Goal: Task Accomplishment & Management: Use online tool/utility

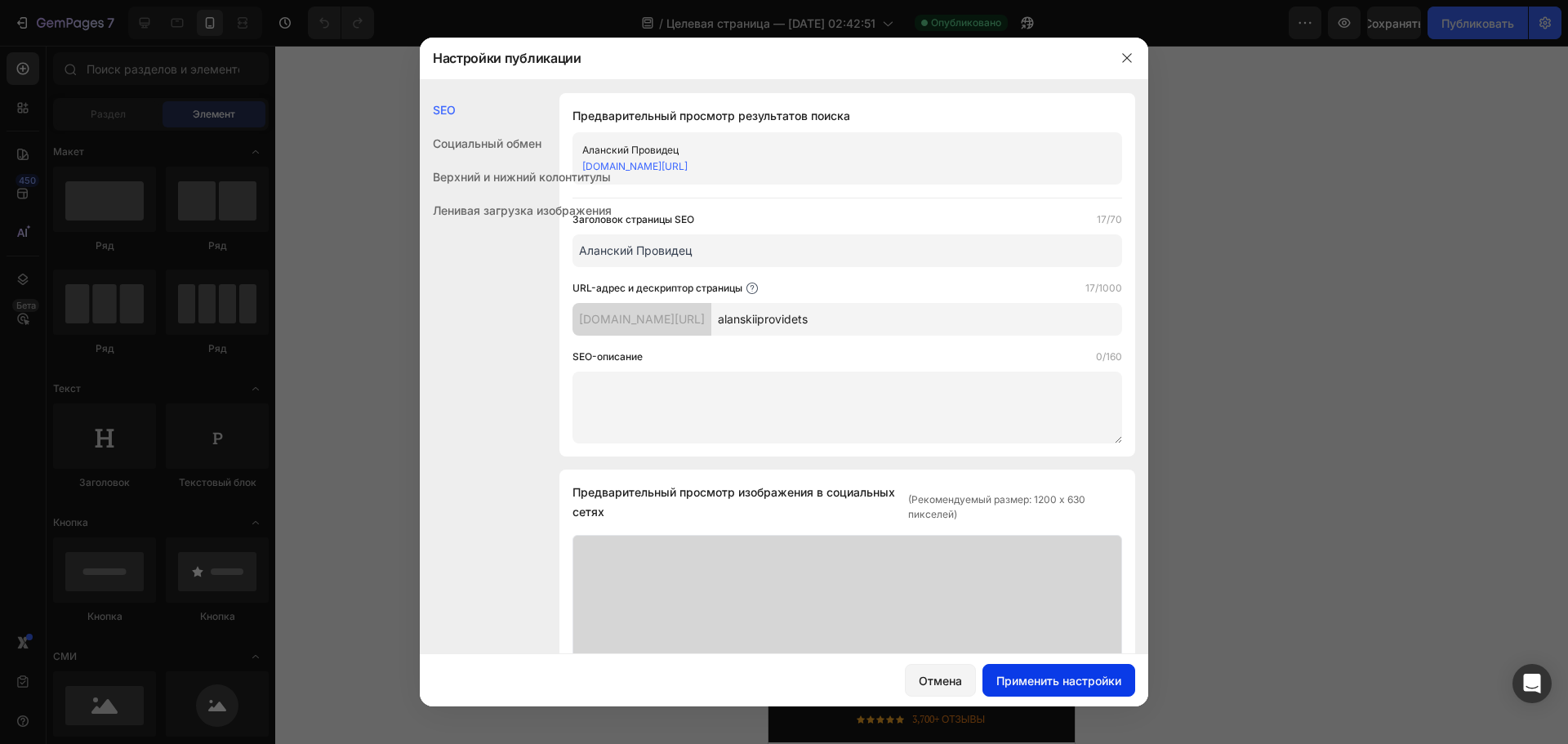
type input "alanskiiprovidets"
click at [1101, 685] on font "Применить настройки" at bounding box center [1058, 680] width 125 height 14
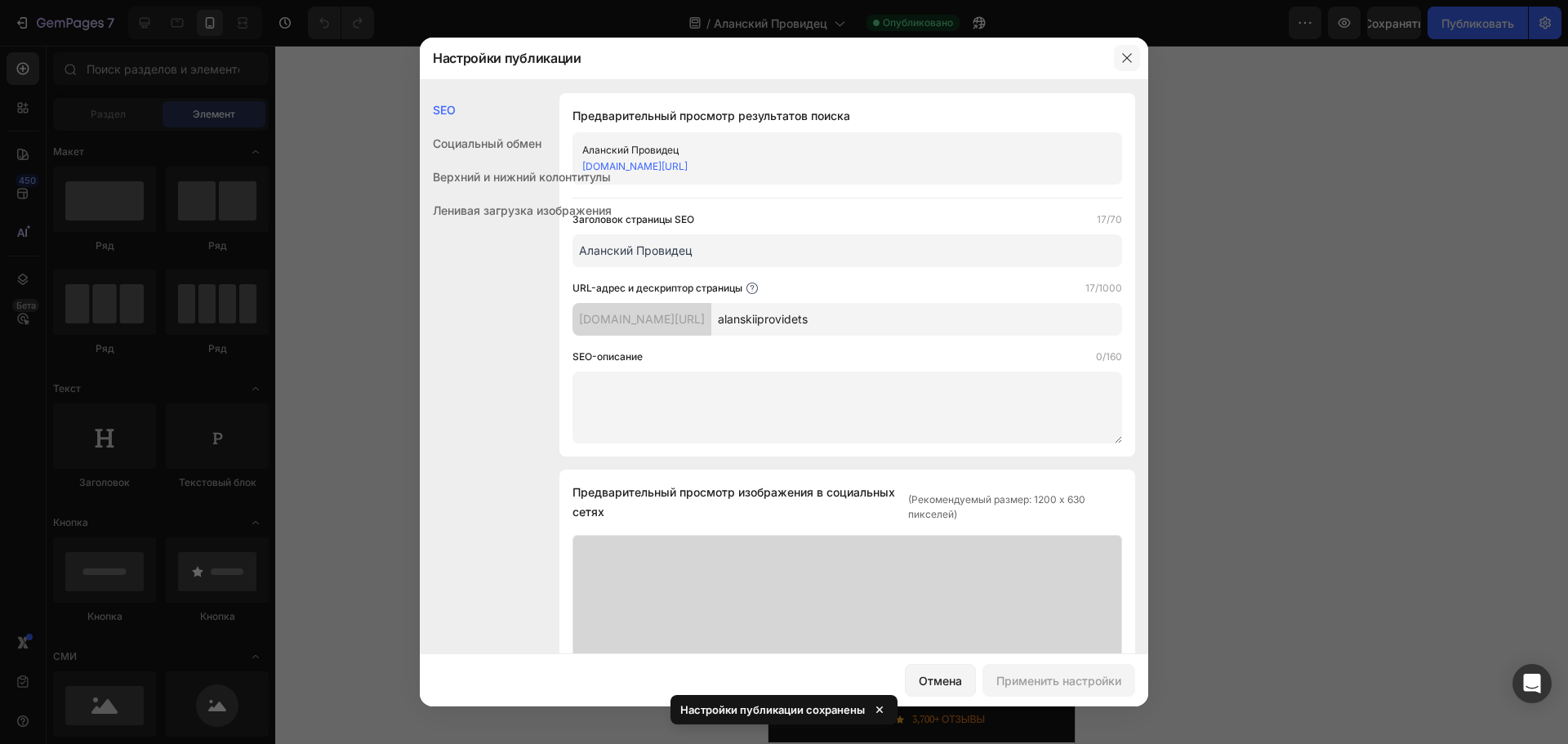
click at [1132, 56] on icon "button" at bounding box center [1127, 58] width 13 height 13
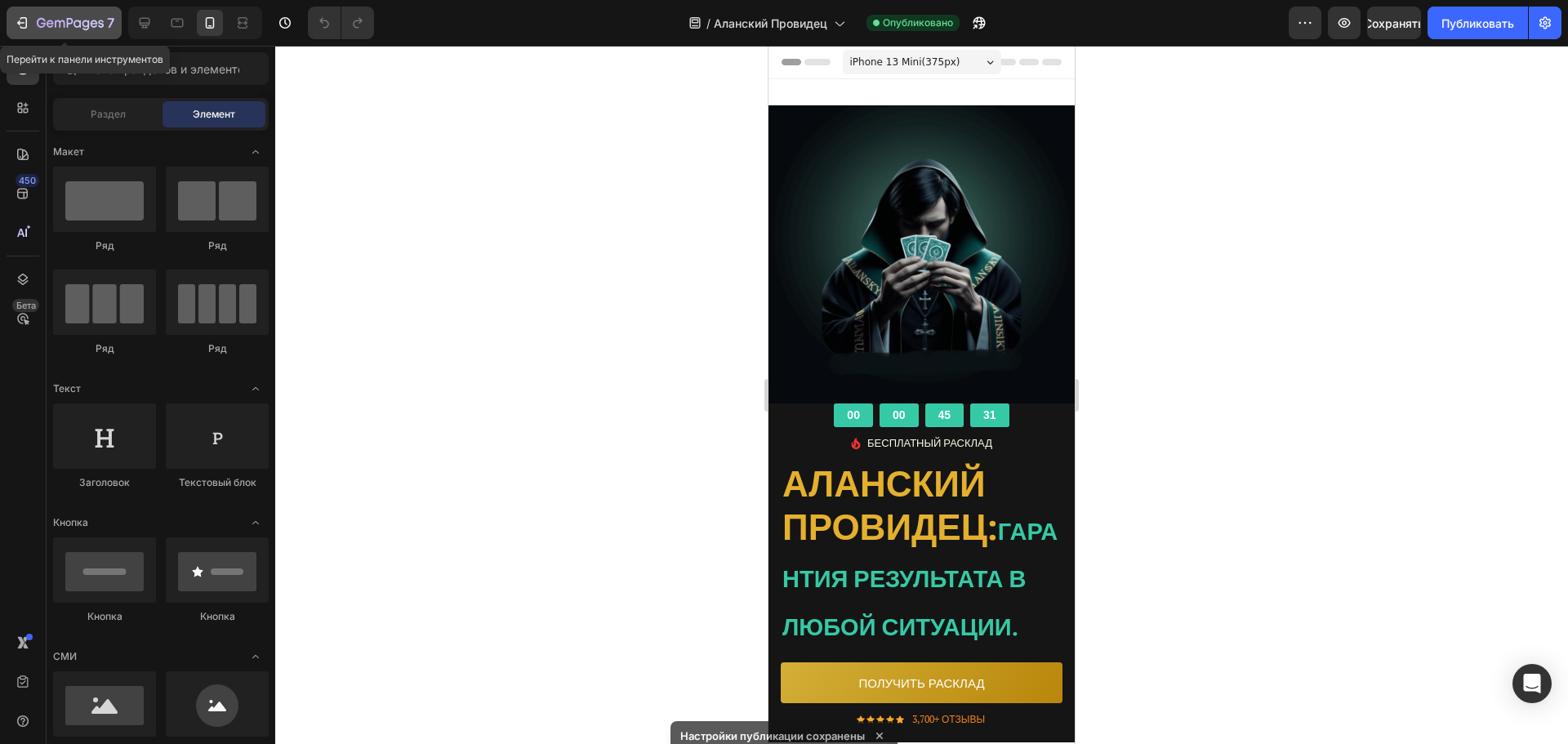
click at [85, 28] on icon "button" at bounding box center [70, 24] width 67 height 14
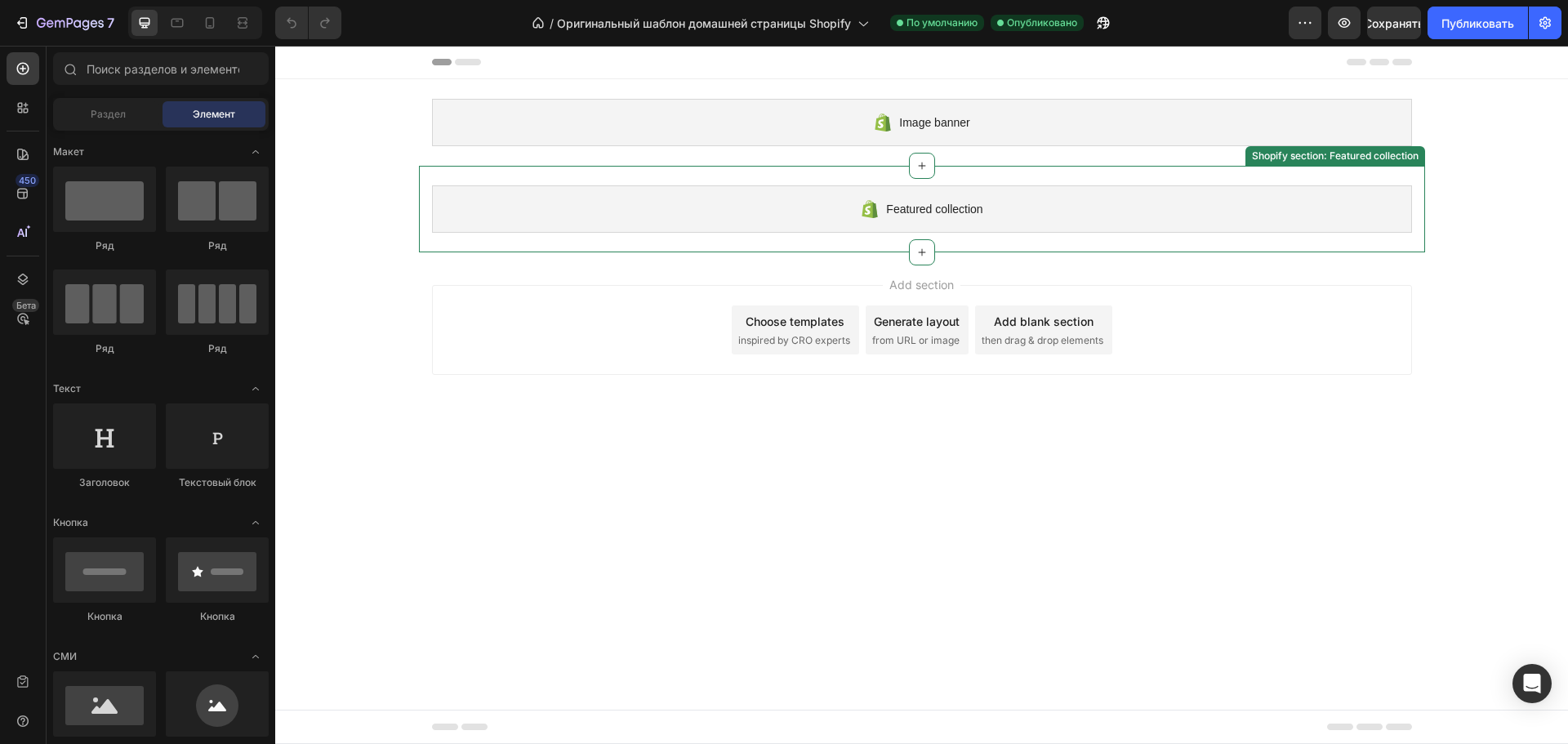
click at [733, 186] on div "Featured collection" at bounding box center [922, 209] width 980 height 47
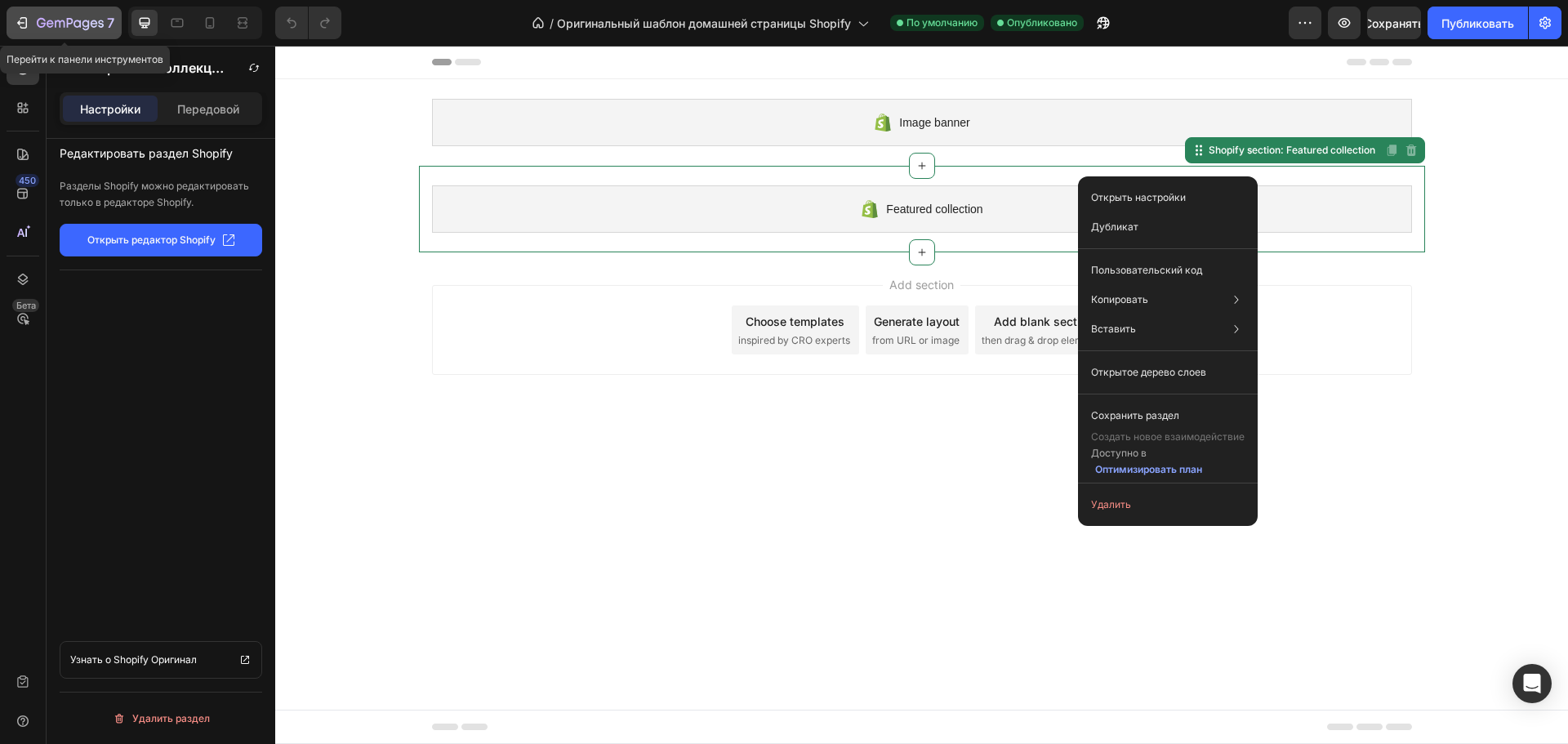
click at [30, 26] on div "7" at bounding box center [64, 23] width 100 height 20
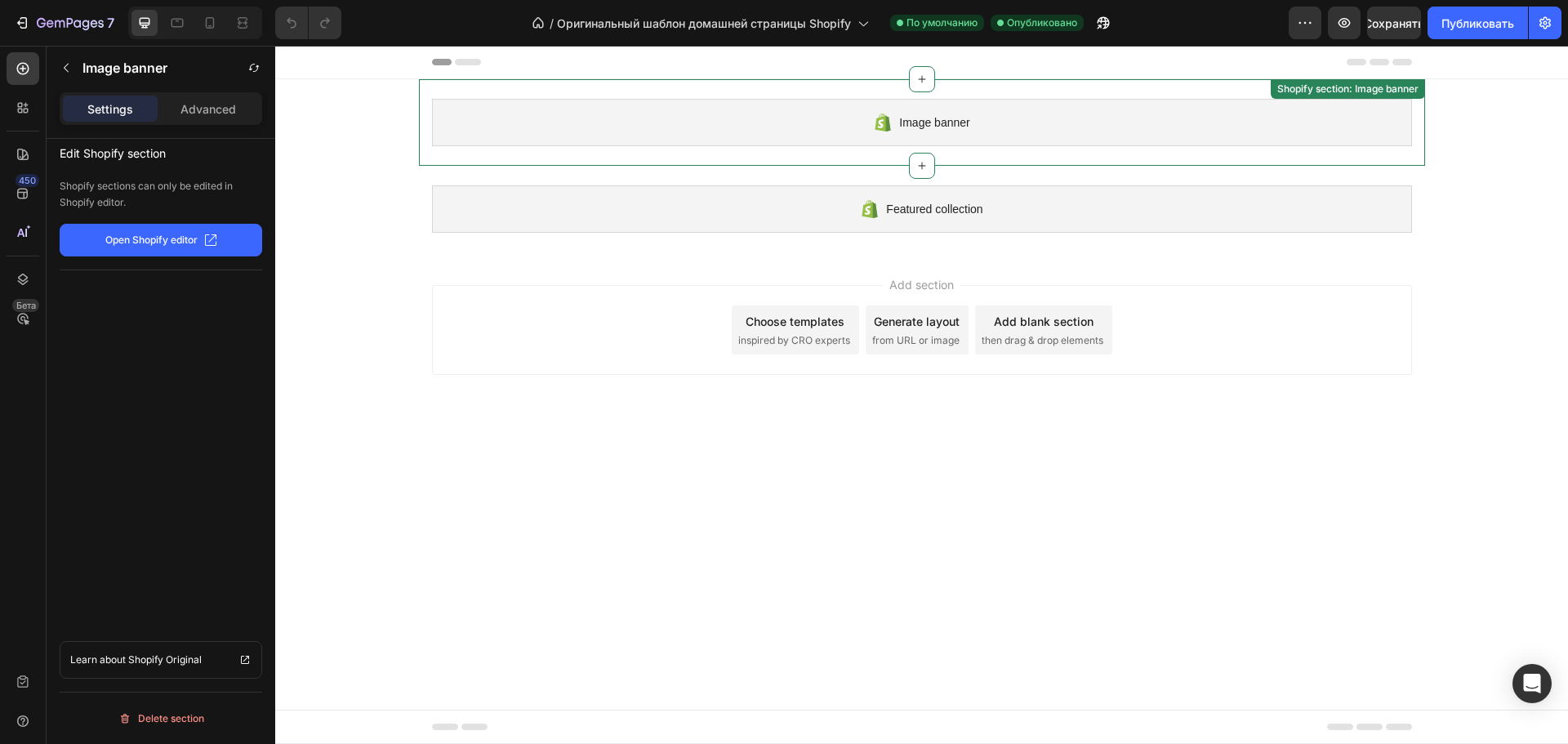
click at [647, 155] on div "Image banner Shopify section: Image banner" at bounding box center [922, 123] width 1006 height 86
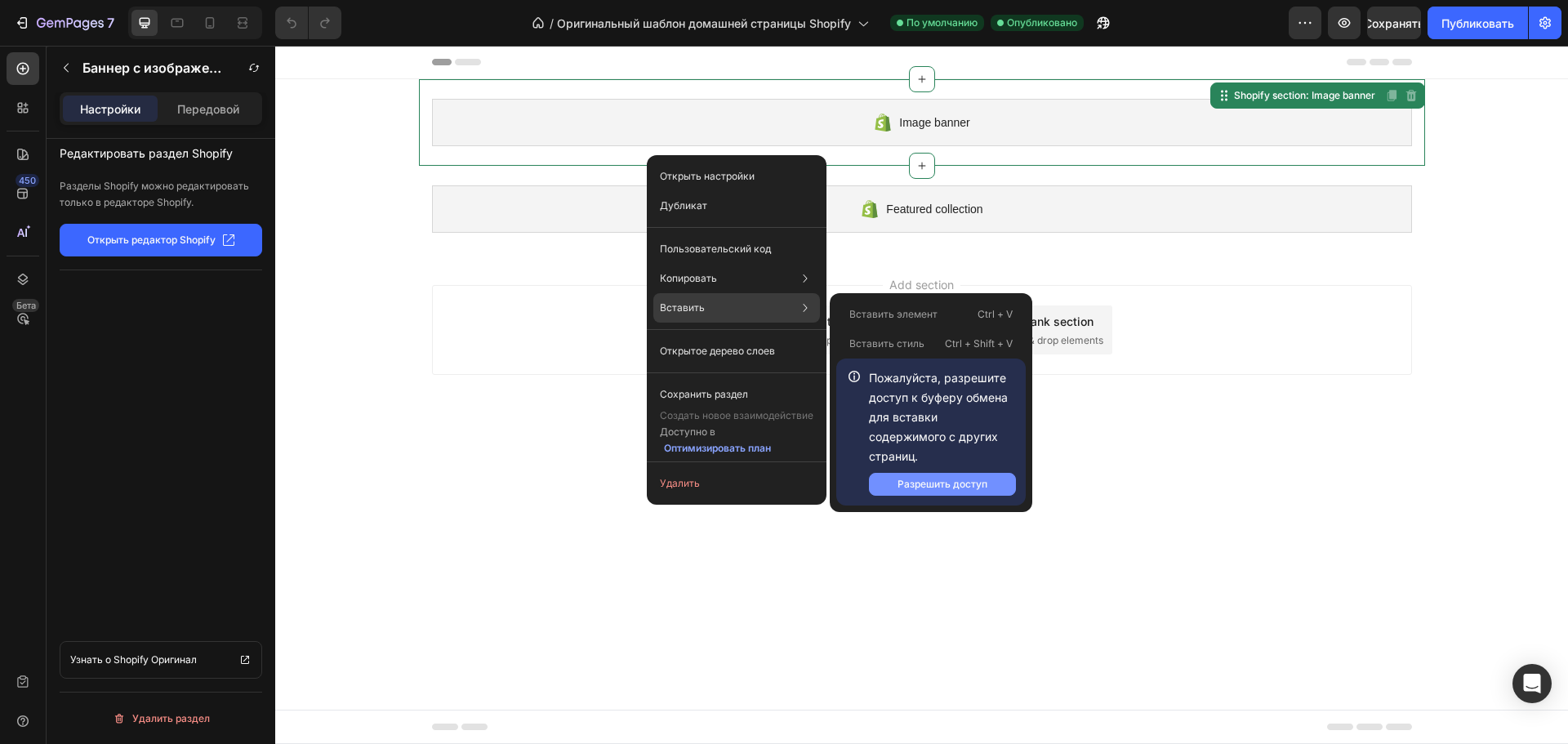
click at [912, 486] on font "Разрешить доступ" at bounding box center [942, 484] width 90 height 12
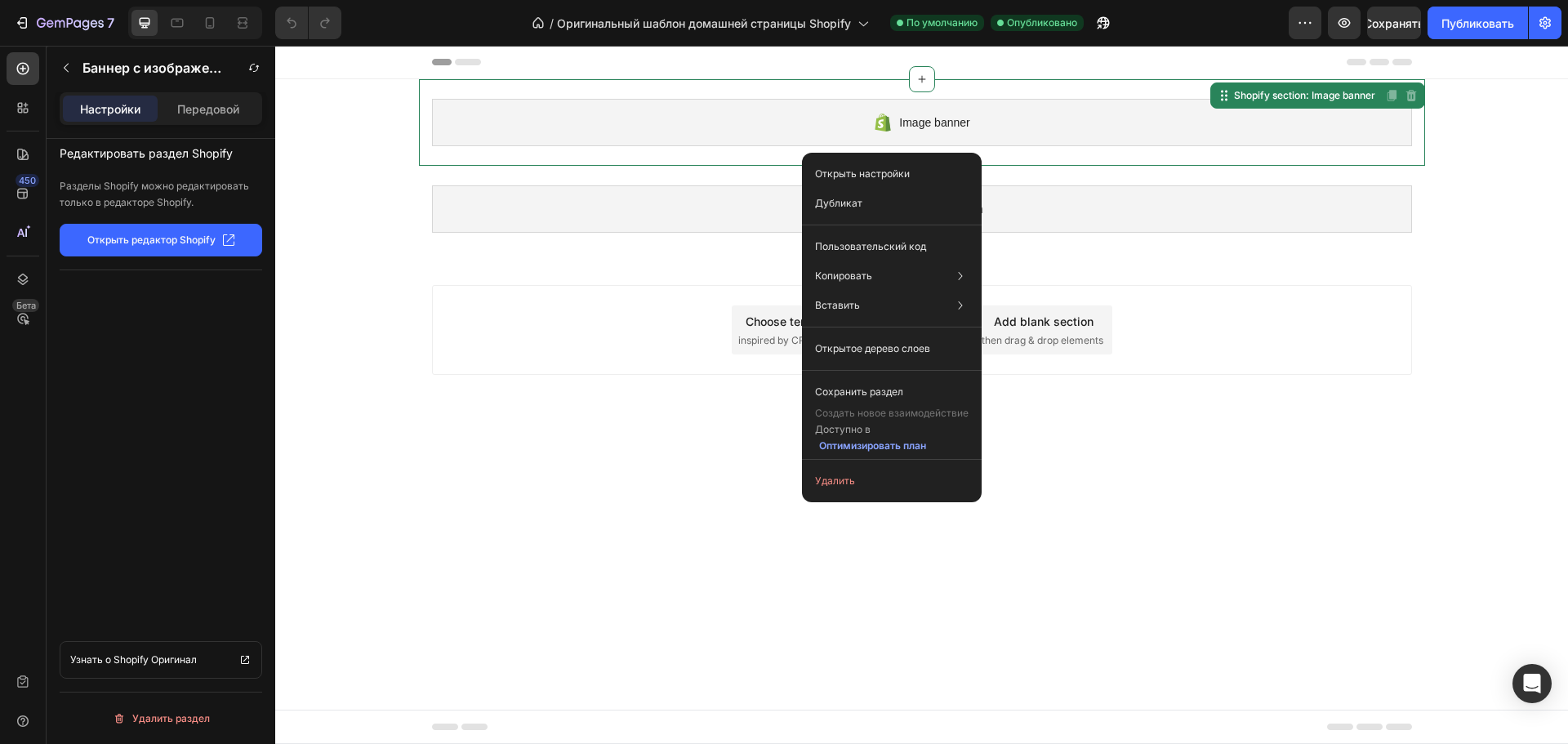
click at [1289, 355] on div "Add section Choose templates inspired by CRO experts Generate layout from URL o…" at bounding box center [922, 330] width 980 height 89
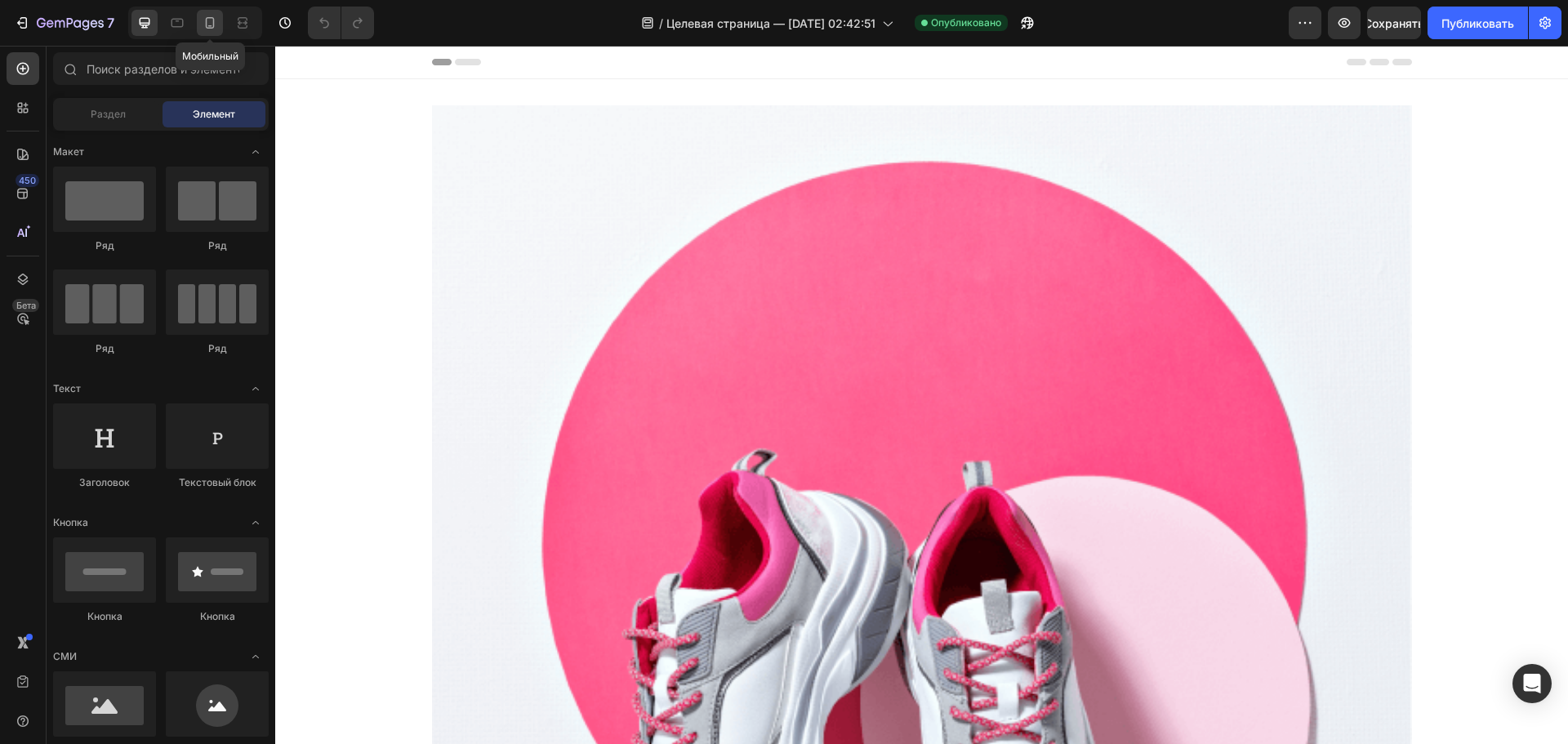
click at [211, 23] on icon at bounding box center [210, 23] width 17 height 17
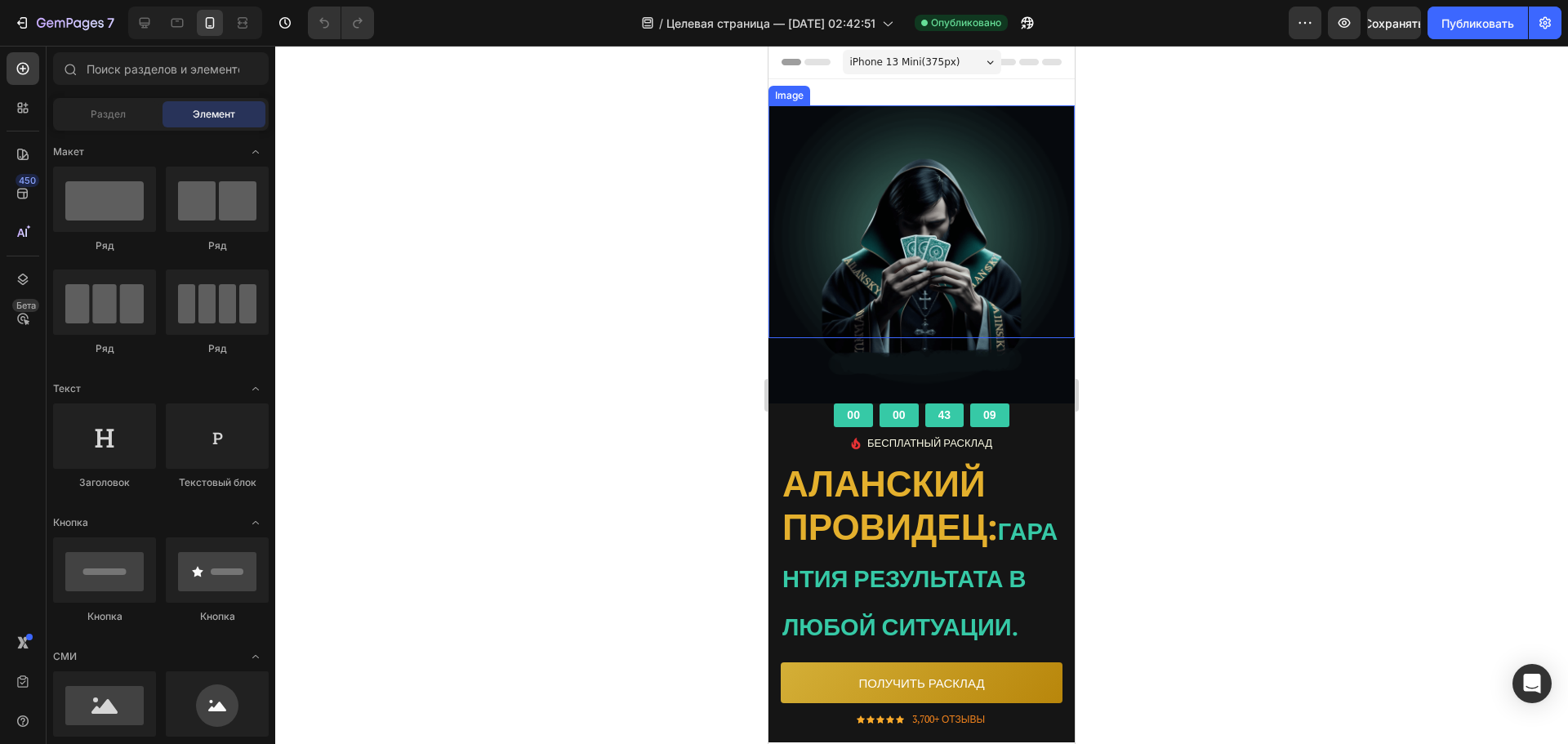
click at [801, 133] on img at bounding box center [922, 258] width 307 height 307
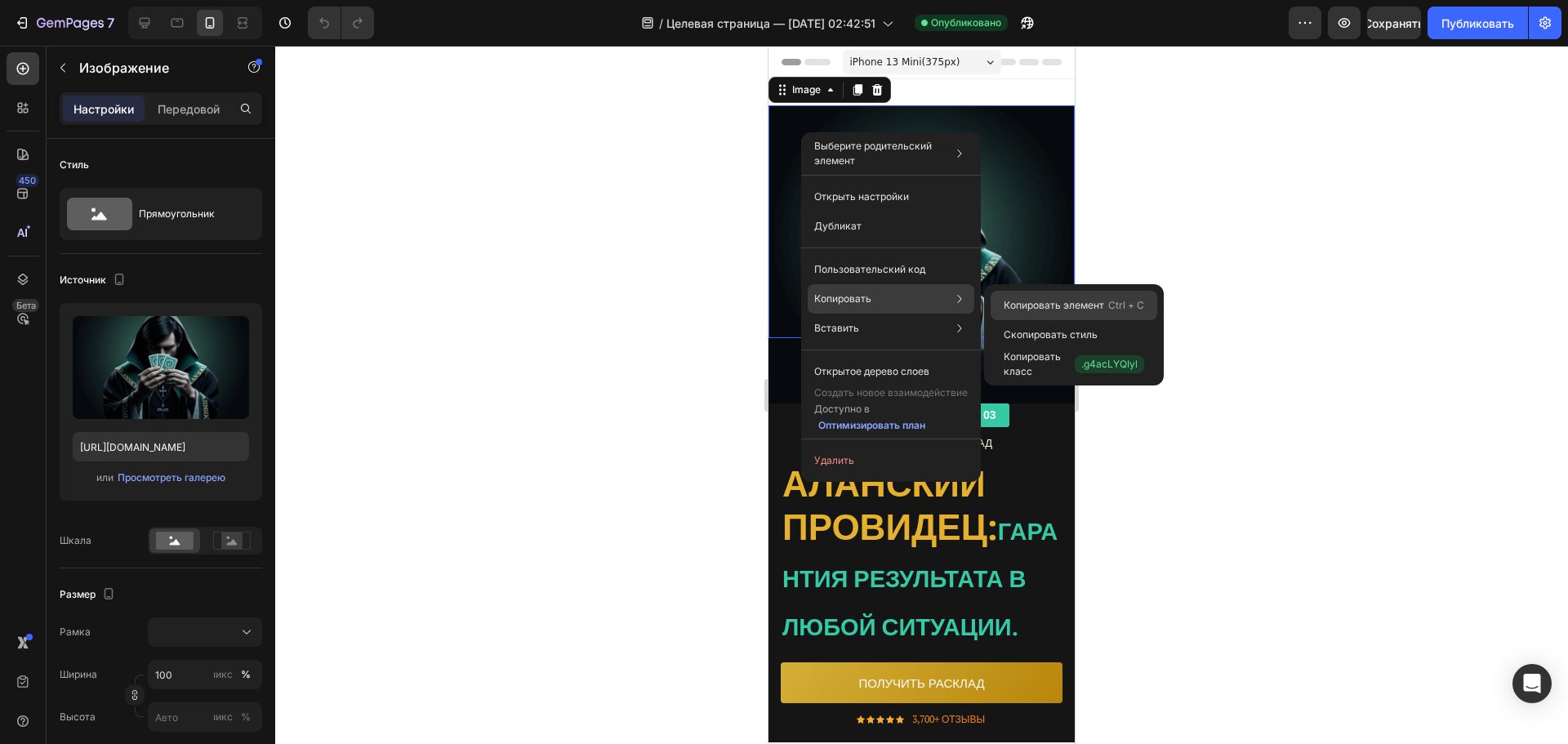
click at [1030, 309] on font "Копировать элемент" at bounding box center [1053, 305] width 100 height 12
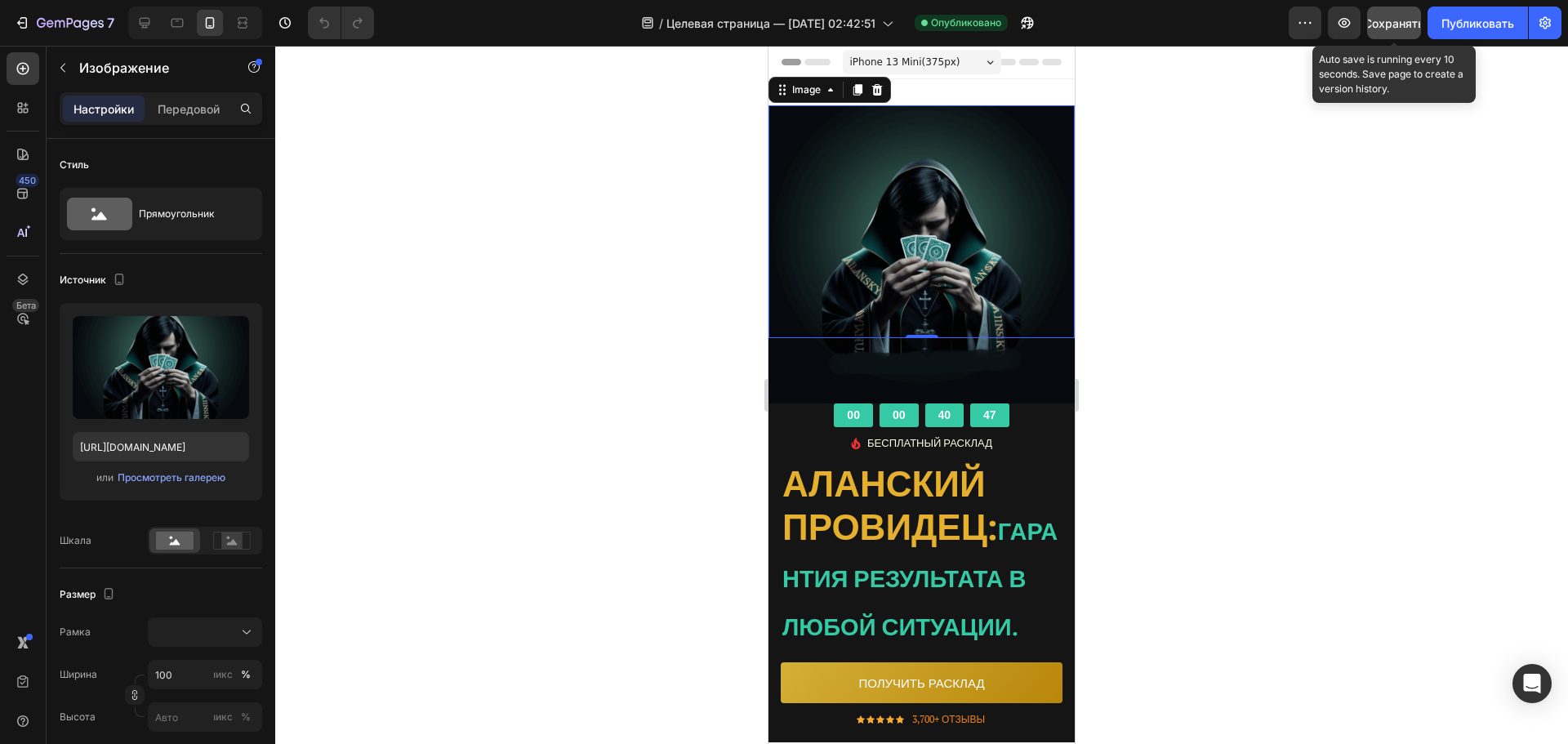
click at [1381, 31] on div "Сохранять" at bounding box center [1394, 23] width 60 height 17
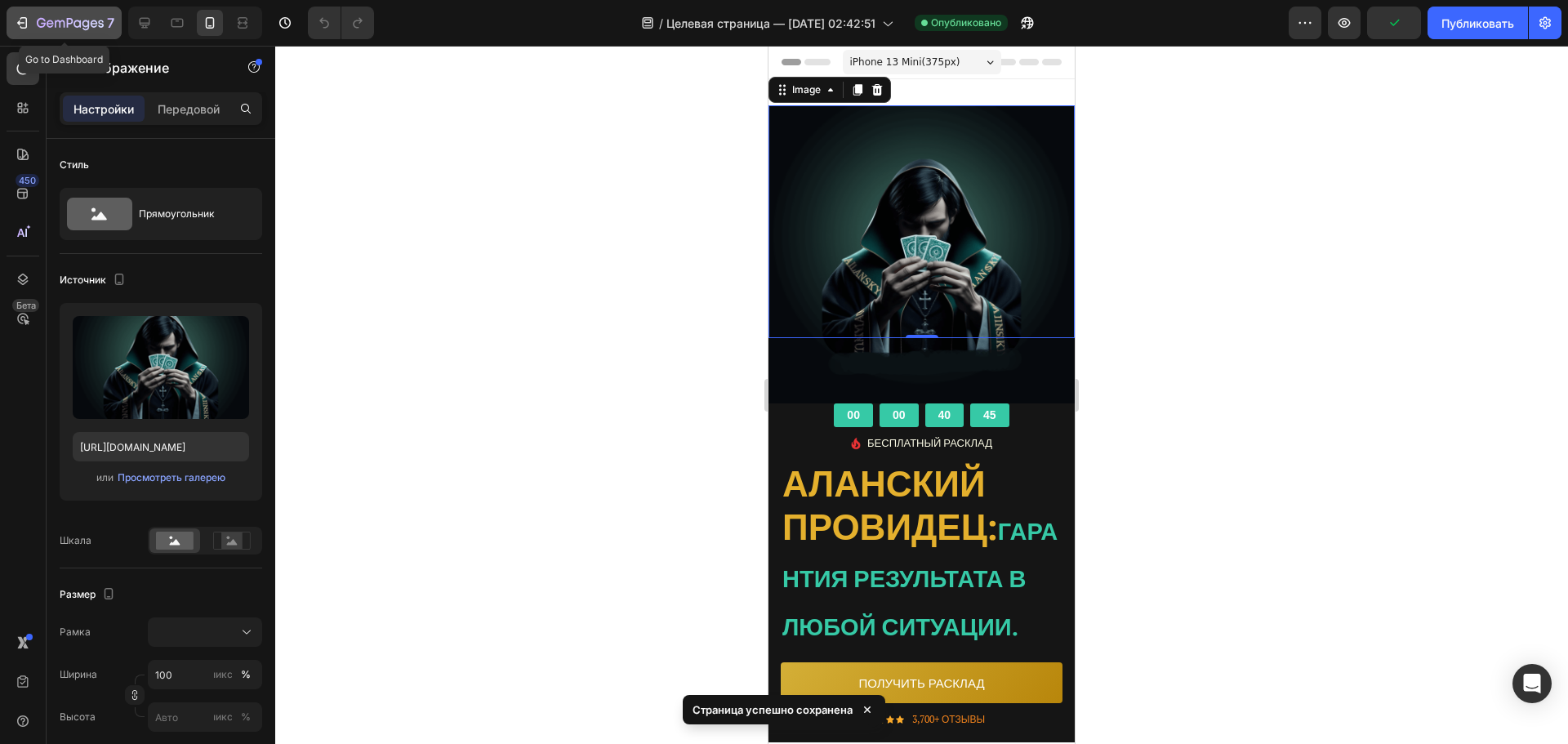
click at [65, 25] on icon "button" at bounding box center [60, 24] width 10 height 7
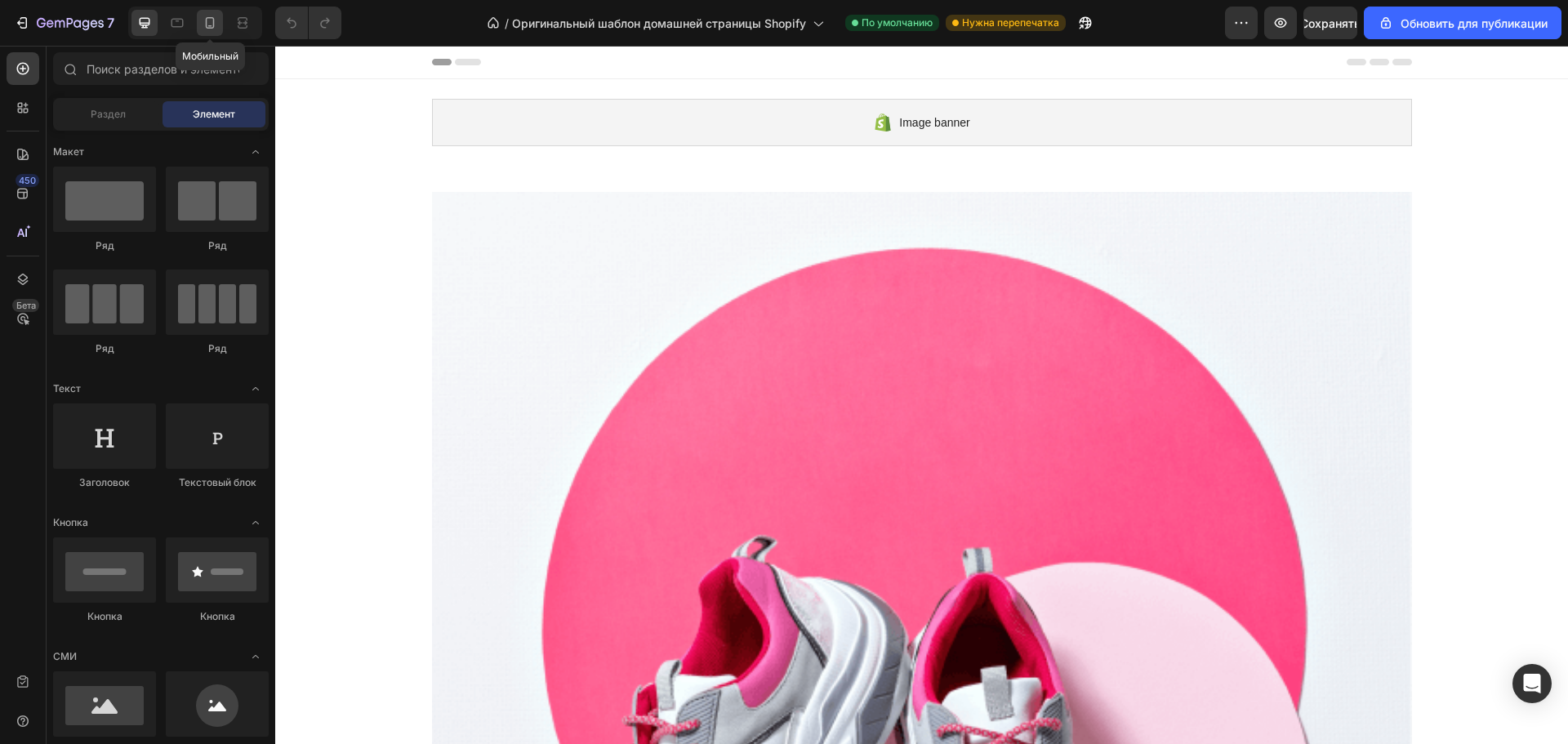
click at [206, 17] on icon at bounding box center [210, 23] width 17 height 17
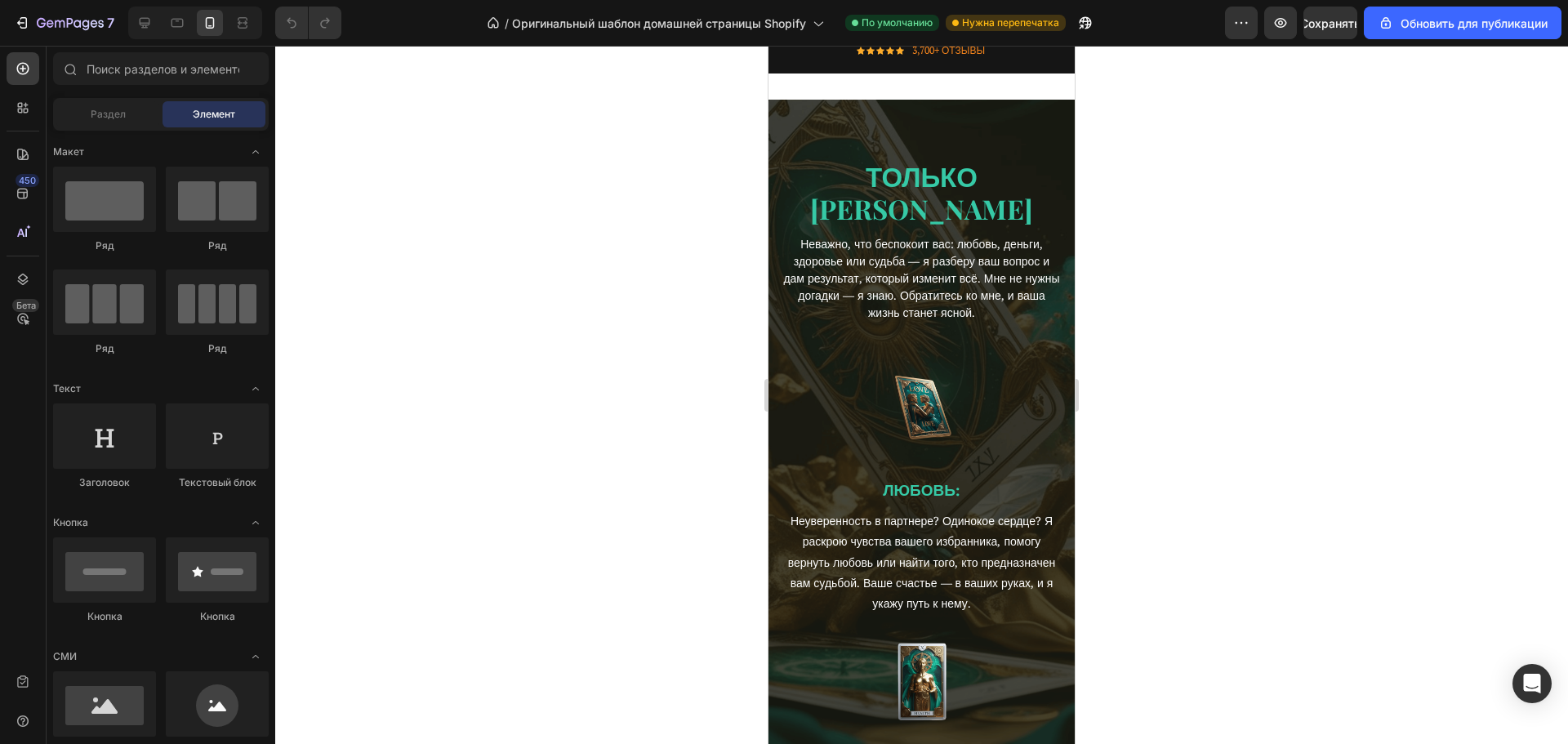
scroll to position [490, 0]
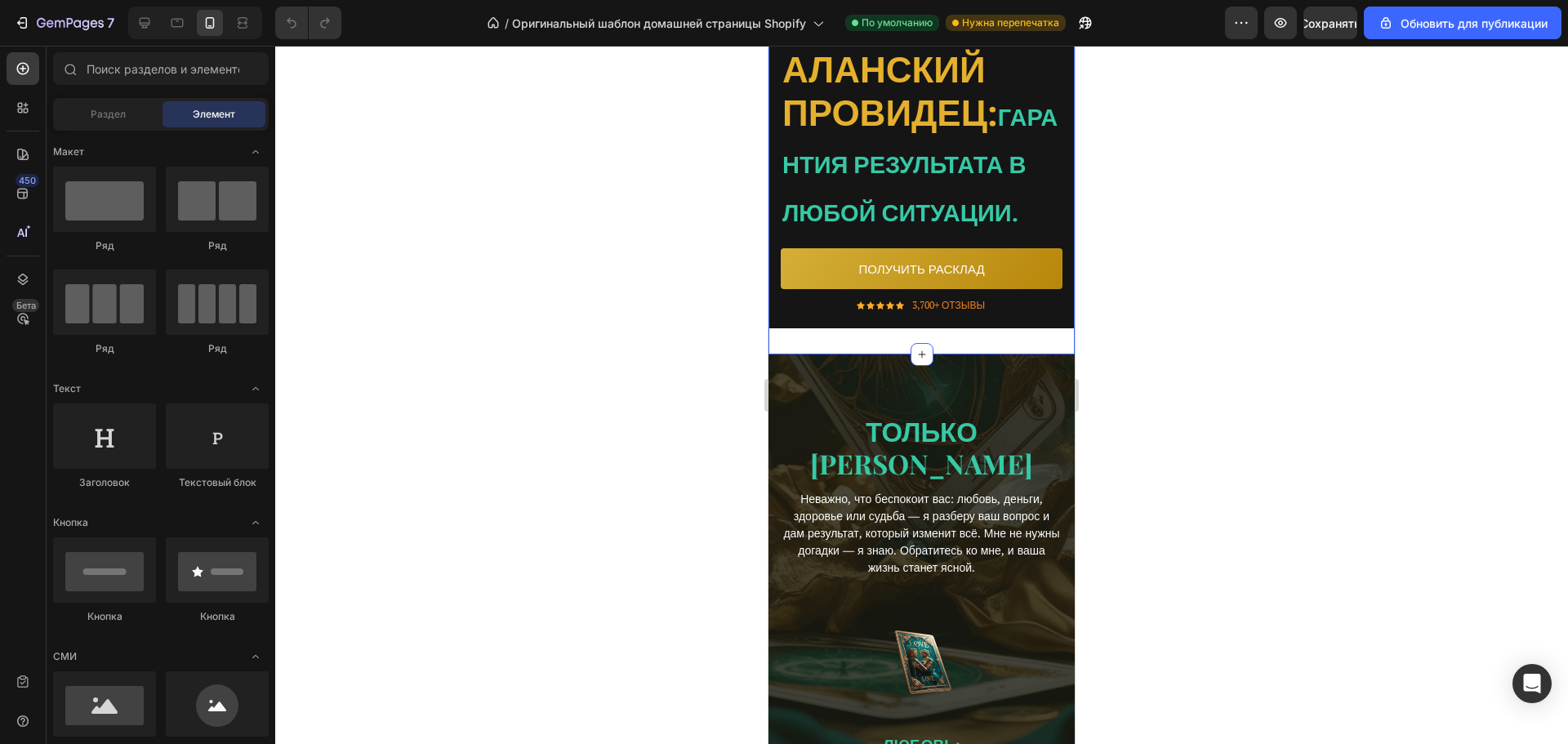
click at [955, 355] on div "00 00 32 40 CountDown Timer Image БЕСПЛАТНЫЙ РАСКЛАД Text block Icon List АЛАНС…" at bounding box center [922, 158] width 307 height 393
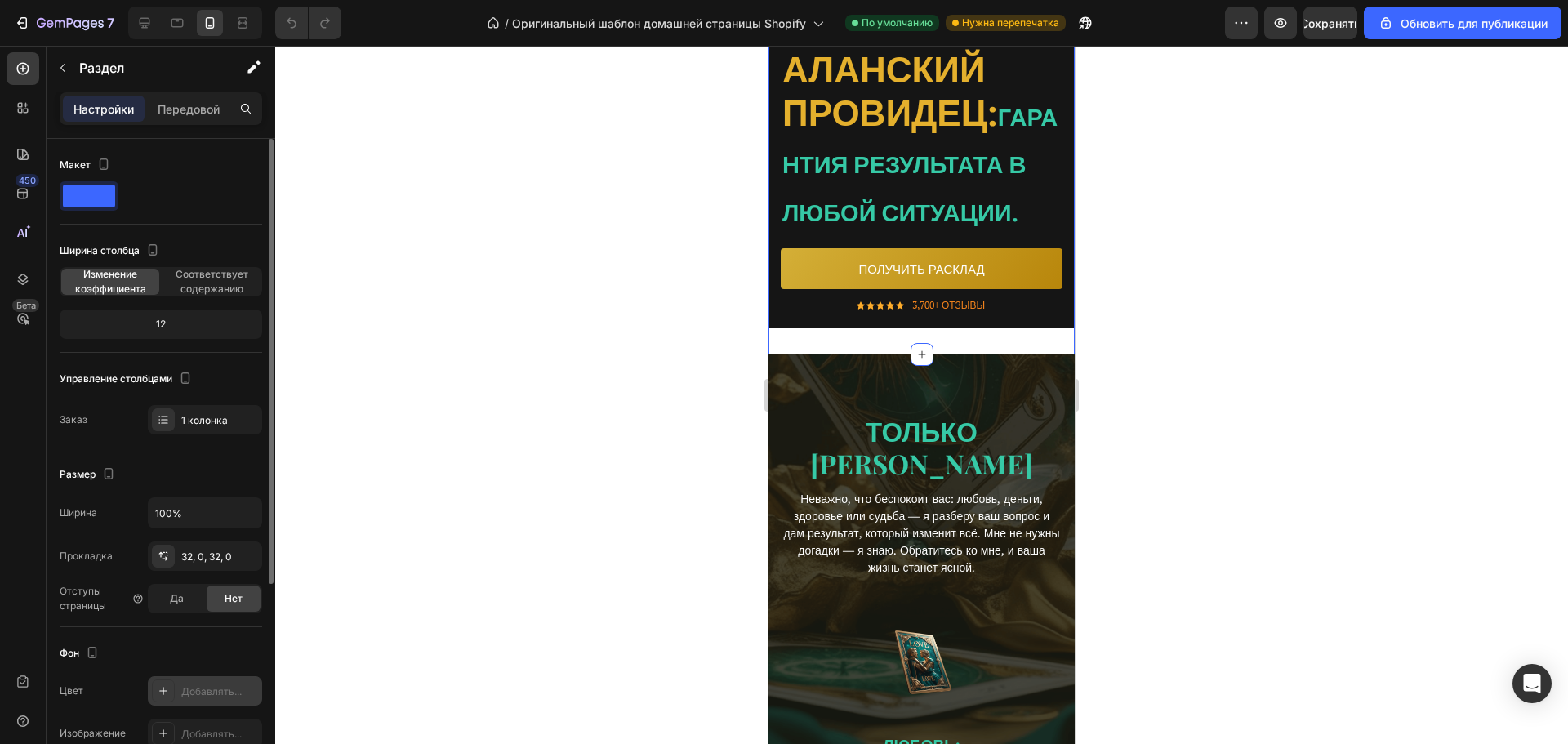
scroll to position [302, 0]
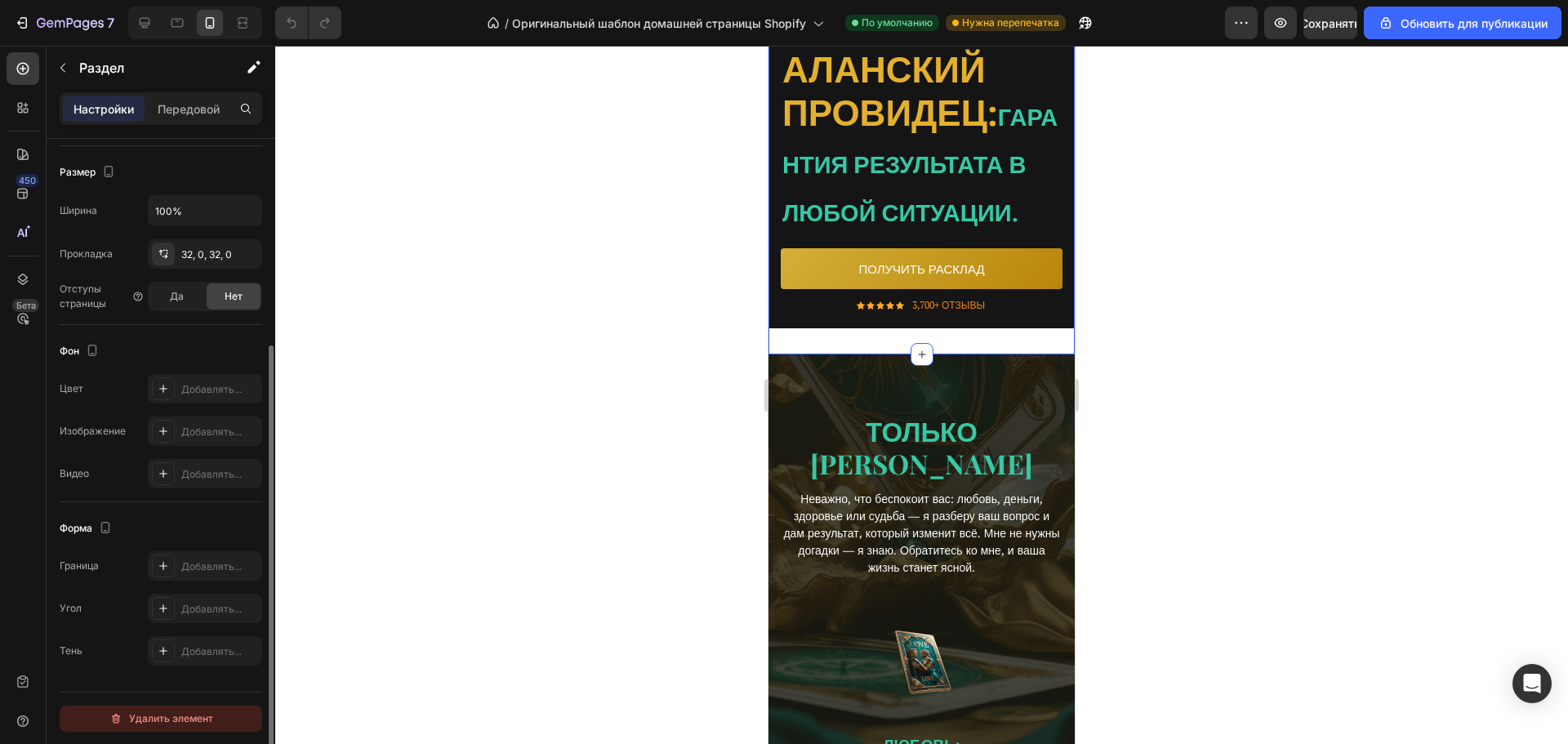
click at [211, 723] on font "Удалить элемент" at bounding box center [172, 717] width 85 height 12
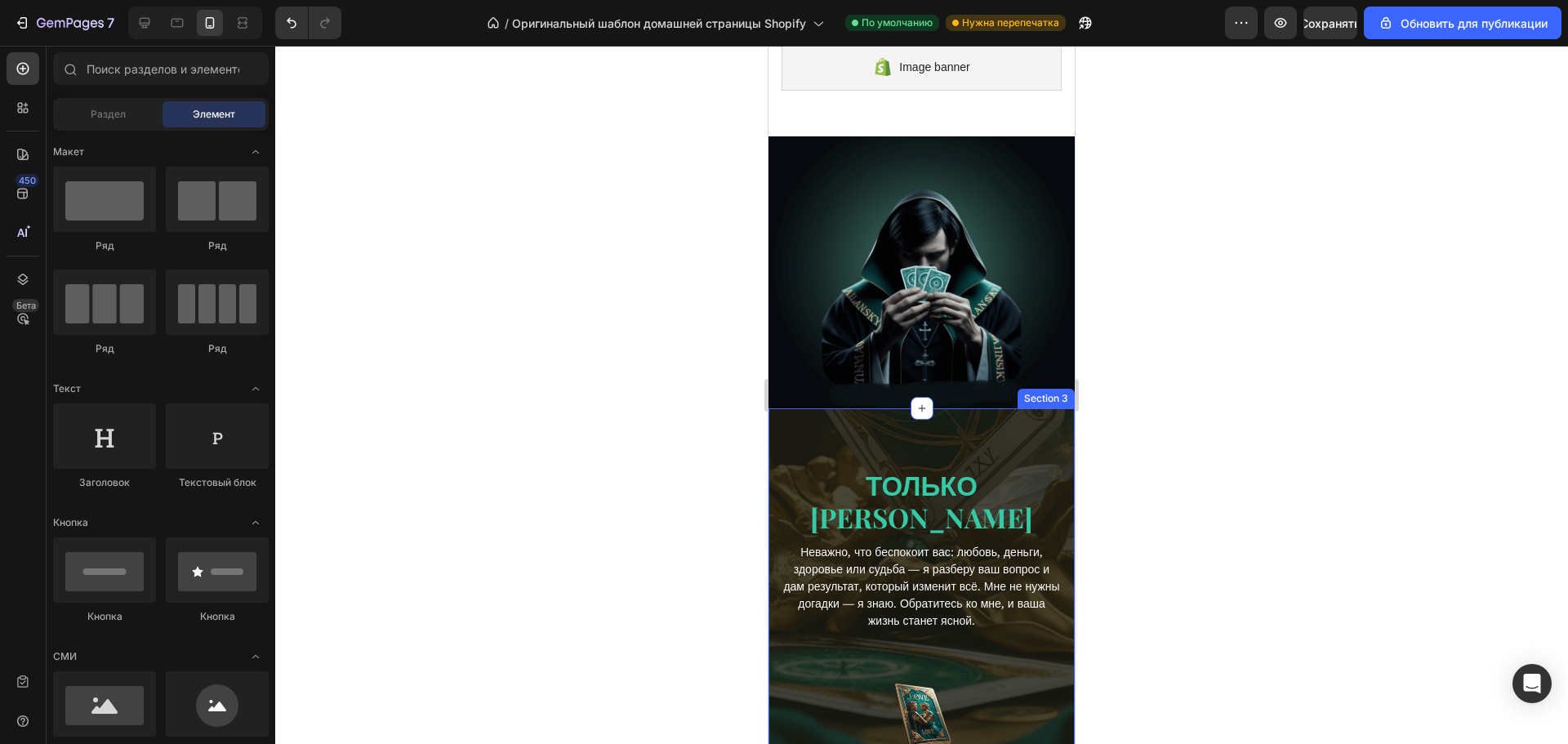
scroll to position [0, 0]
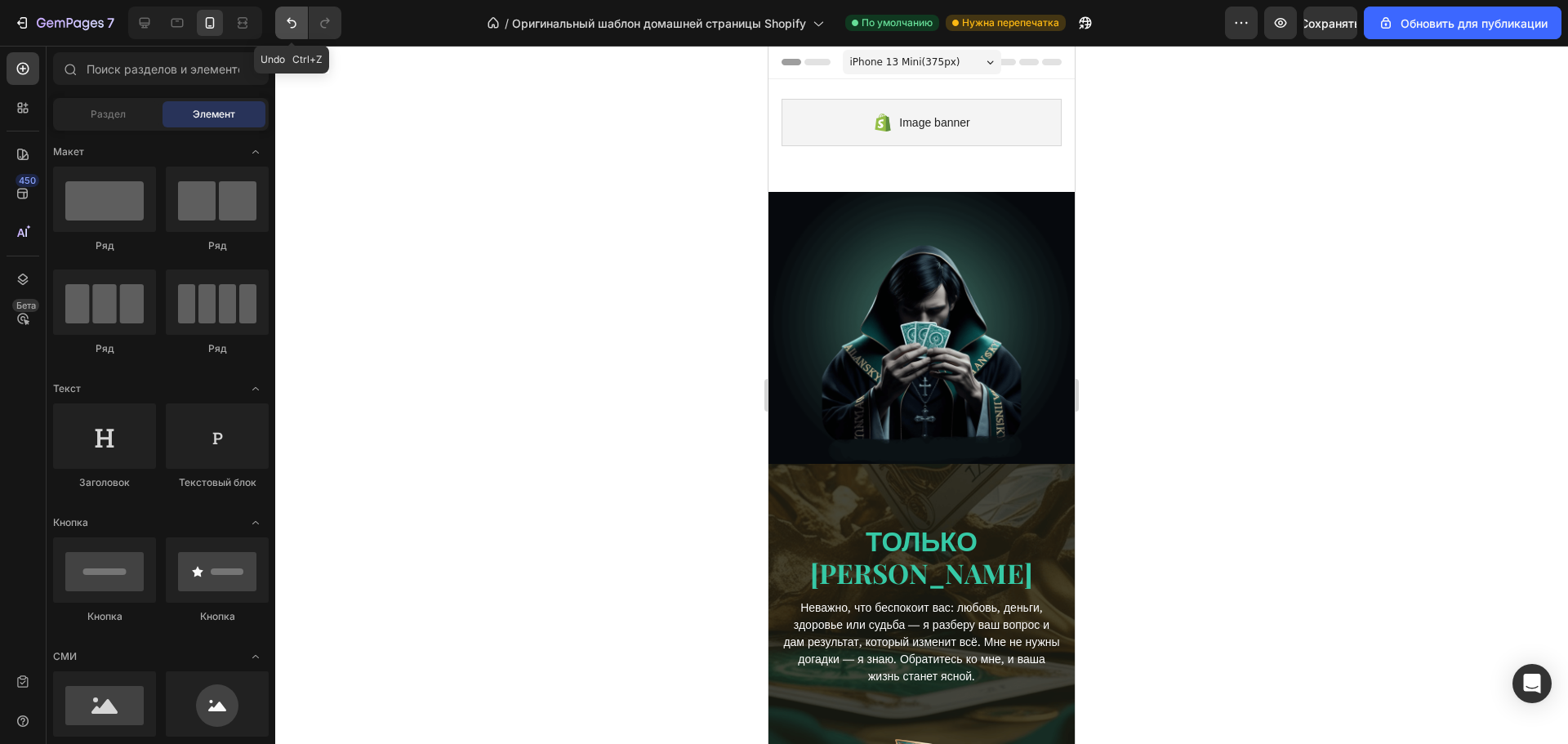
click at [290, 23] on icon "Отменить/Повторить" at bounding box center [292, 23] width 10 height 11
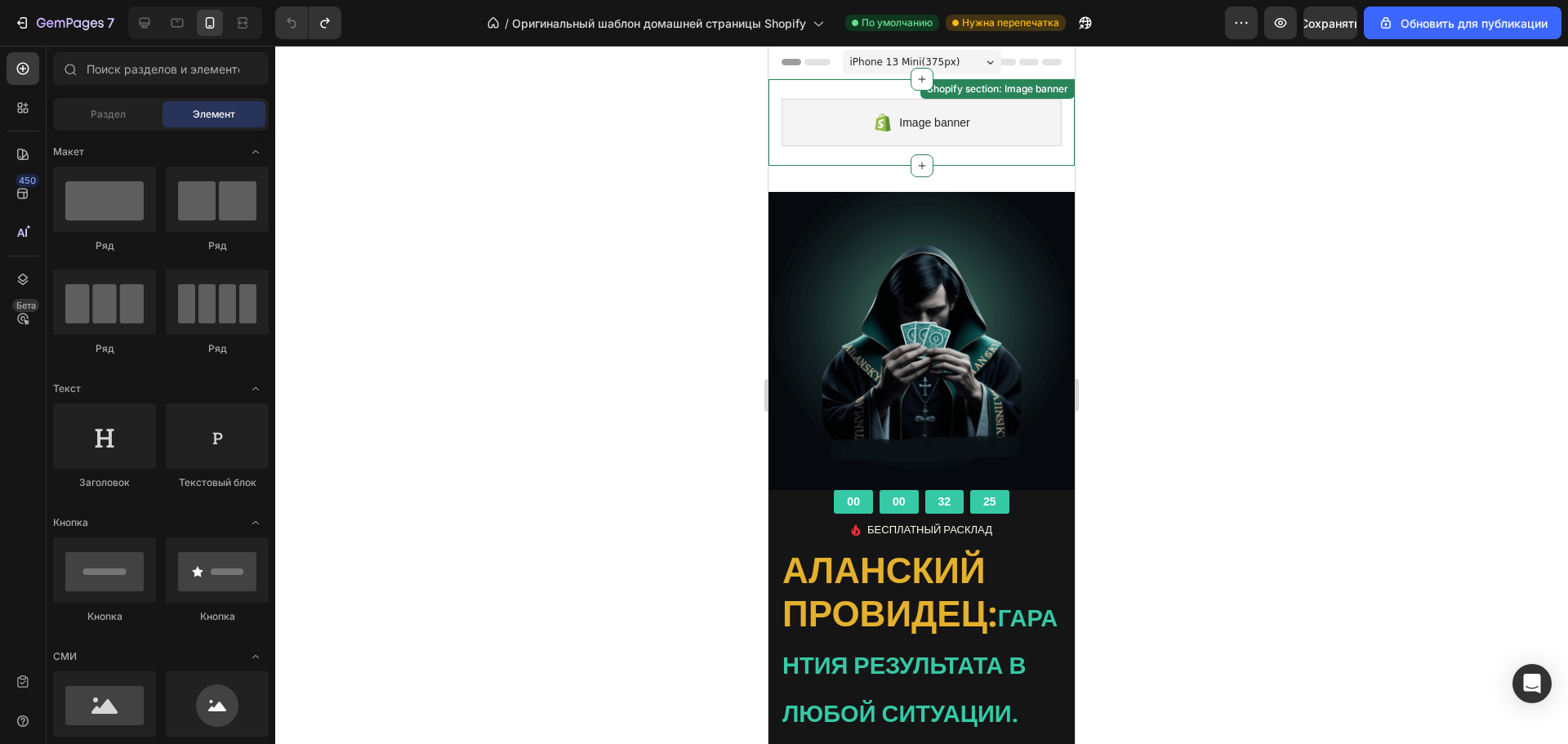
click at [808, 140] on div "Image banner" at bounding box center [922, 122] width 280 height 47
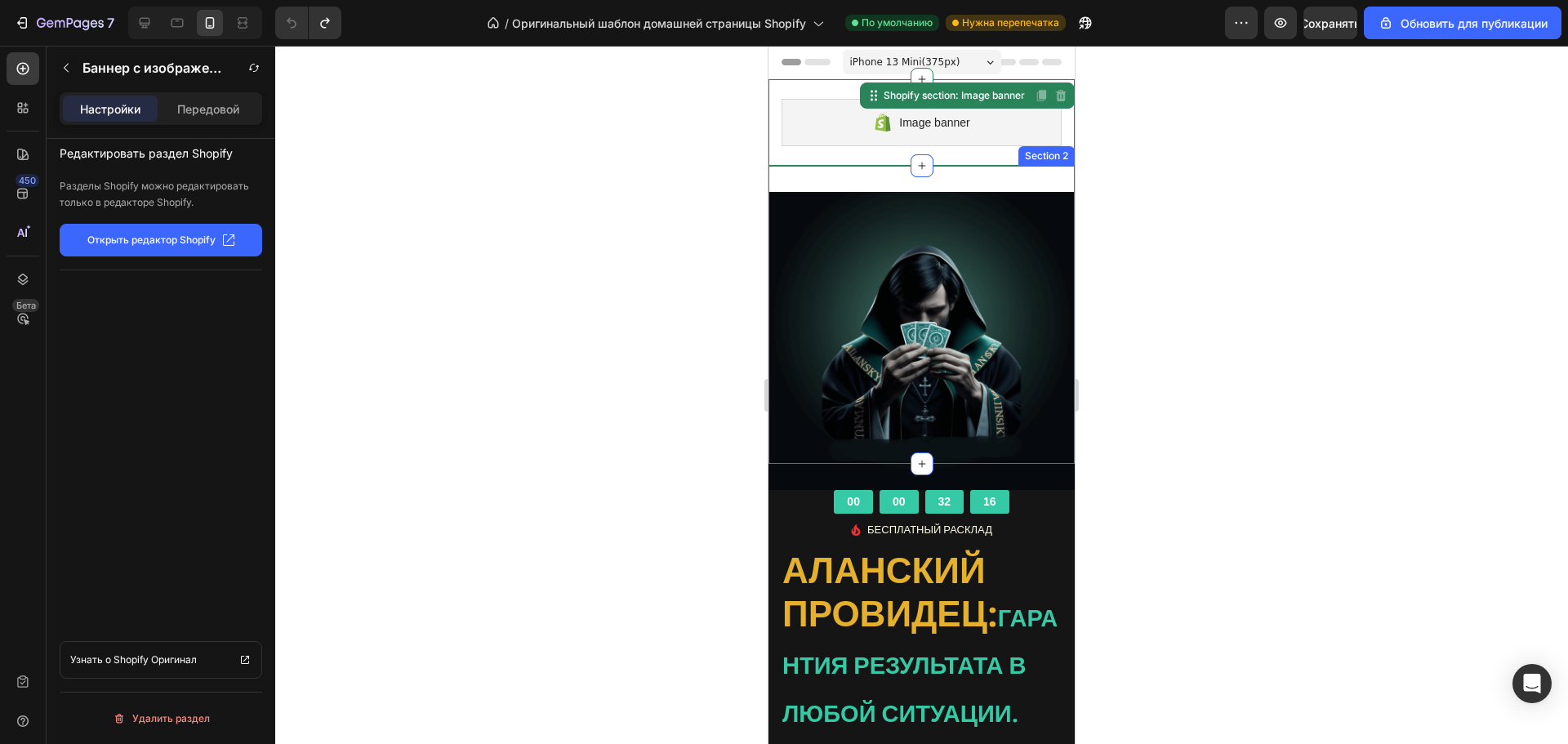
click at [554, 191] on div at bounding box center [922, 394] width 1293 height 698
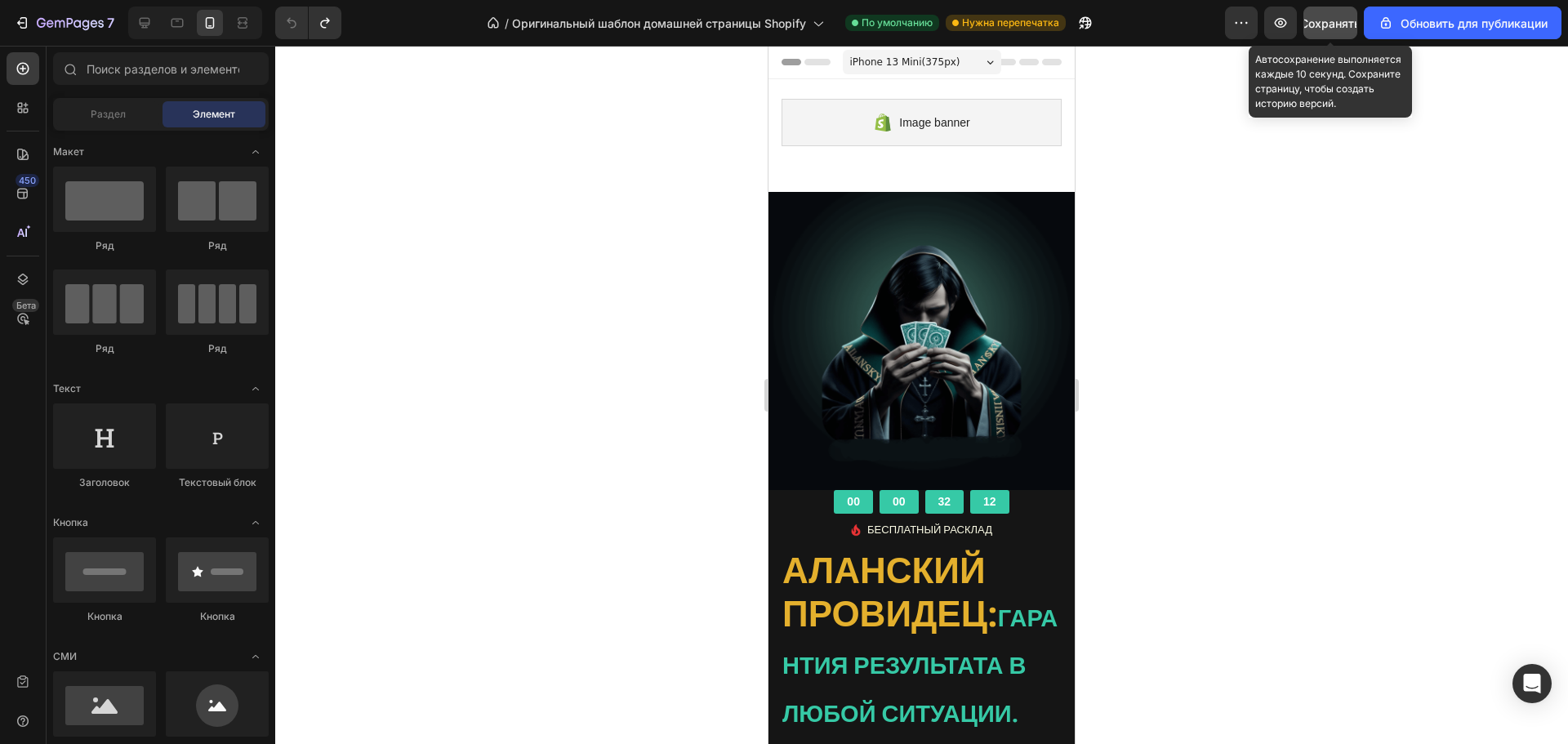
click at [1316, 27] on font "Сохранять" at bounding box center [1330, 23] width 60 height 14
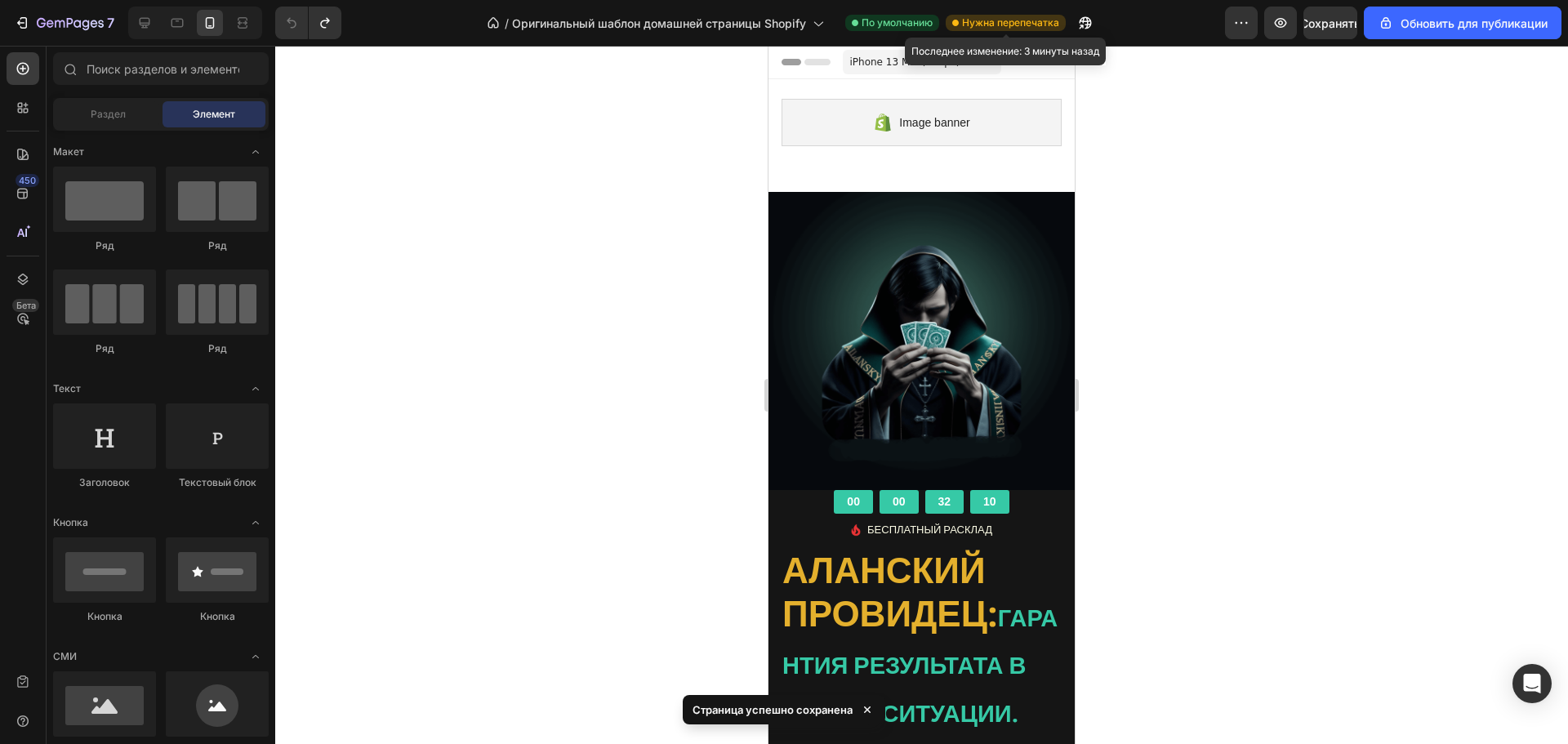
click at [961, 28] on div "Нужна перепечатка" at bounding box center [1005, 23] width 120 height 17
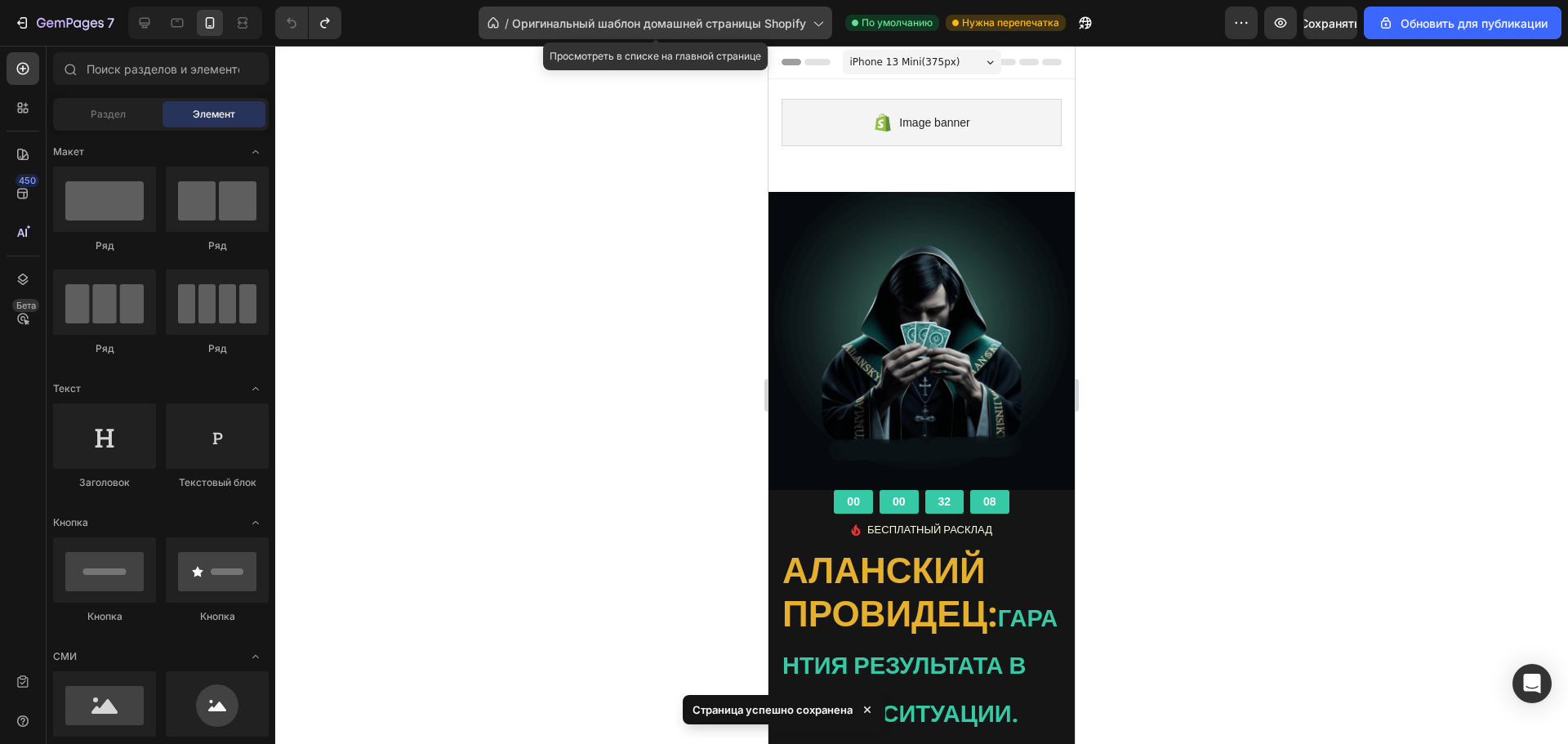
click at [812, 22] on icon at bounding box center [818, 23] width 17 height 17
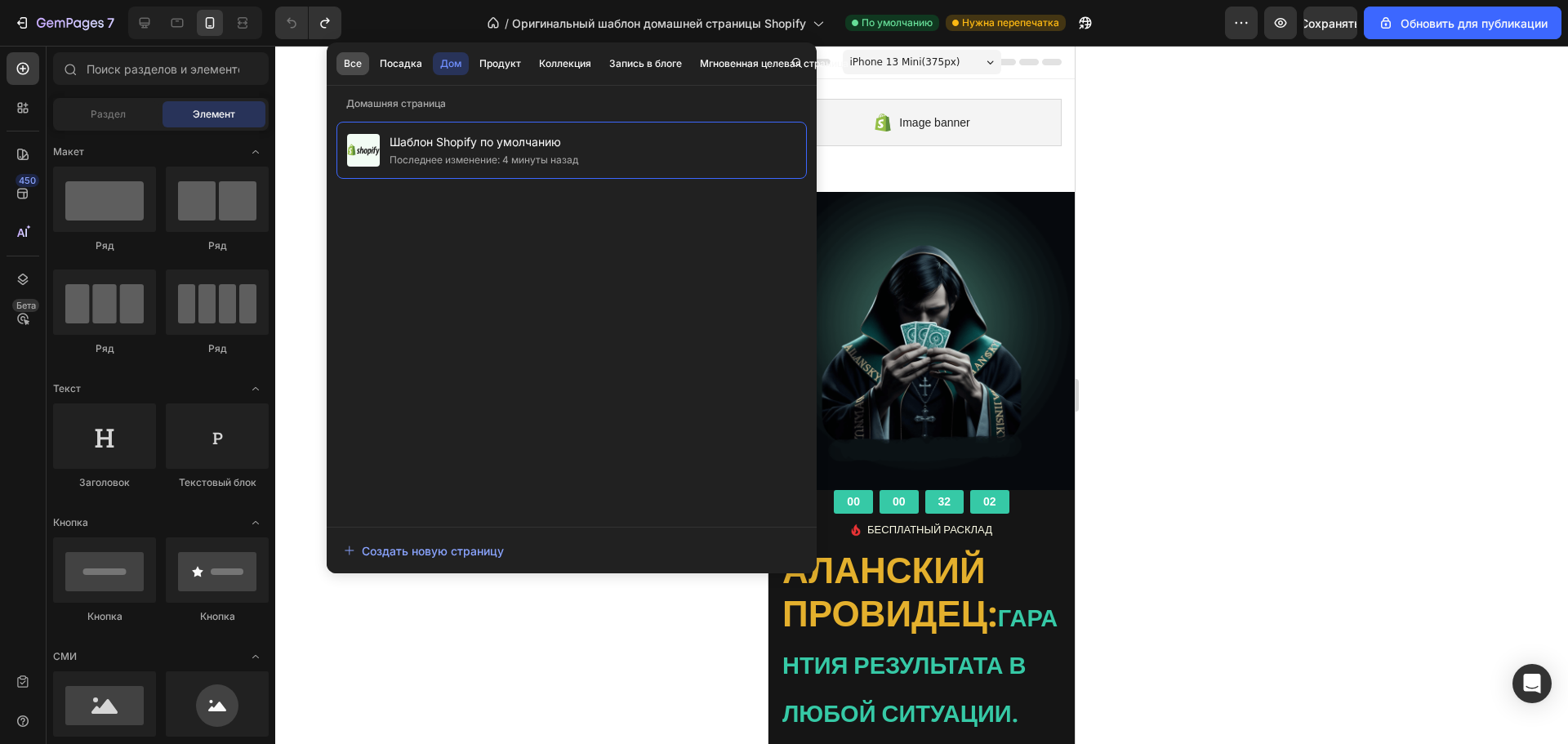
click at [356, 60] on font "Все" at bounding box center [353, 63] width 18 height 12
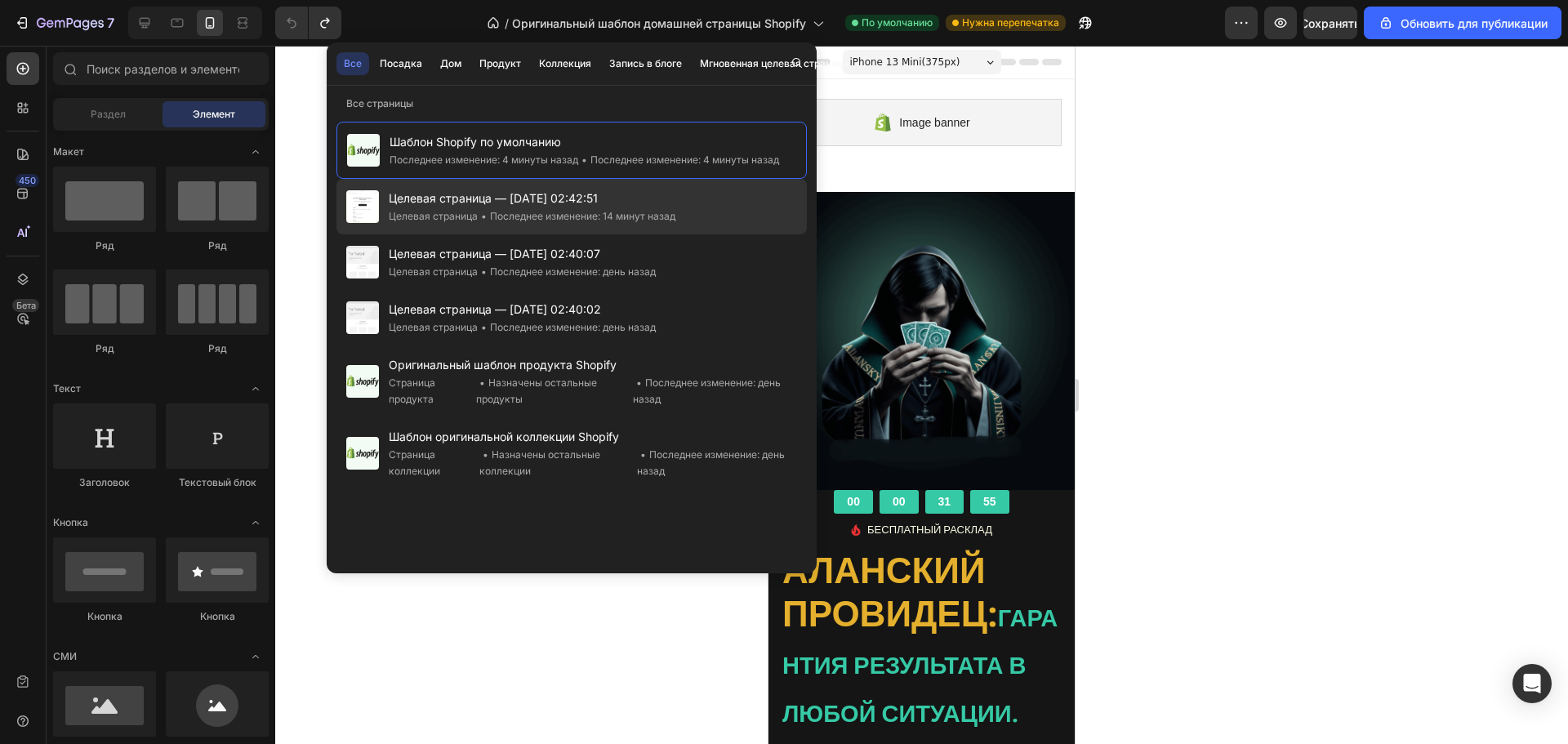
drag, startPoint x: 657, startPoint y: 213, endPoint x: 643, endPoint y: 213, distance: 14.0
click at [643, 213] on font "Последнее изменение: 14 минут назад" at bounding box center [583, 215] width 186 height 12
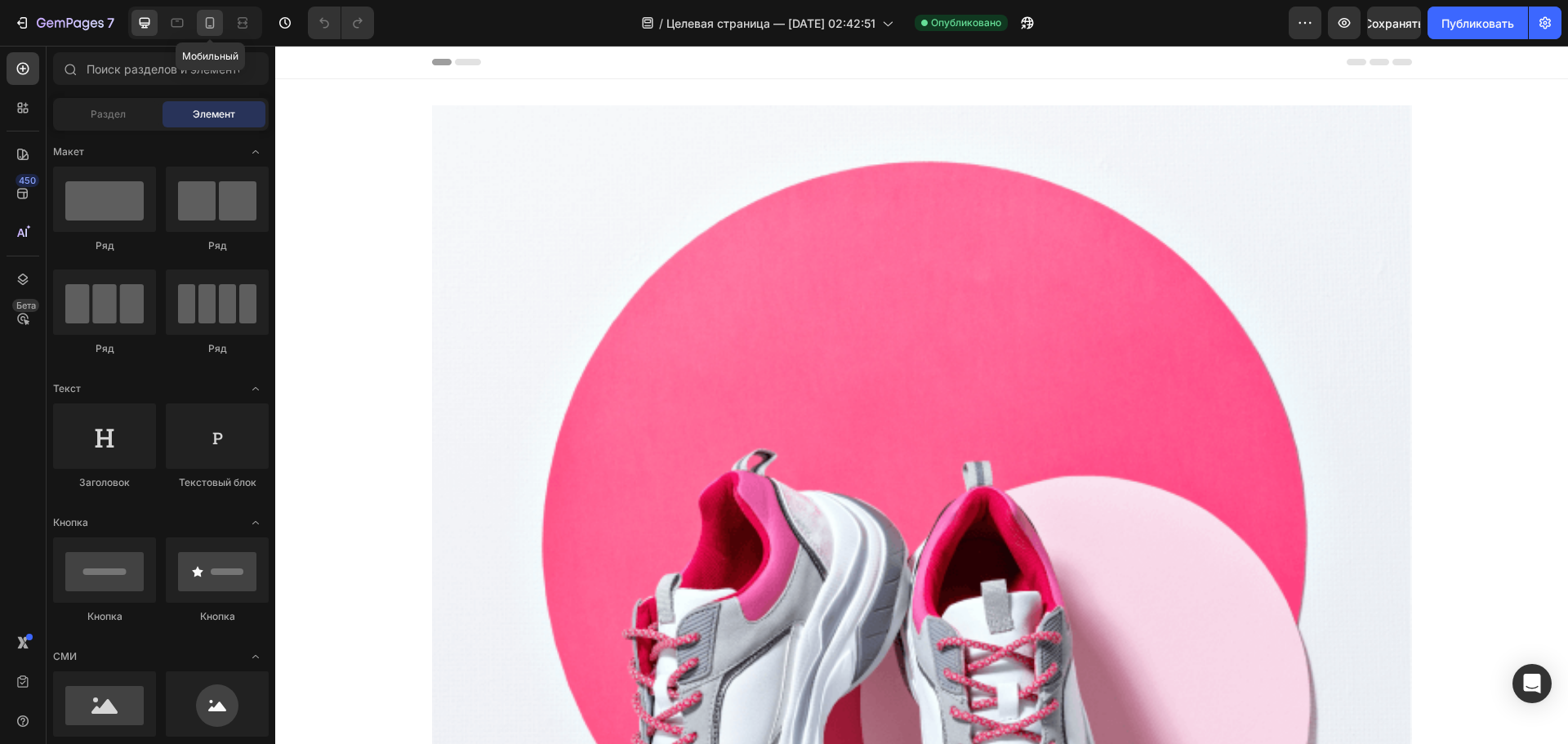
click at [209, 34] on div at bounding box center [211, 23] width 27 height 27
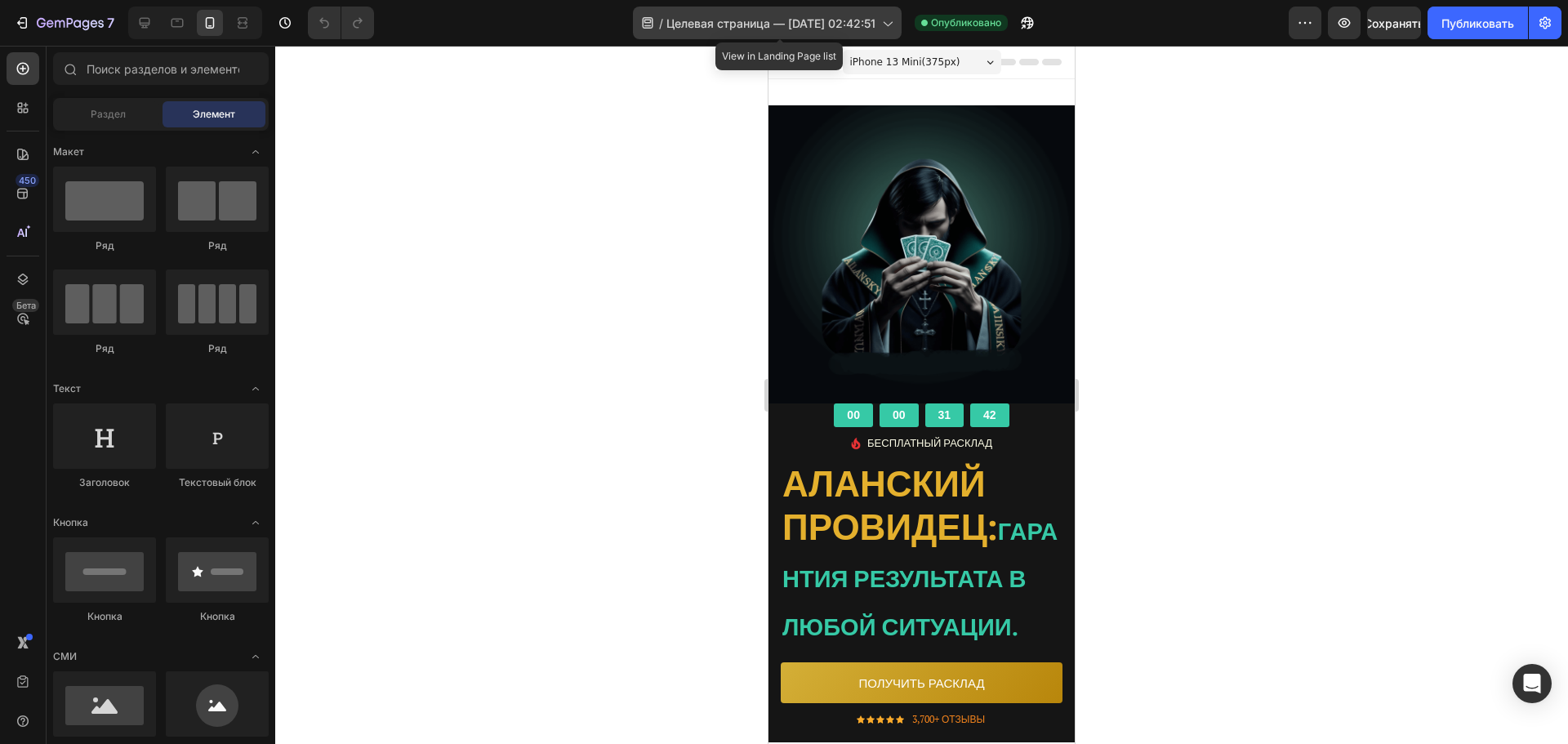
click at [803, 15] on span "Целевая страница — [DATE] 02:42:51" at bounding box center [771, 23] width 209 height 17
drag, startPoint x: 531, startPoint y: 133, endPoint x: 356, endPoint y: 243, distance: 206.7
click at [356, 243] on div at bounding box center [922, 394] width 1293 height 698
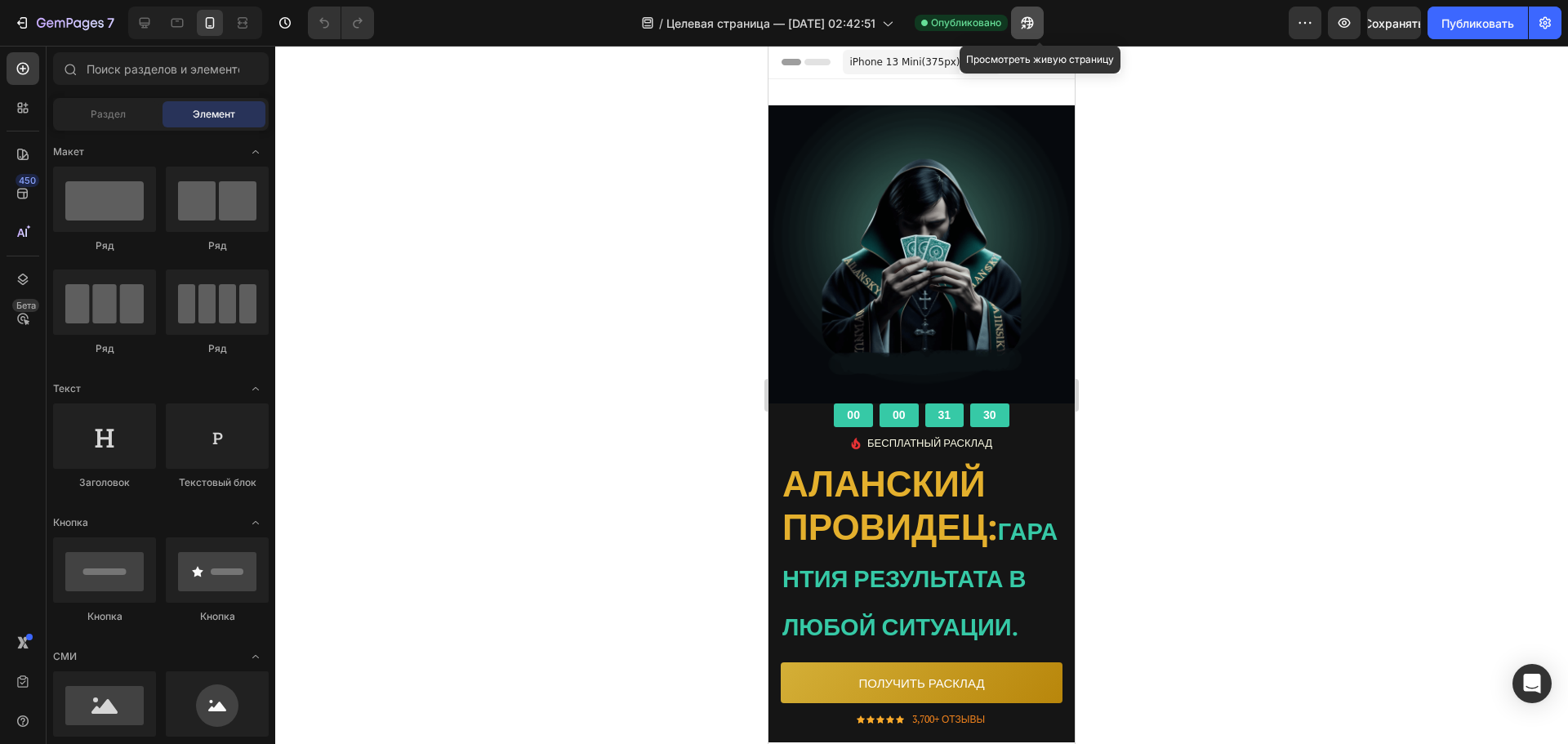
click at [1025, 25] on icon "button" at bounding box center [1023, 27] width 4 height 4
click at [1304, 31] on button "button" at bounding box center [1304, 22] width 32 height 32
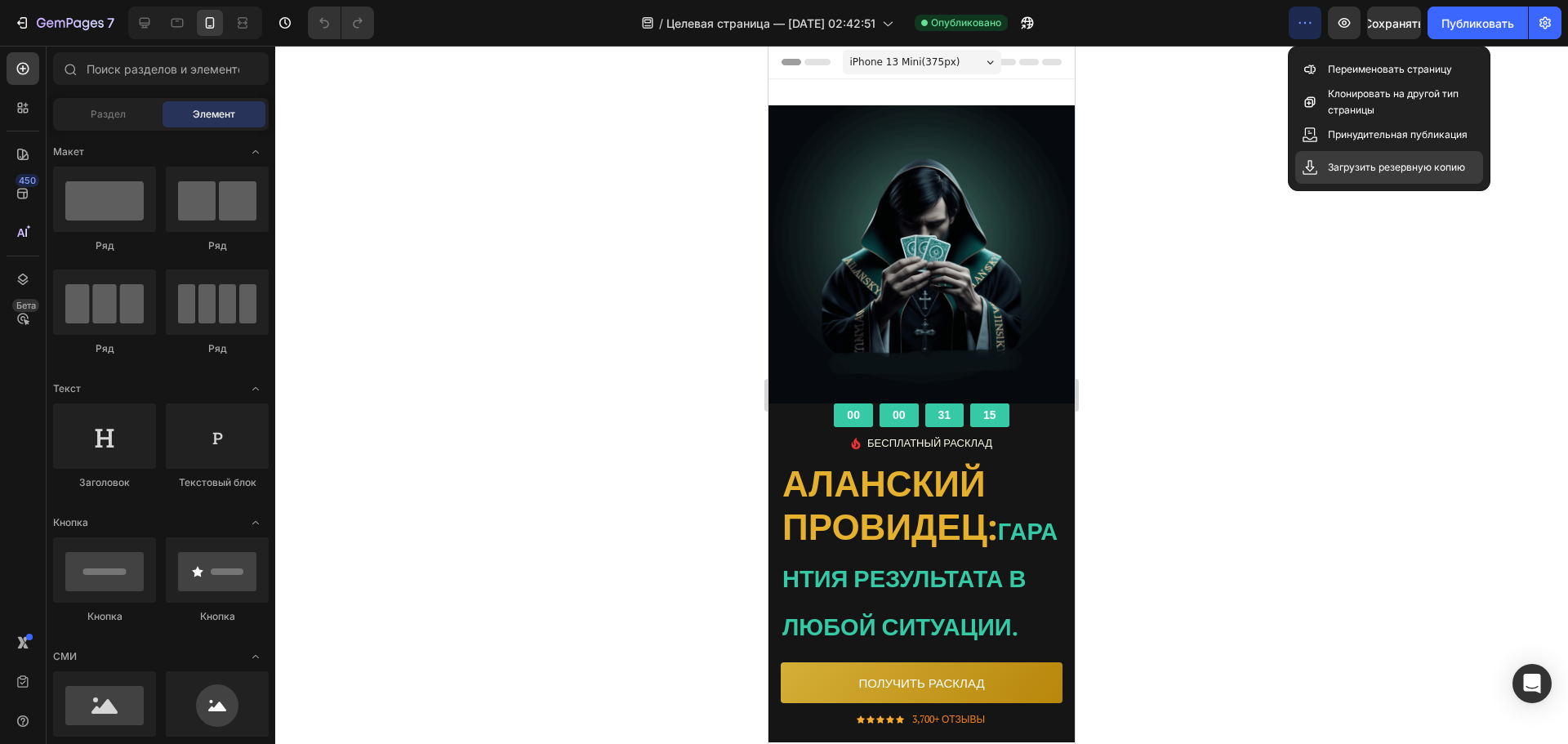
click at [1329, 178] on div "Загрузить резервную копию" at bounding box center [1389, 167] width 188 height 32
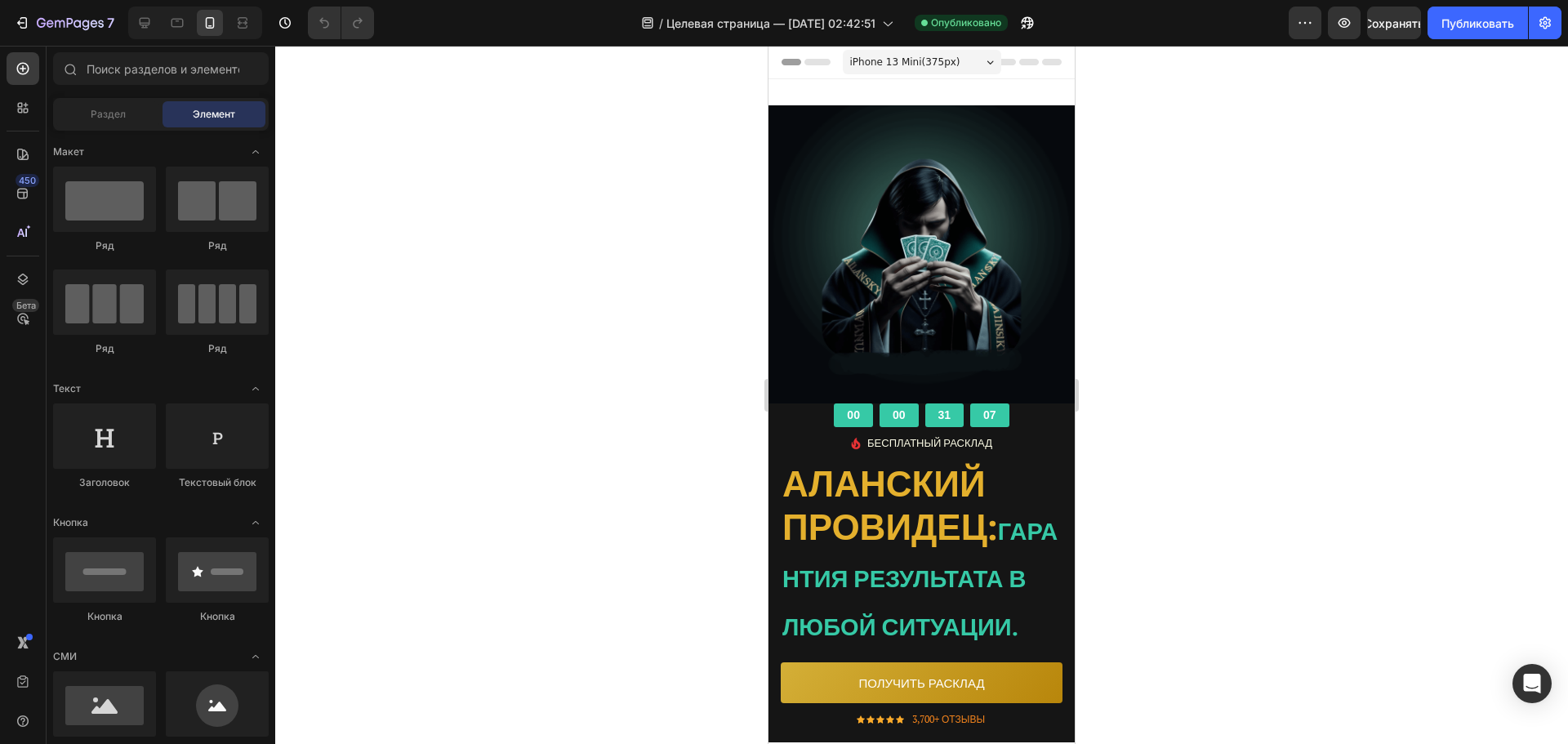
click at [1335, 215] on div at bounding box center [922, 394] width 1293 height 698
click at [1557, 17] on button "button" at bounding box center [1545, 22] width 32 height 32
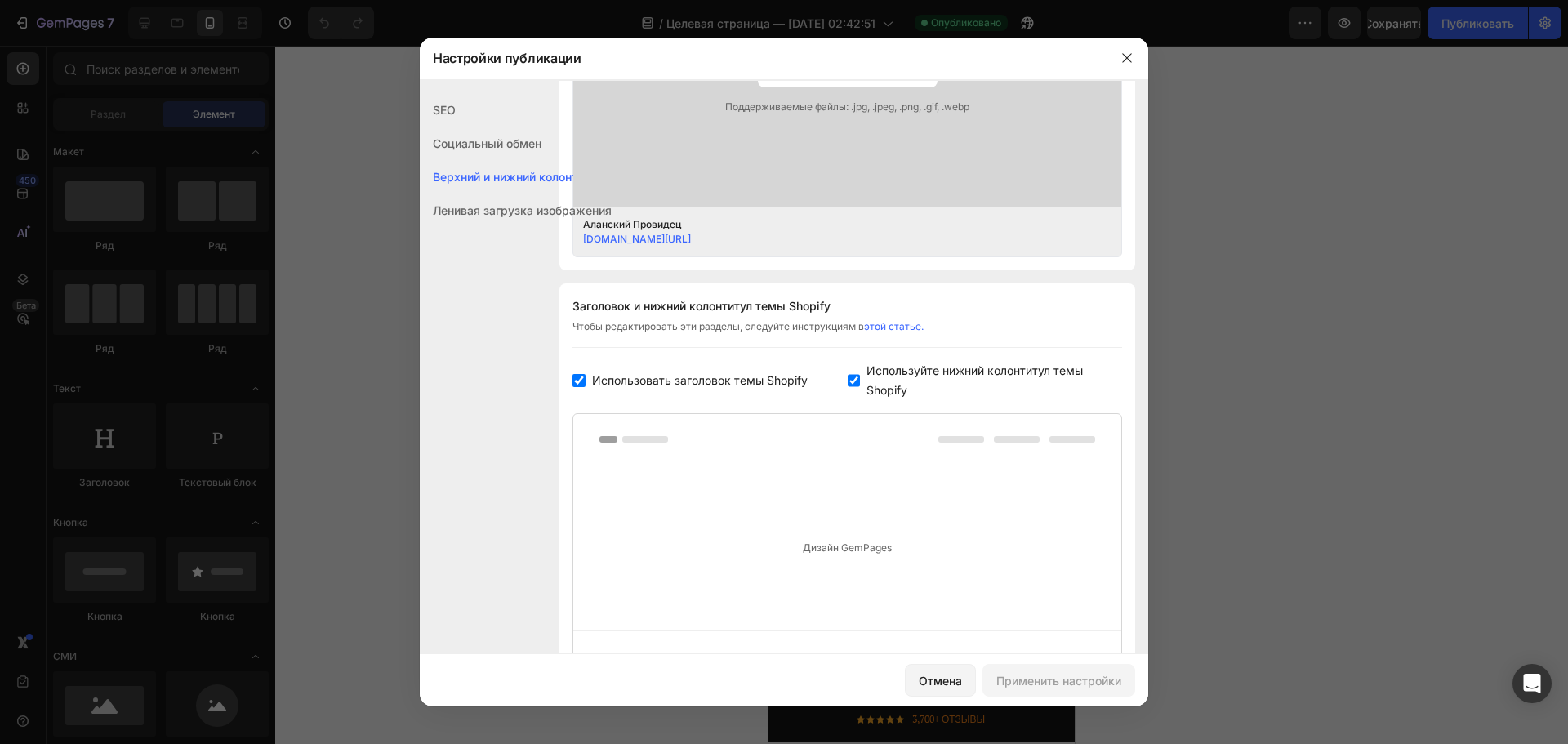
scroll to position [761, 0]
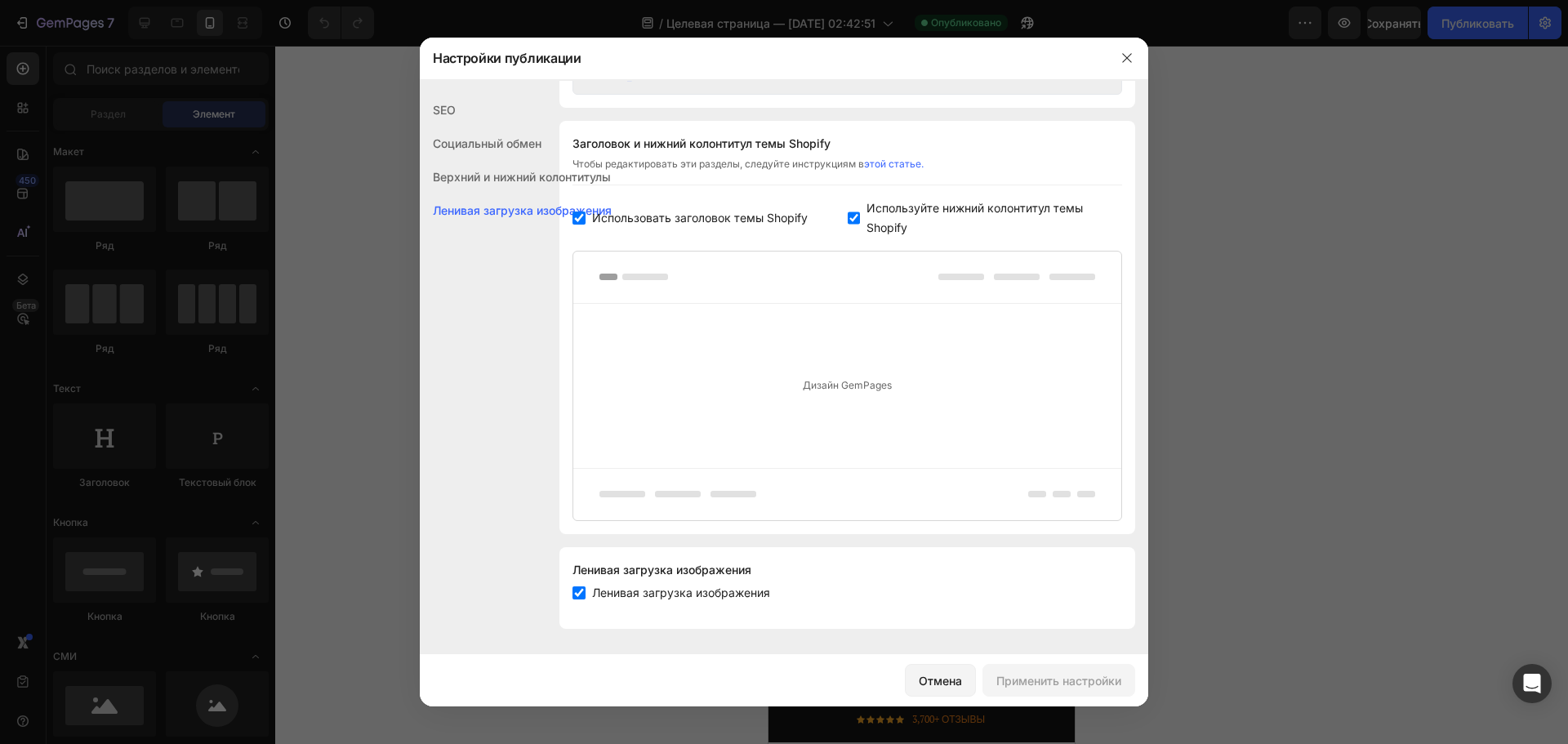
click at [469, 142] on font "Социальный обмен" at bounding box center [486, 143] width 109 height 14
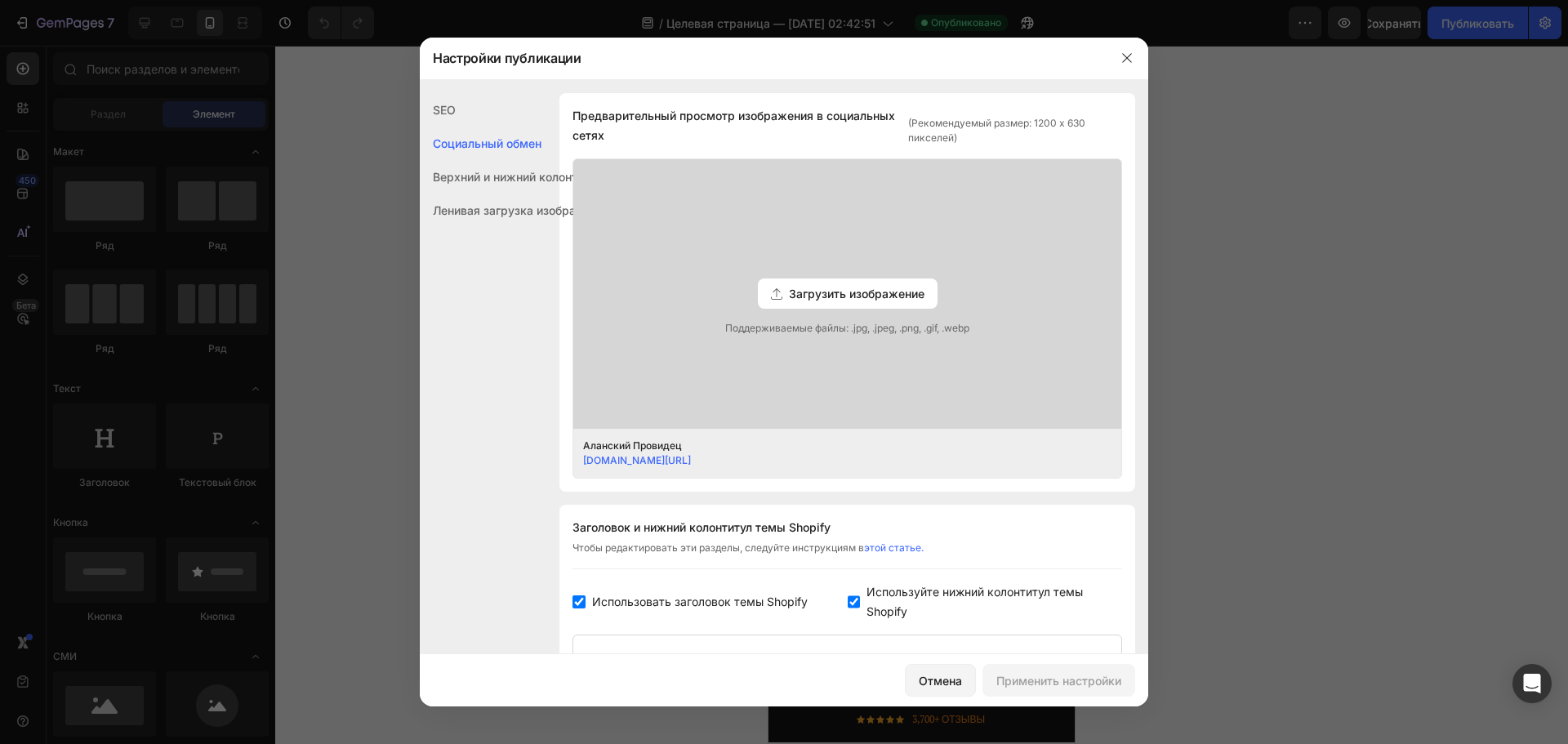
scroll to position [373, 0]
click at [506, 194] on div "Верхний и нижний колонтитулы" at bounding box center [516, 210] width 192 height 33
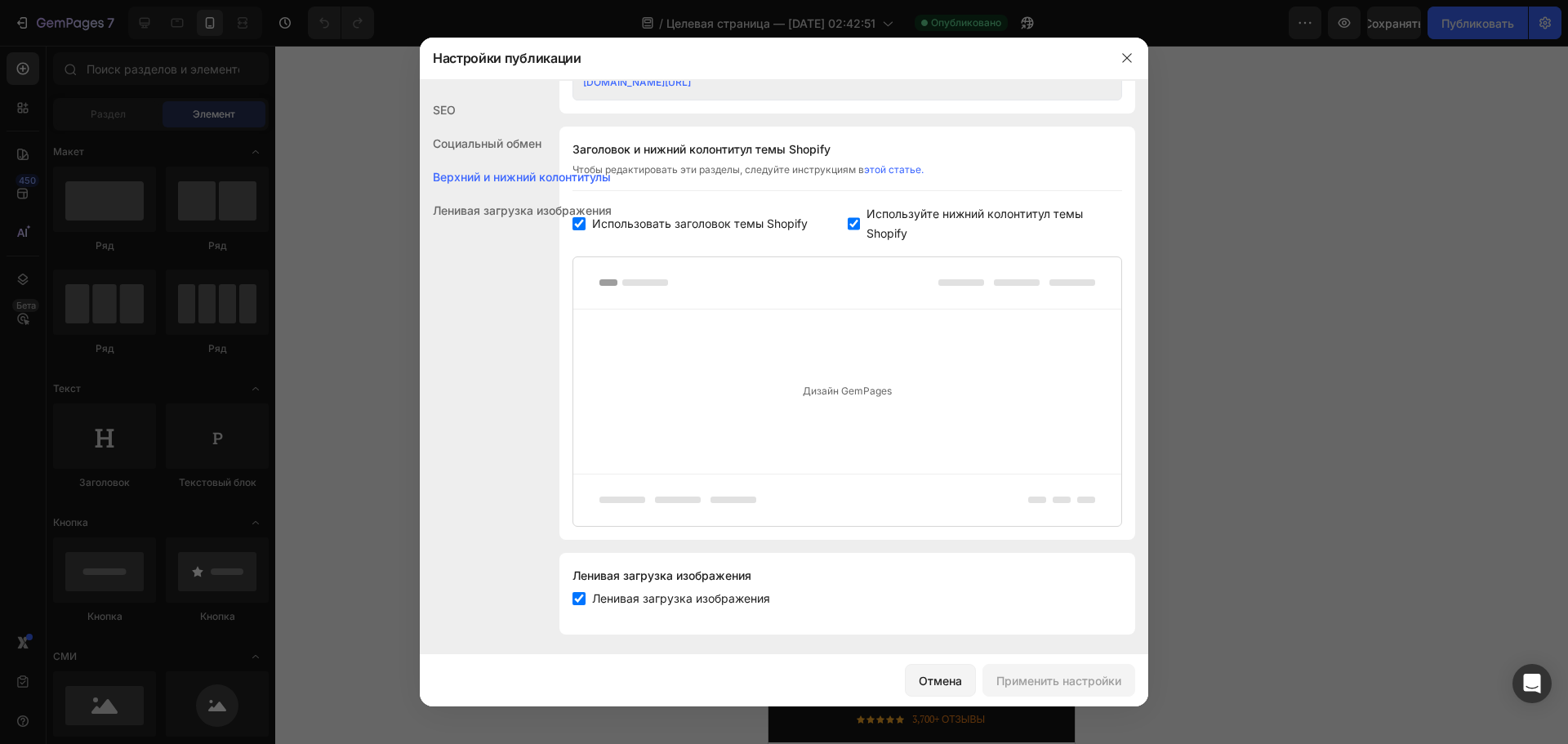
scroll to position [761, 0]
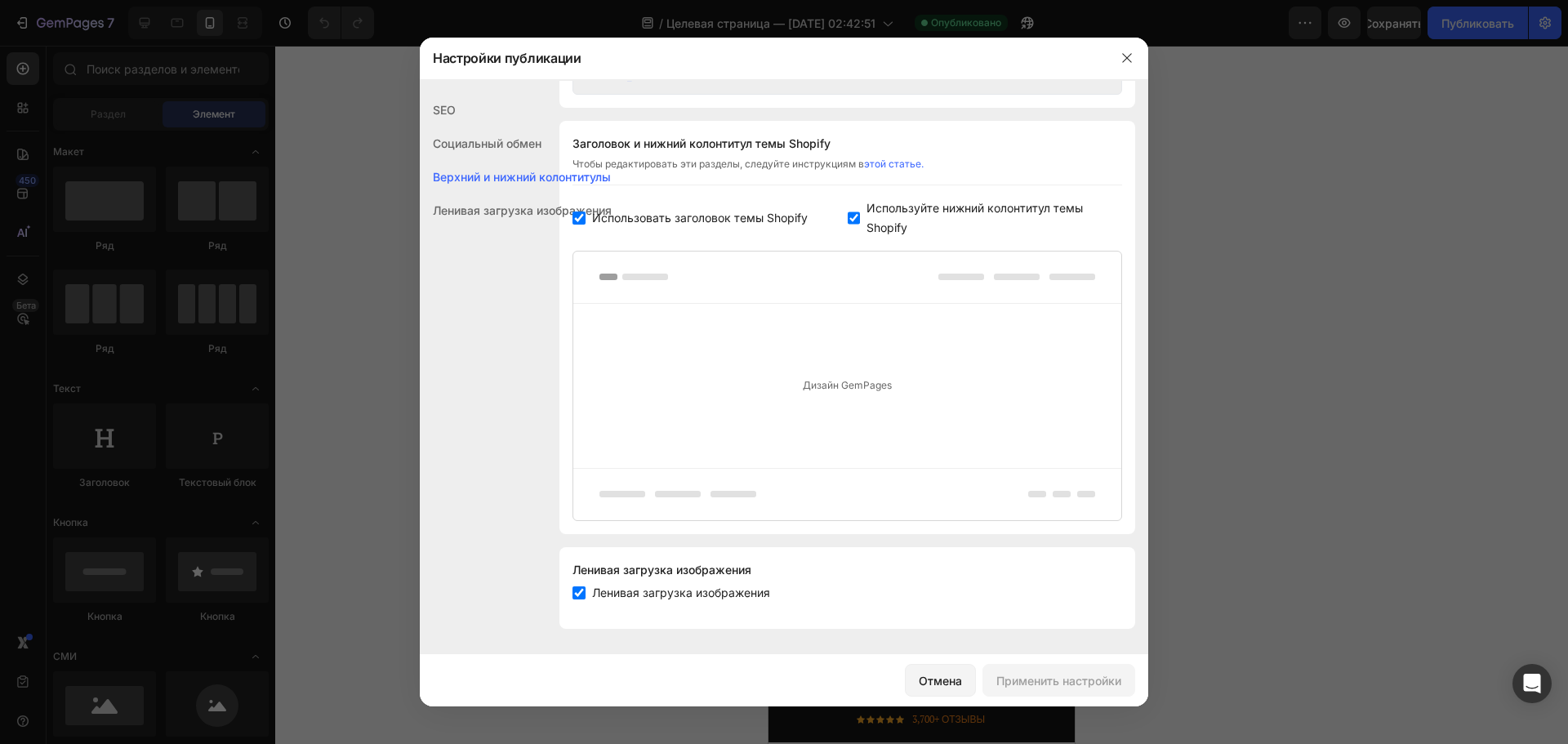
click at [511, 206] on font "Ленивая загрузка изображения" at bounding box center [522, 210] width 179 height 14
click at [1129, 55] on icon "button" at bounding box center [1127, 58] width 13 height 13
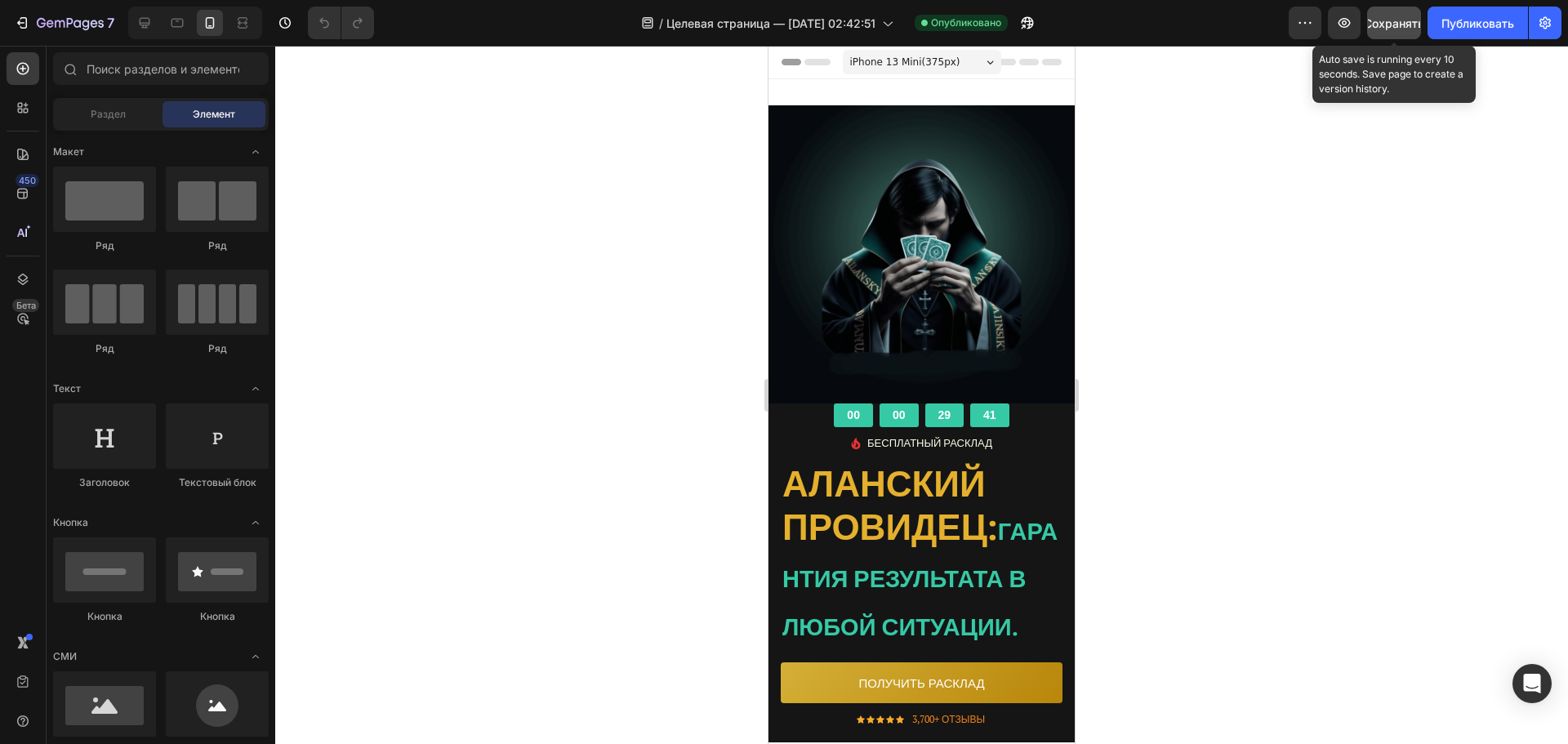
click at [1390, 24] on font "Сохранять" at bounding box center [1394, 23] width 60 height 14
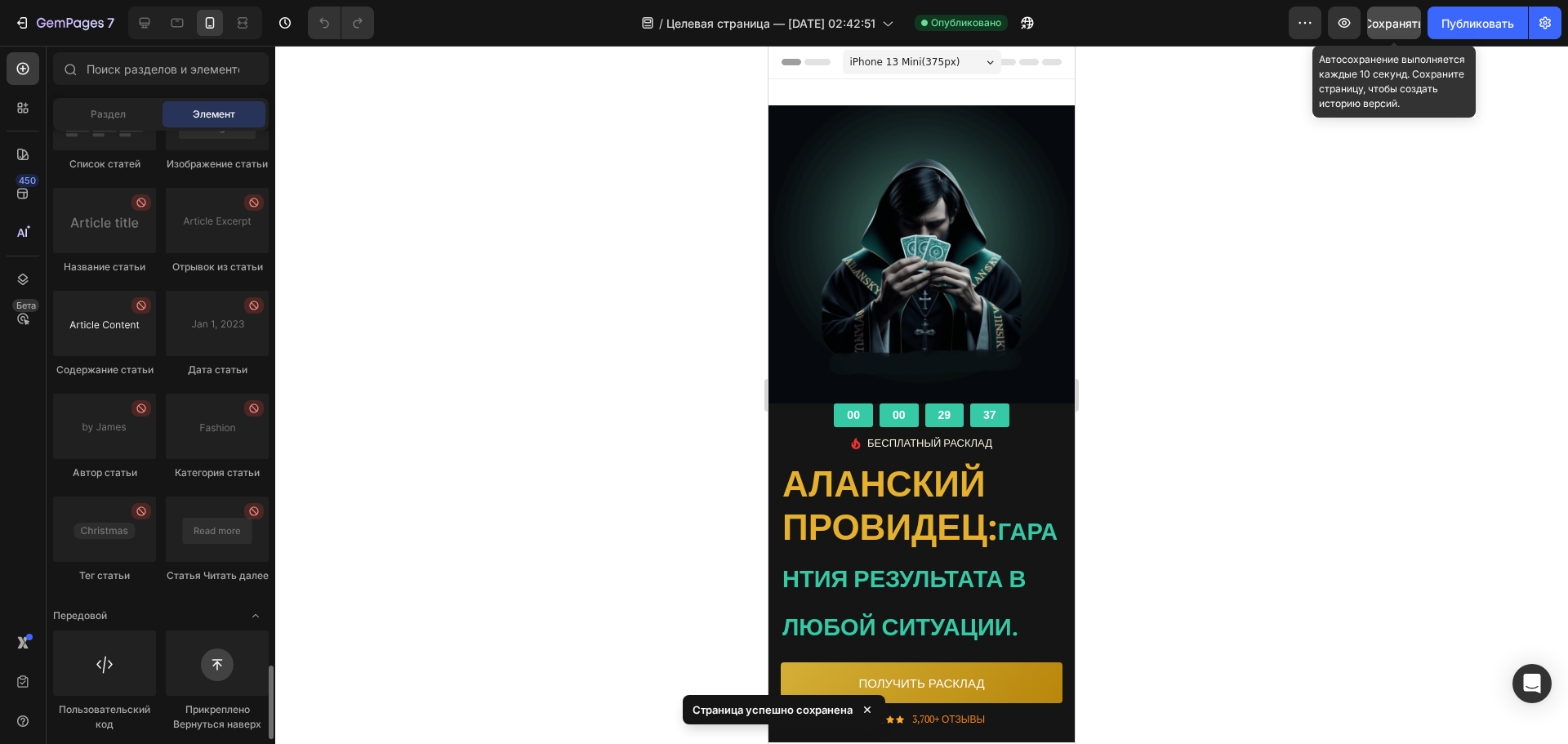
scroll to position [4416, 0]
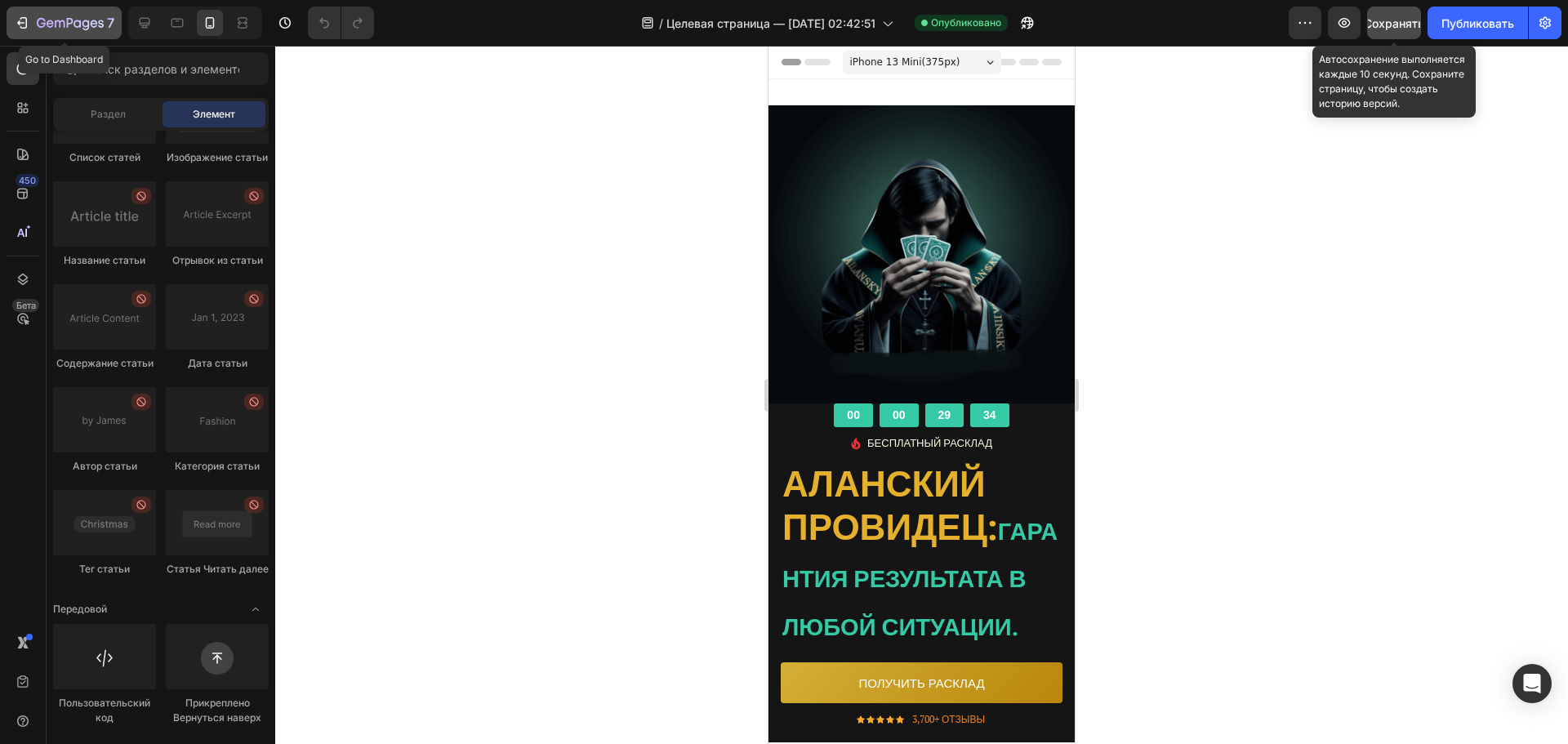
click at [11, 22] on button "7" at bounding box center [64, 22] width 115 height 32
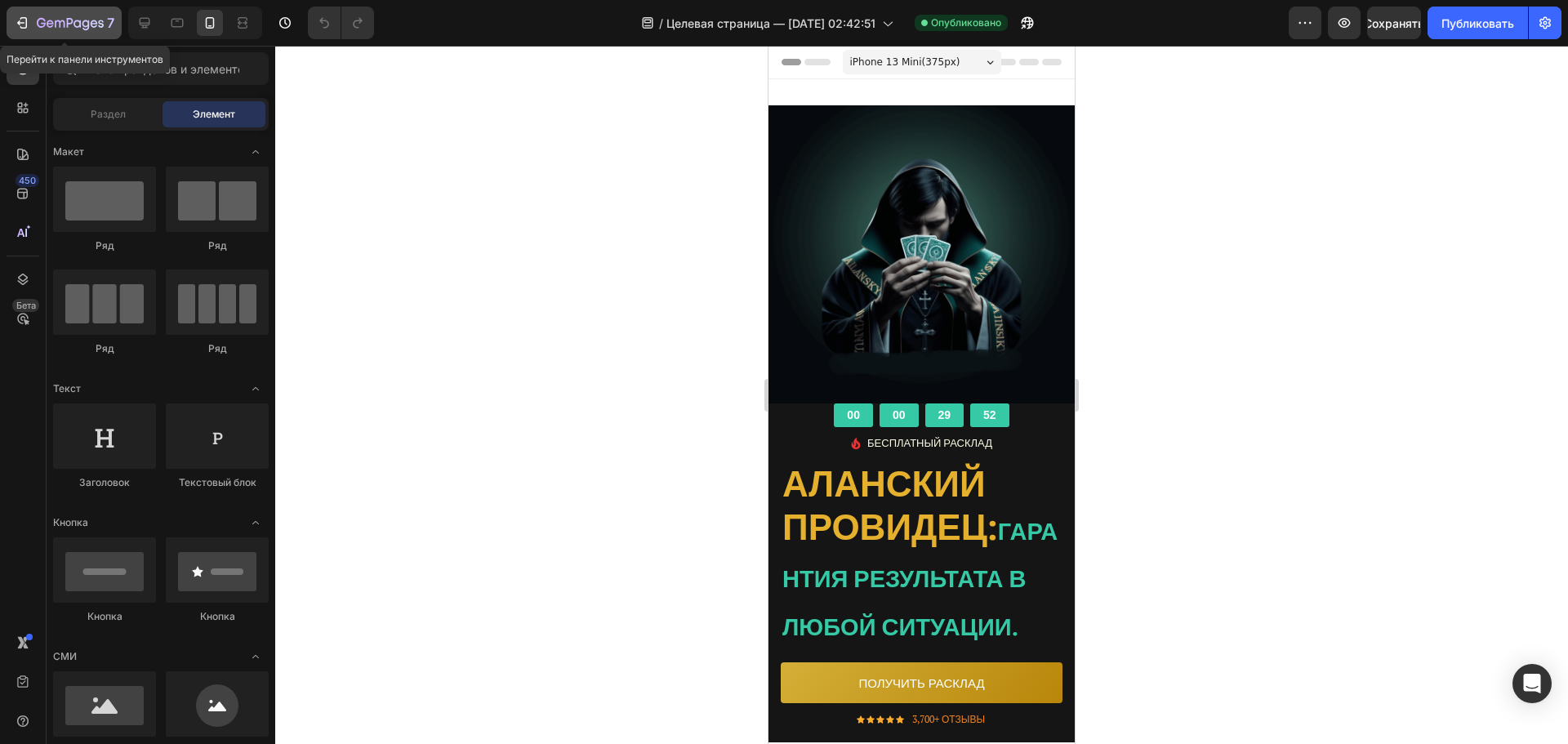
click at [16, 22] on icon "button" at bounding box center [22, 23] width 17 height 17
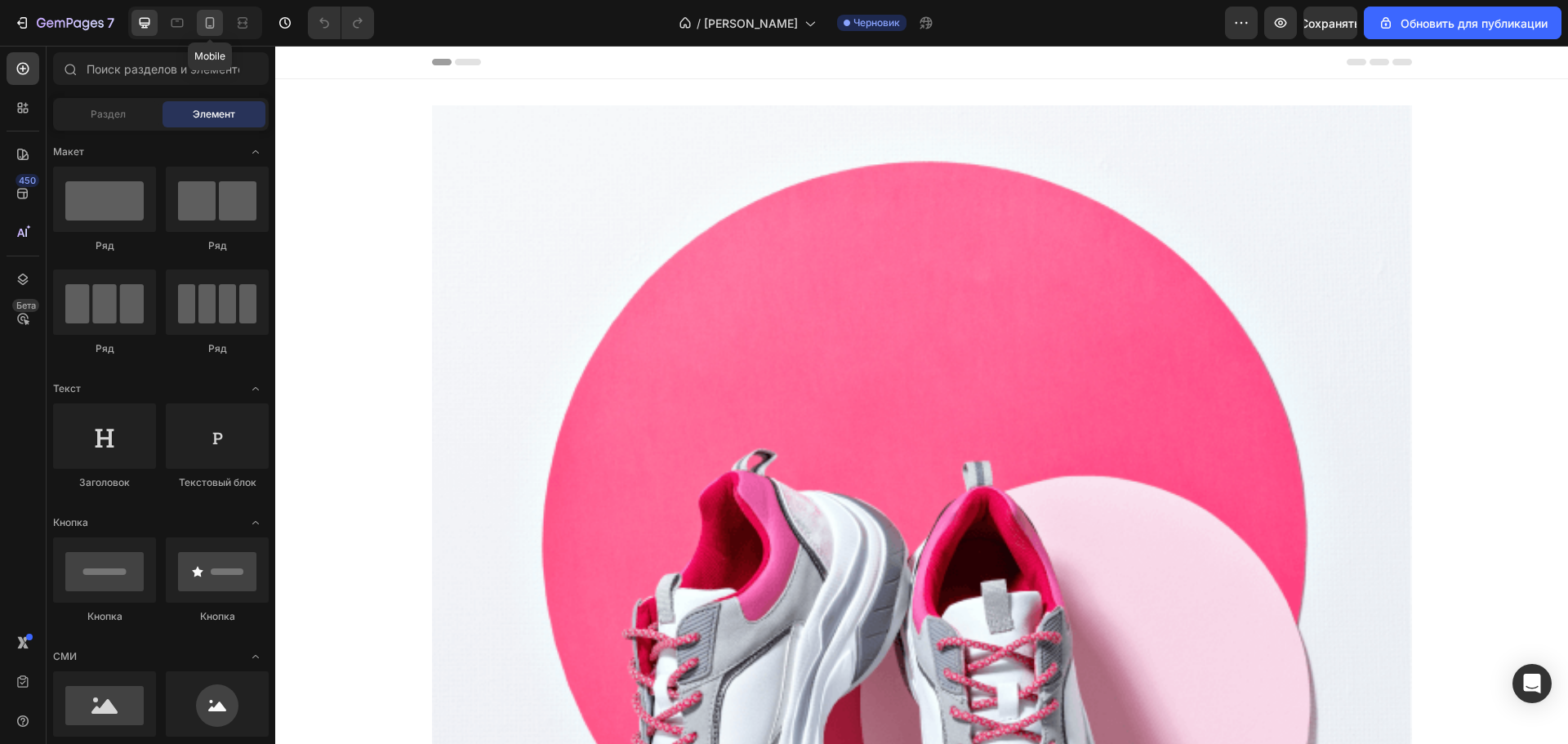
click at [202, 13] on div at bounding box center [211, 23] width 27 height 27
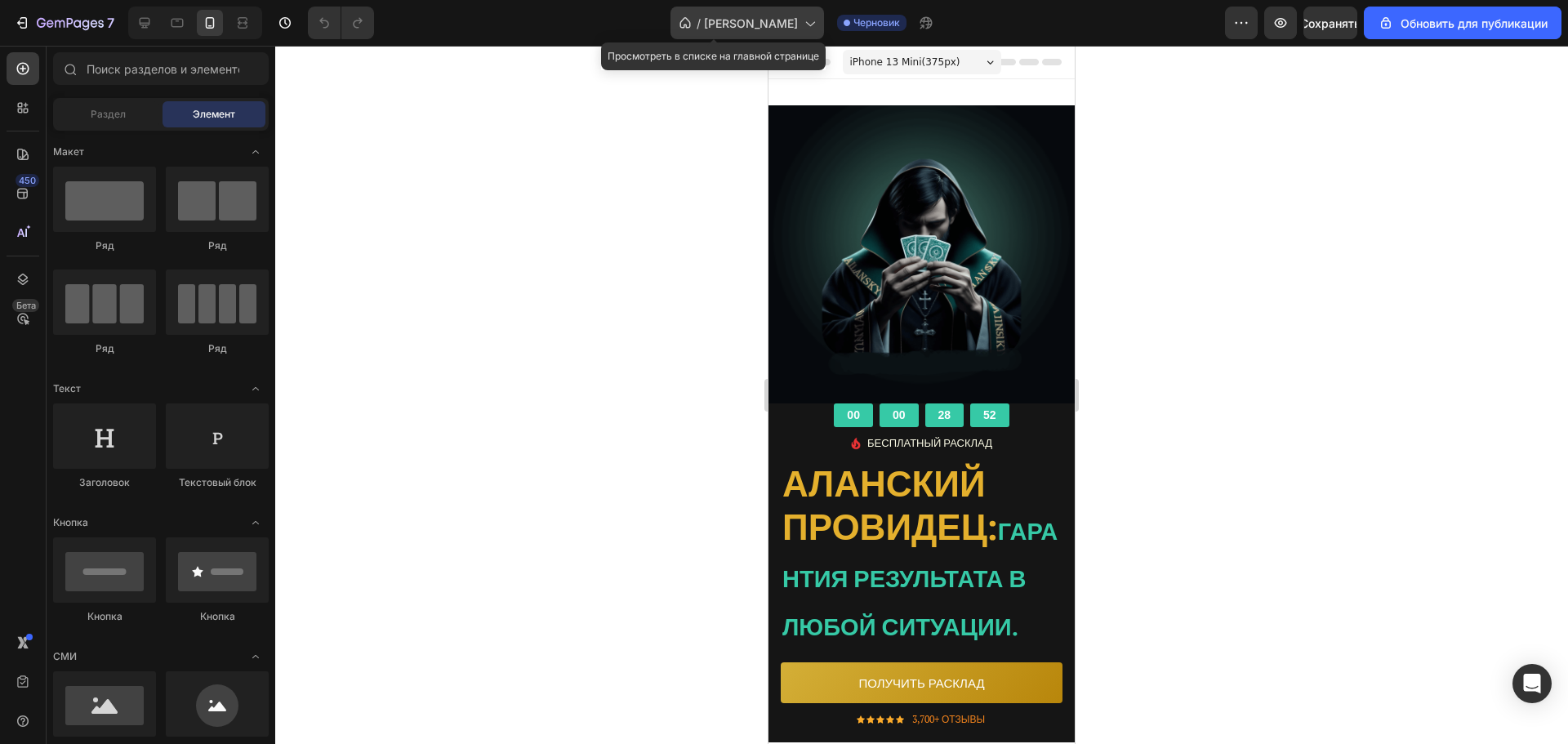
click at [701, 24] on font "/" at bounding box center [699, 23] width 4 height 14
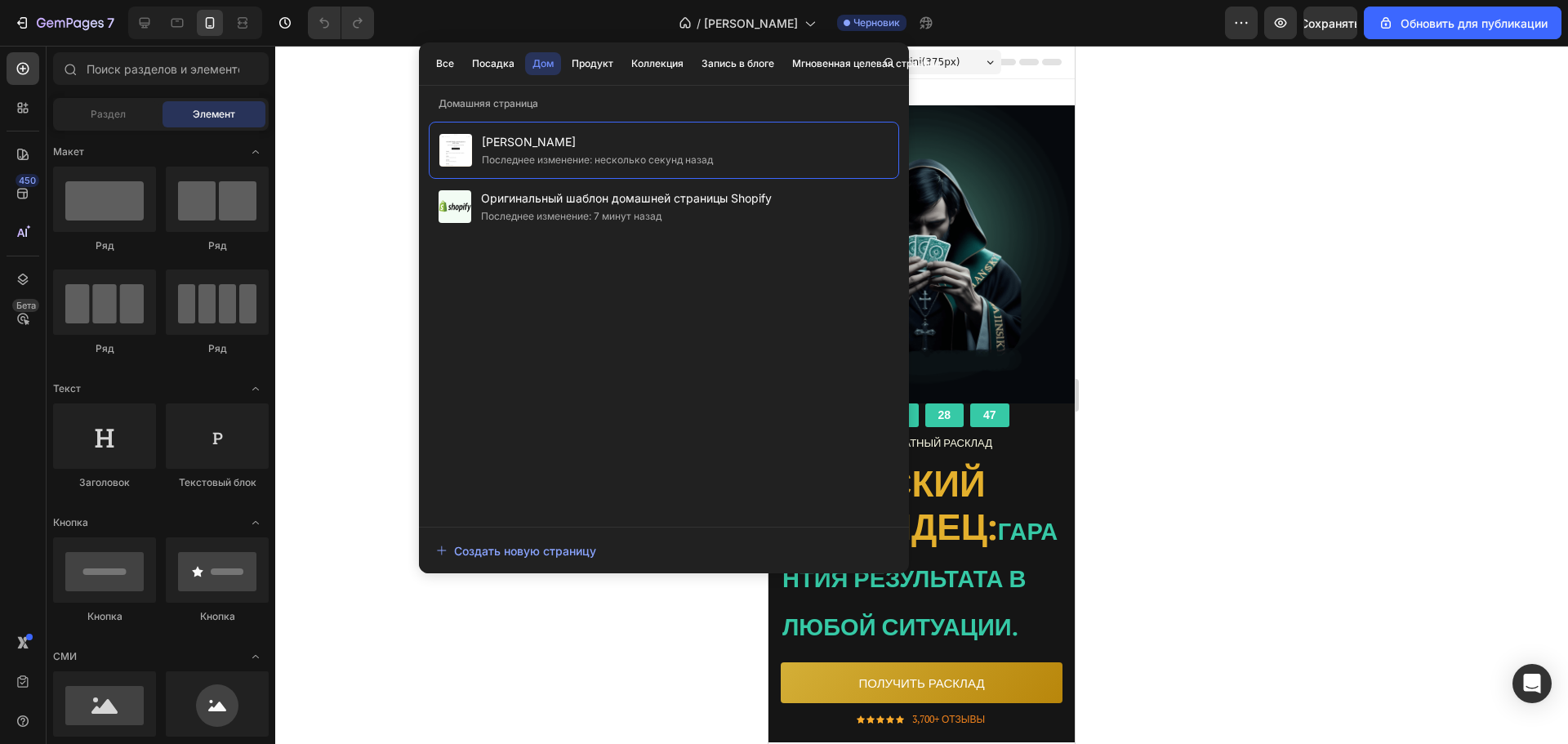
drag, startPoint x: 824, startPoint y: 159, endPoint x: 1387, endPoint y: 312, distance: 583.4
click at [1387, 312] on div at bounding box center [922, 394] width 1293 height 698
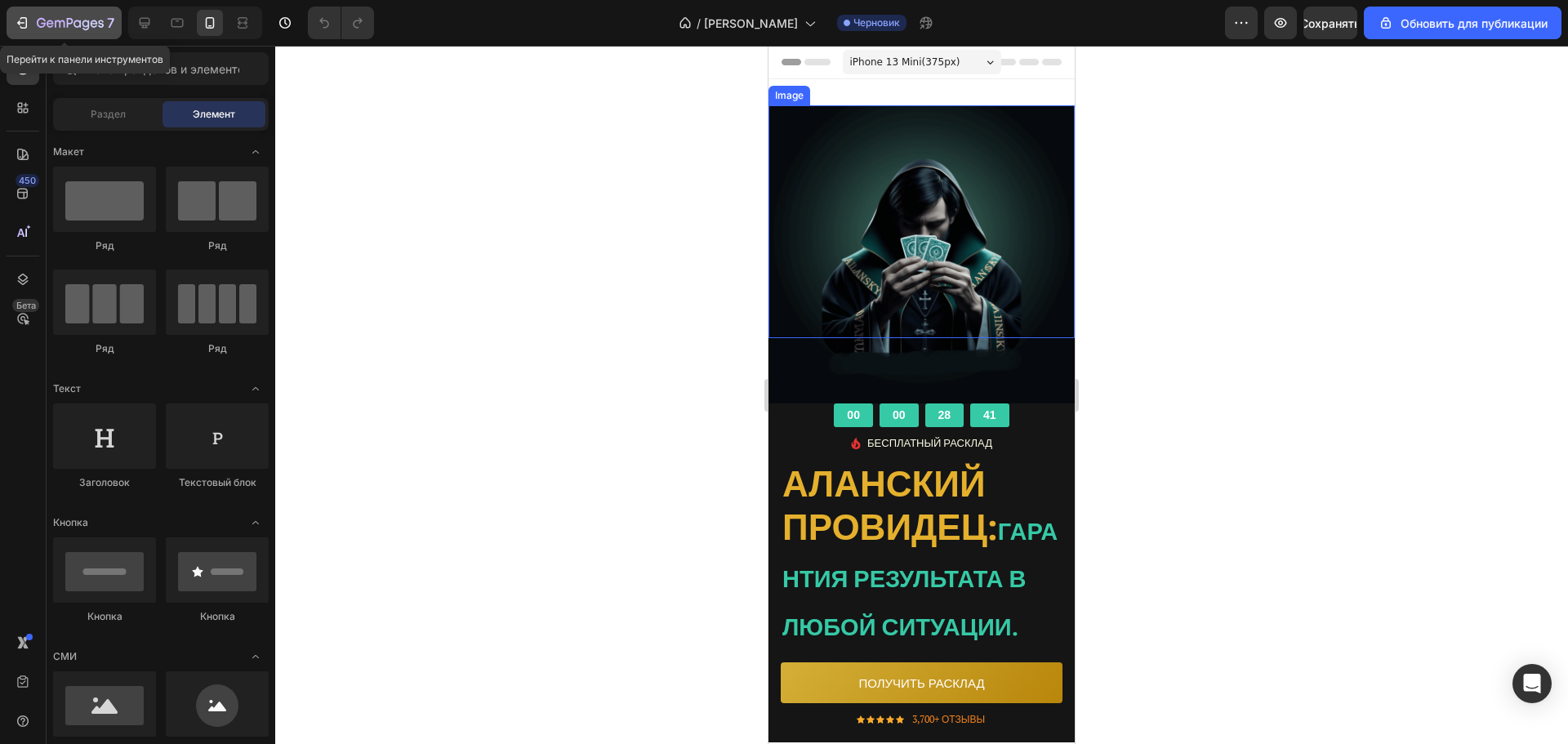
click at [29, 31] on div "7" at bounding box center [64, 23] width 100 height 20
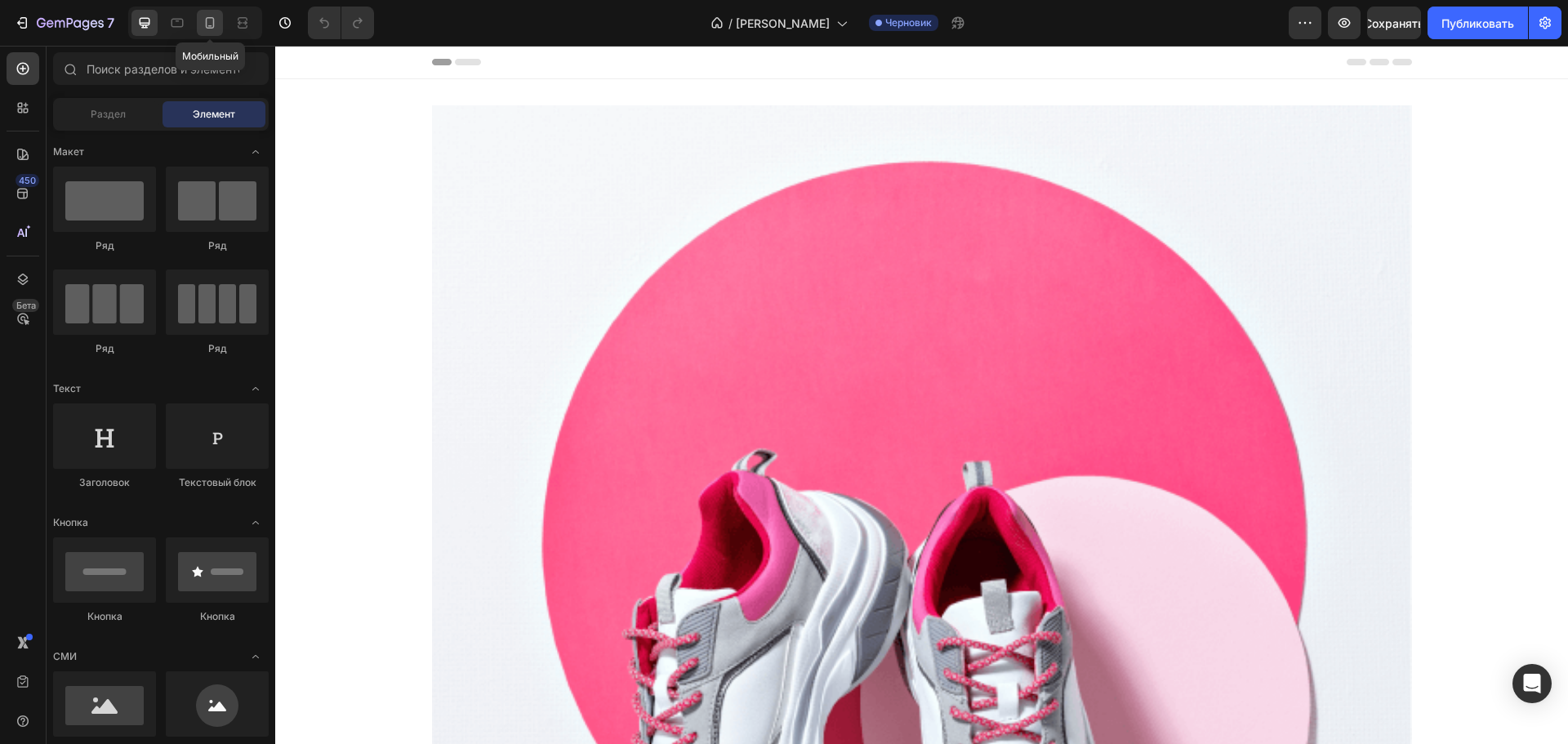
click at [203, 29] on icon at bounding box center [210, 23] width 17 height 17
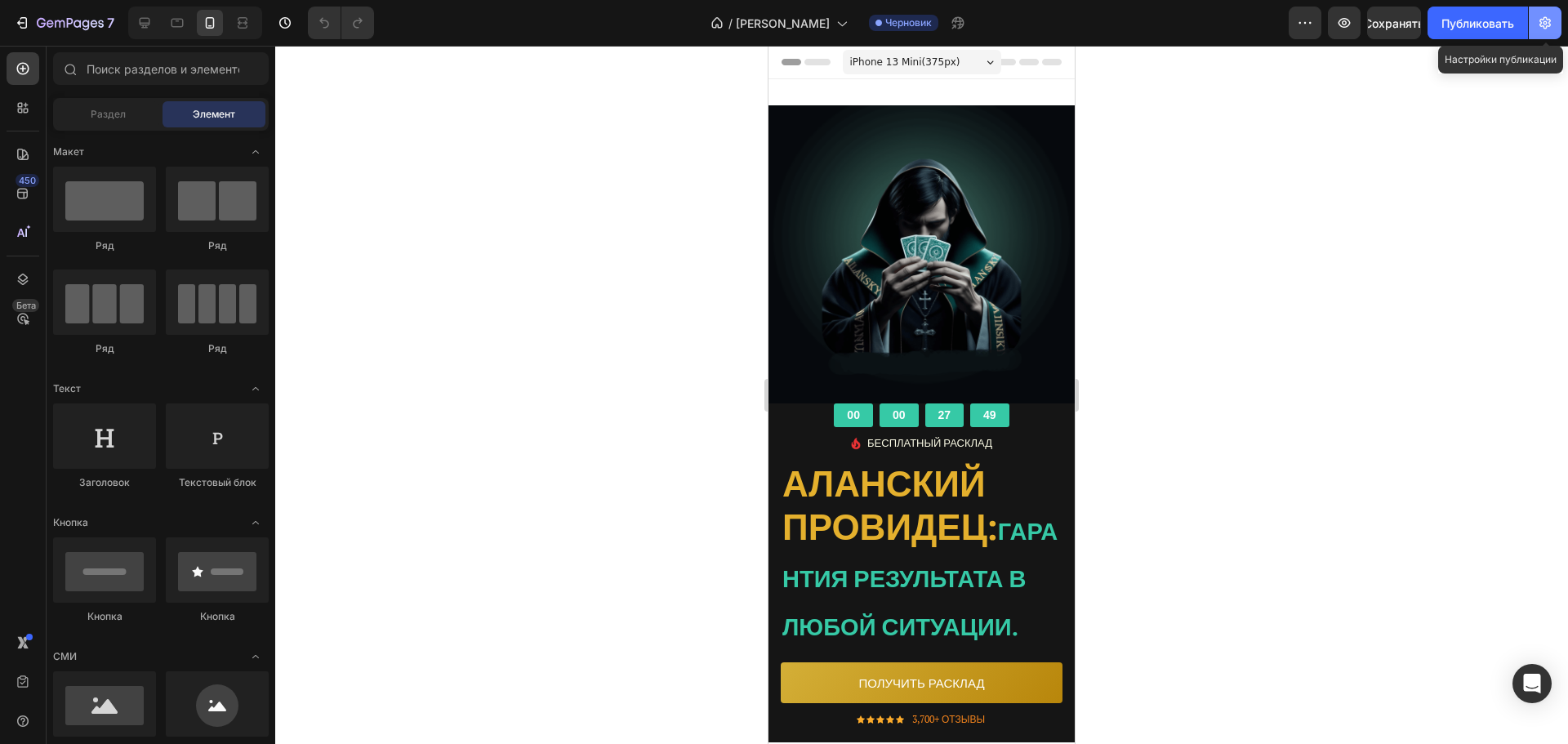
click at [1553, 18] on icon "button" at bounding box center [1546, 23] width 17 height 17
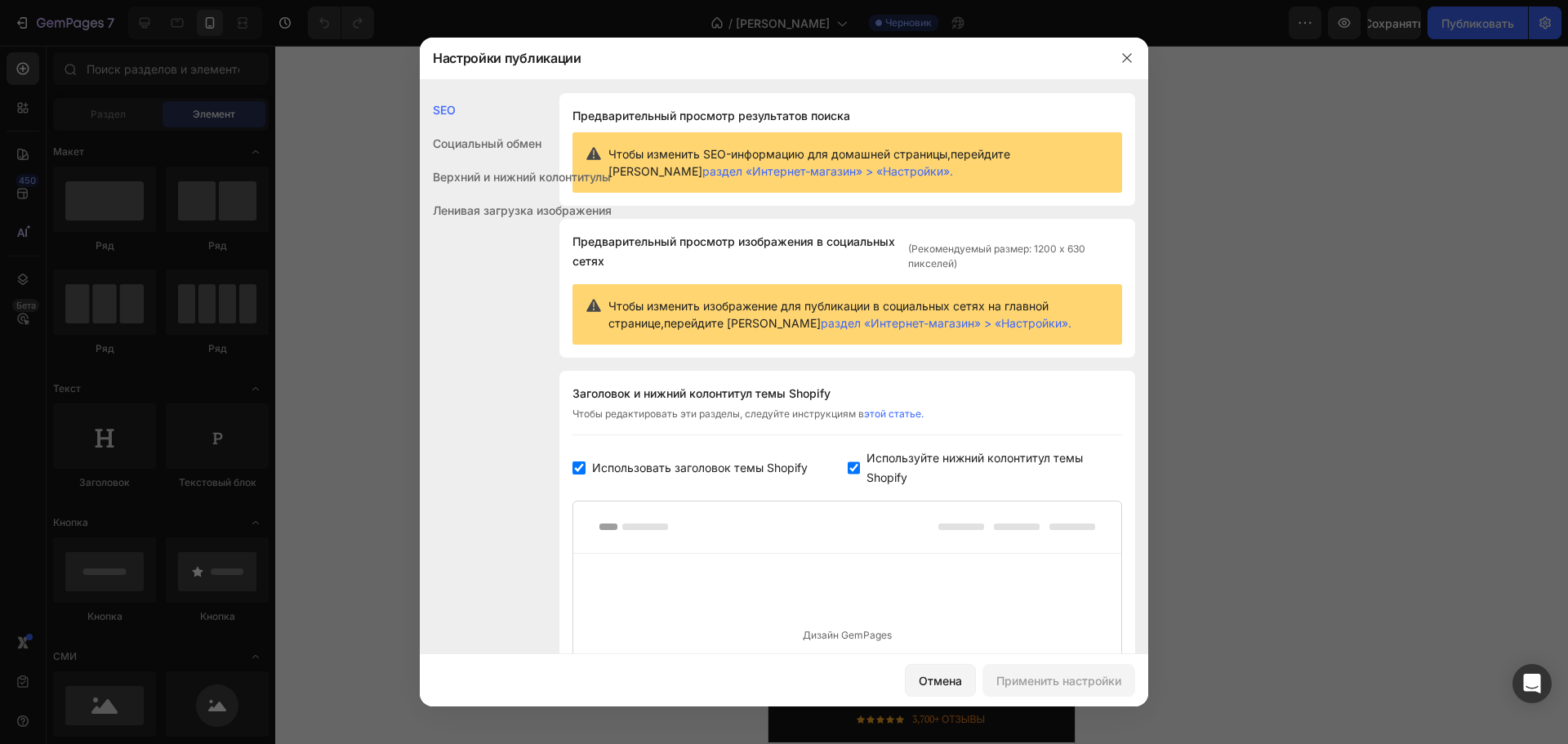
click at [1330, 202] on div at bounding box center [784, 372] width 1568 height 744
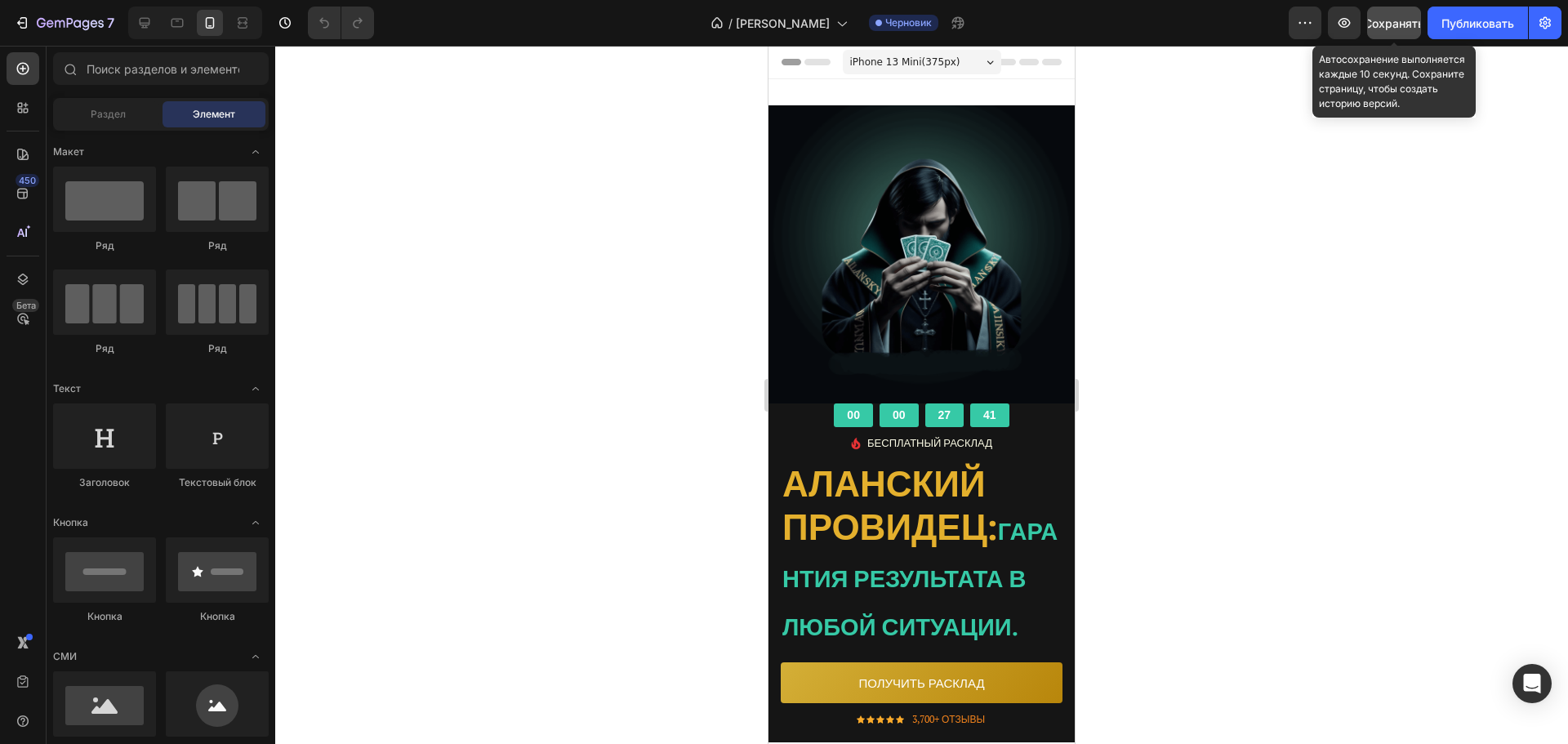
click at [1391, 28] on font "Сохранять" at bounding box center [1394, 23] width 60 height 14
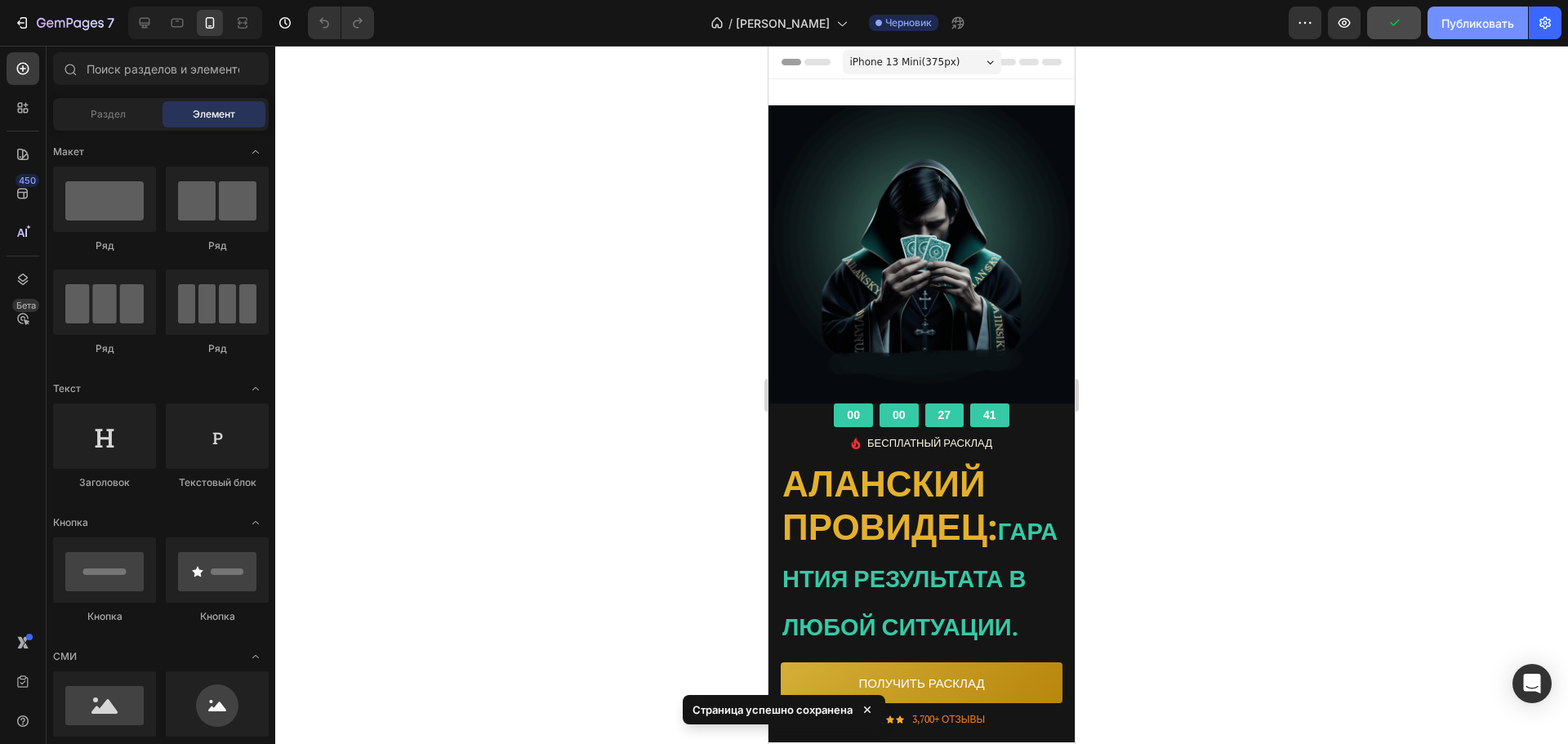
click at [1476, 22] on font "Публиковать" at bounding box center [1478, 23] width 73 height 14
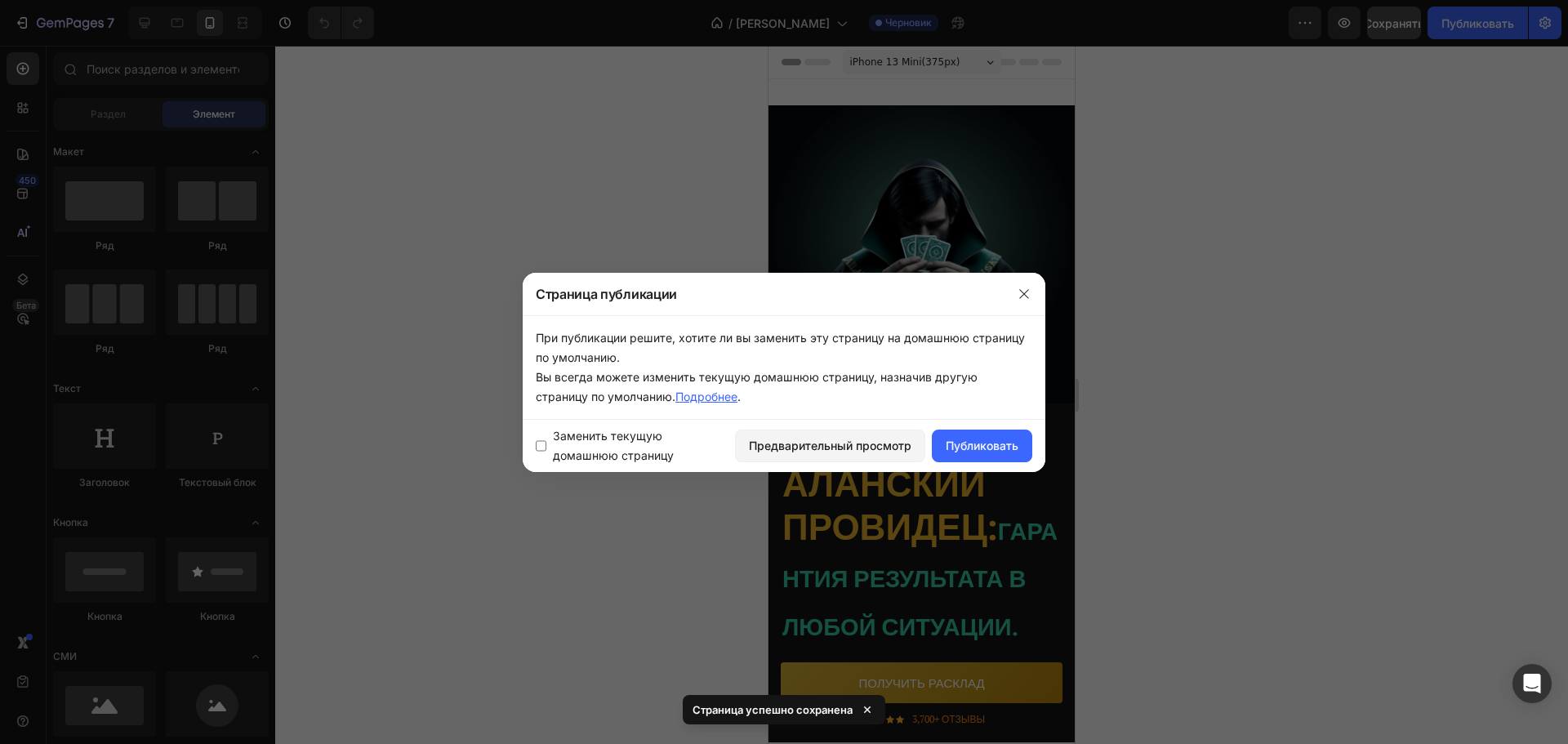
click at [544, 447] on input "checkbox" at bounding box center [541, 446] width 11 height 13
checkbox input "true"
click at [996, 447] on font "Публиковать" at bounding box center [982, 445] width 73 height 14
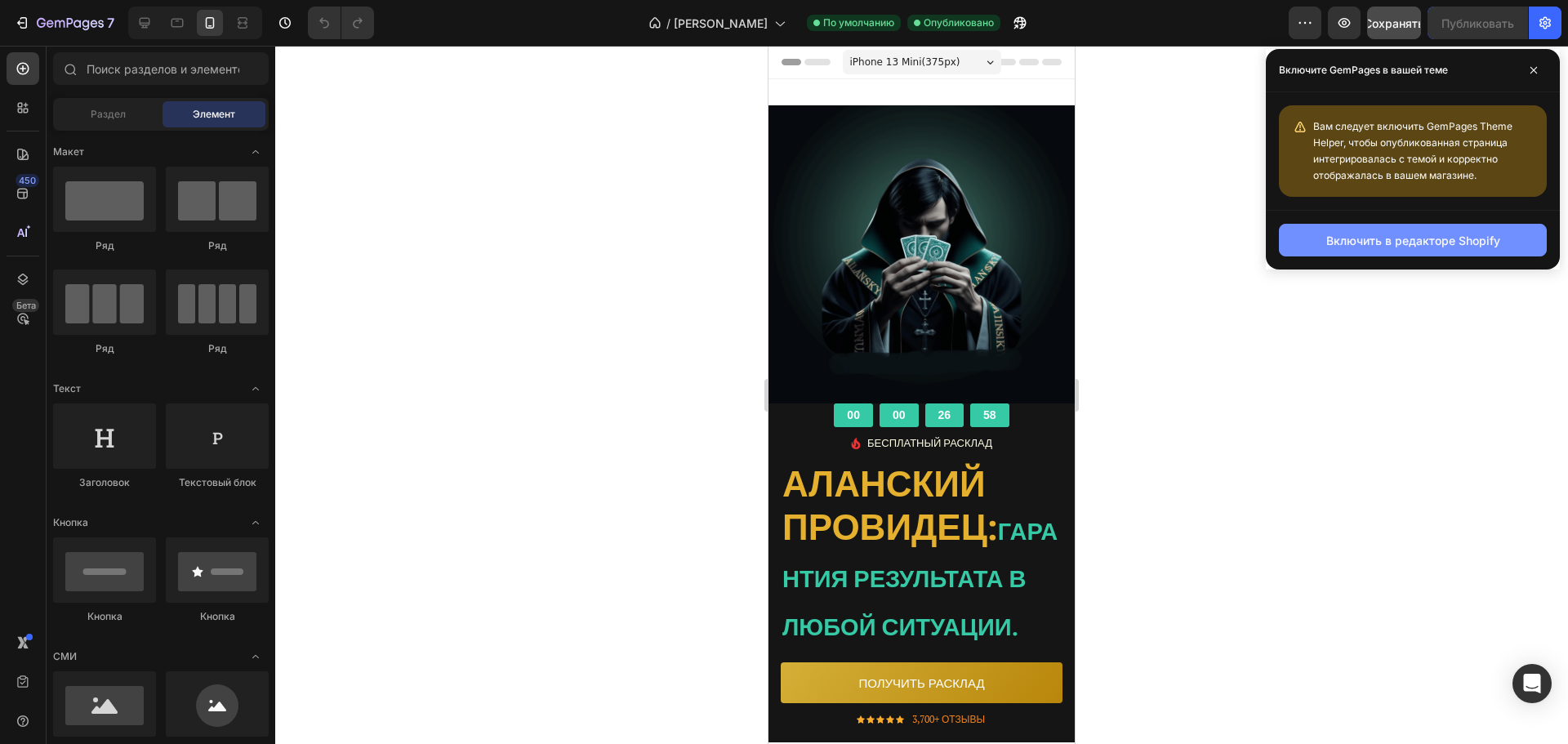
click at [1361, 239] on font "Включить в редакторе Shopify" at bounding box center [1414, 240] width 174 height 14
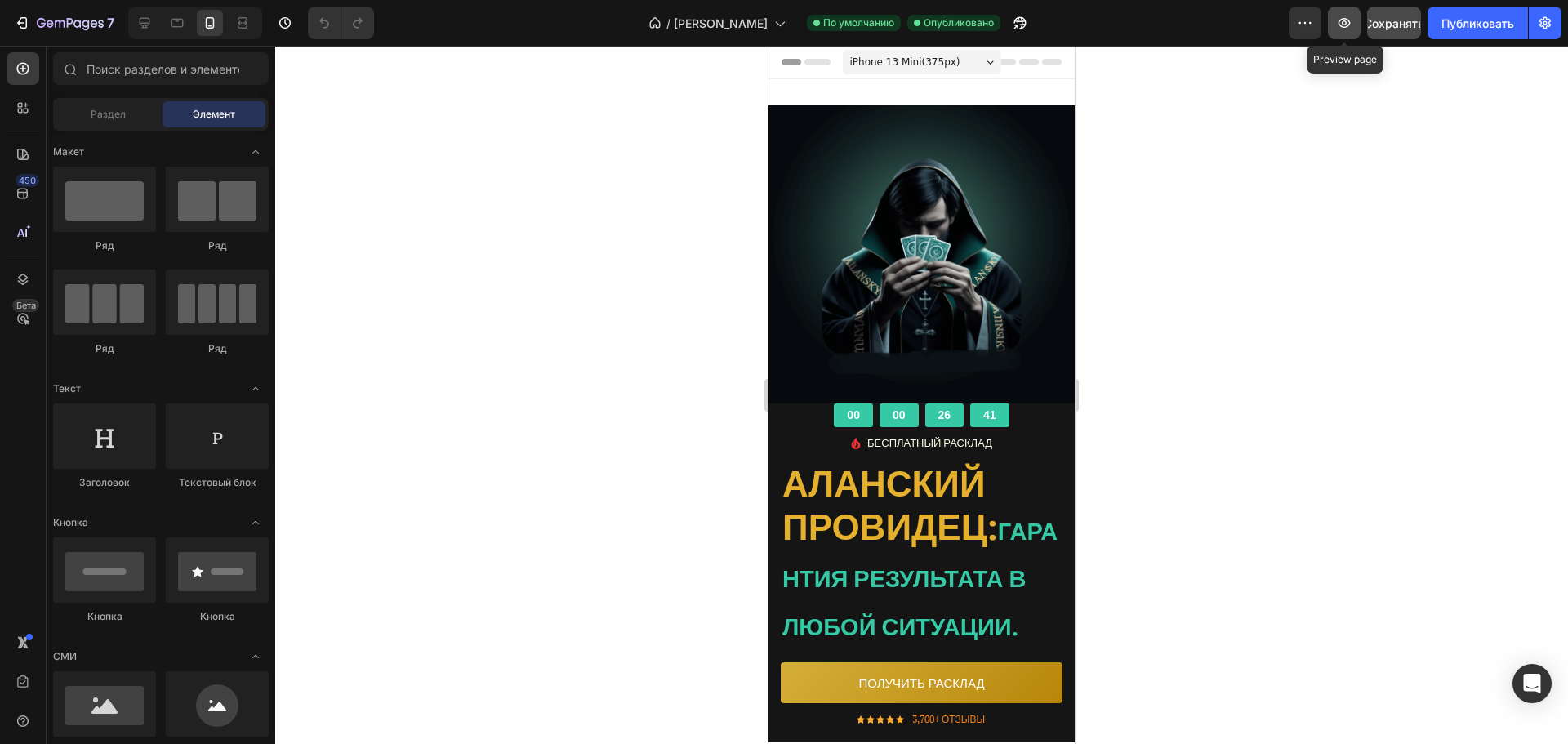
click at [1355, 29] on button "button" at bounding box center [1344, 22] width 32 height 32
click at [64, 29] on icon "button" at bounding box center [70, 24] width 67 height 14
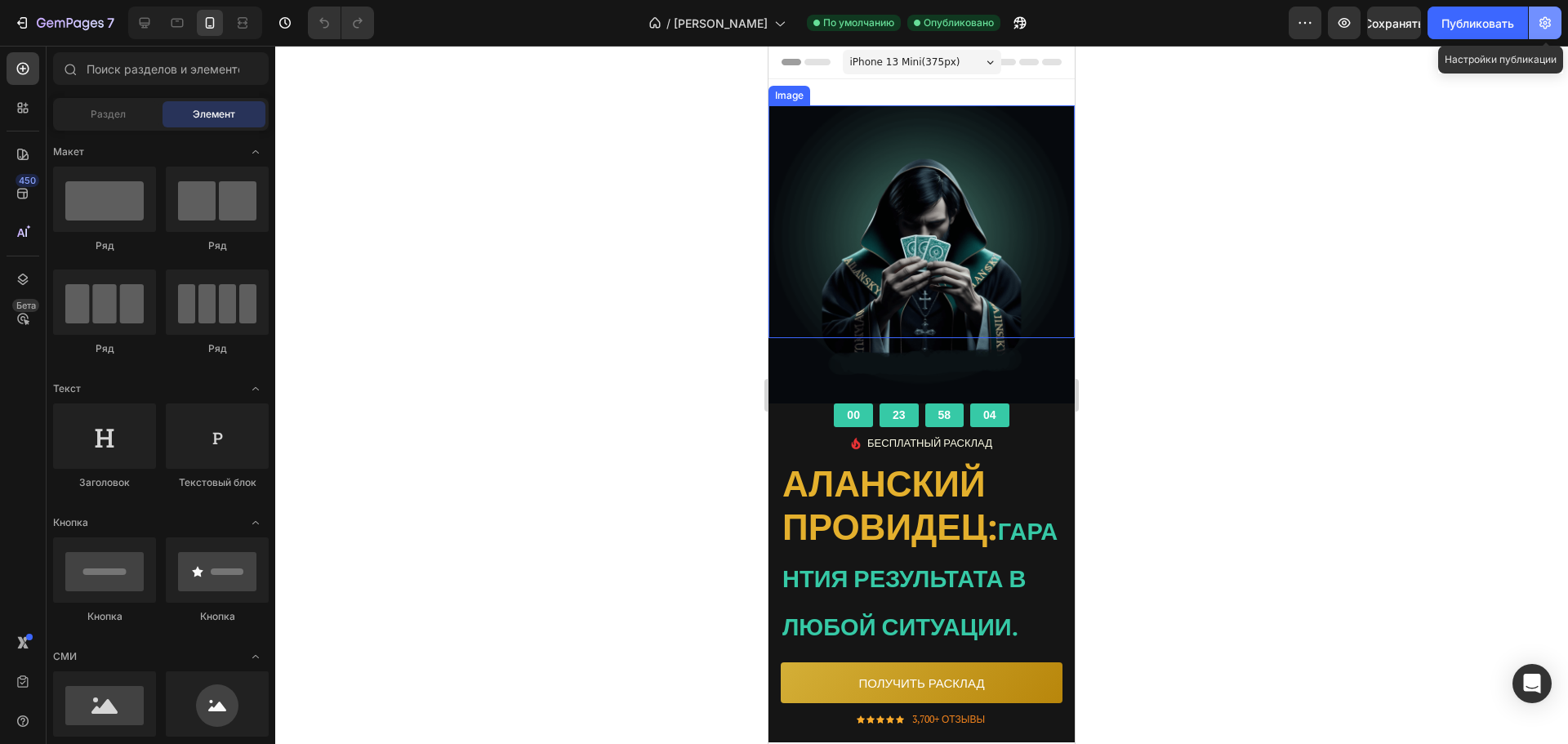
click at [1553, 25] on icon "button" at bounding box center [1546, 23] width 17 height 17
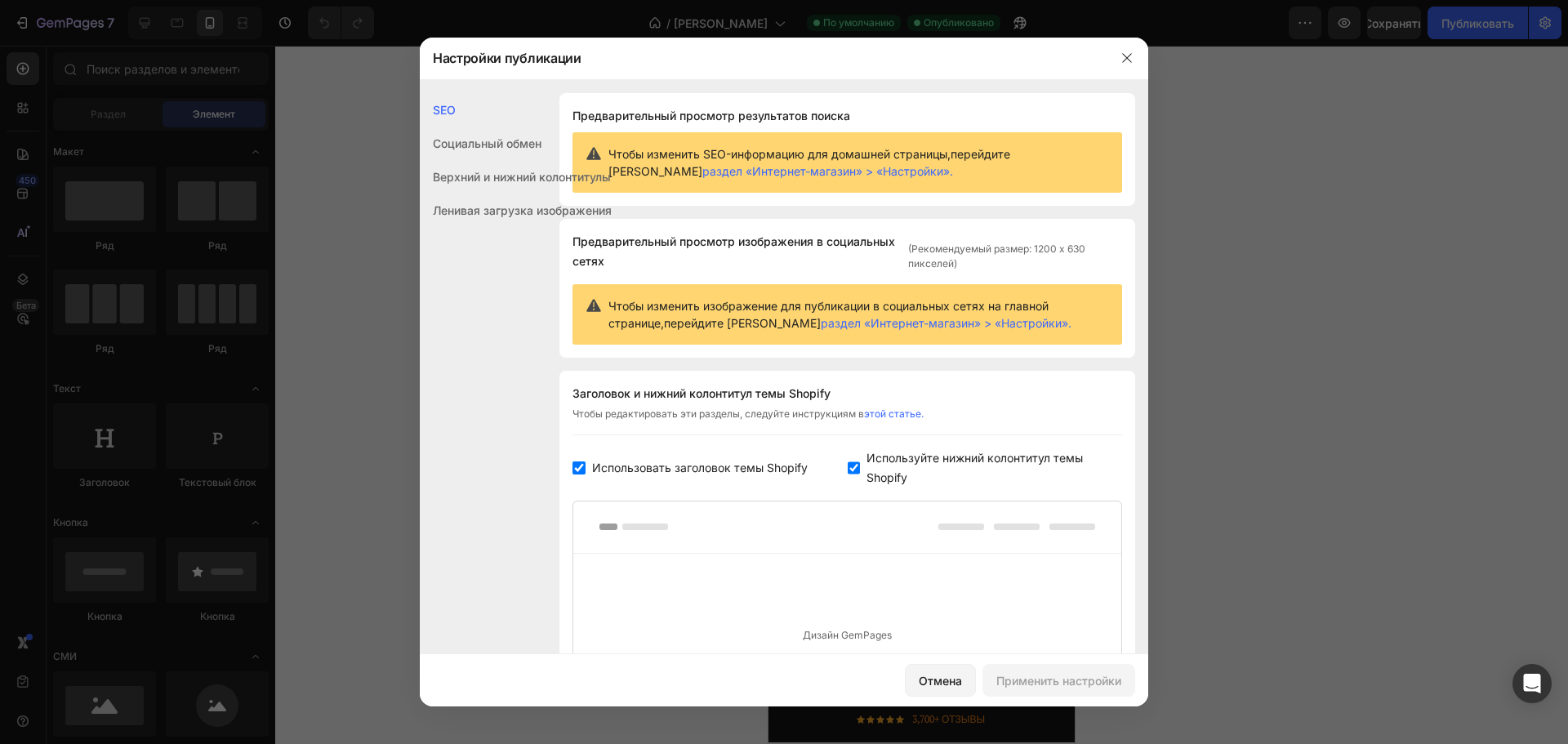
click at [953, 164] on font "раздел «Интернет-магазин» > «Настройки»." at bounding box center [828, 171] width 251 height 14
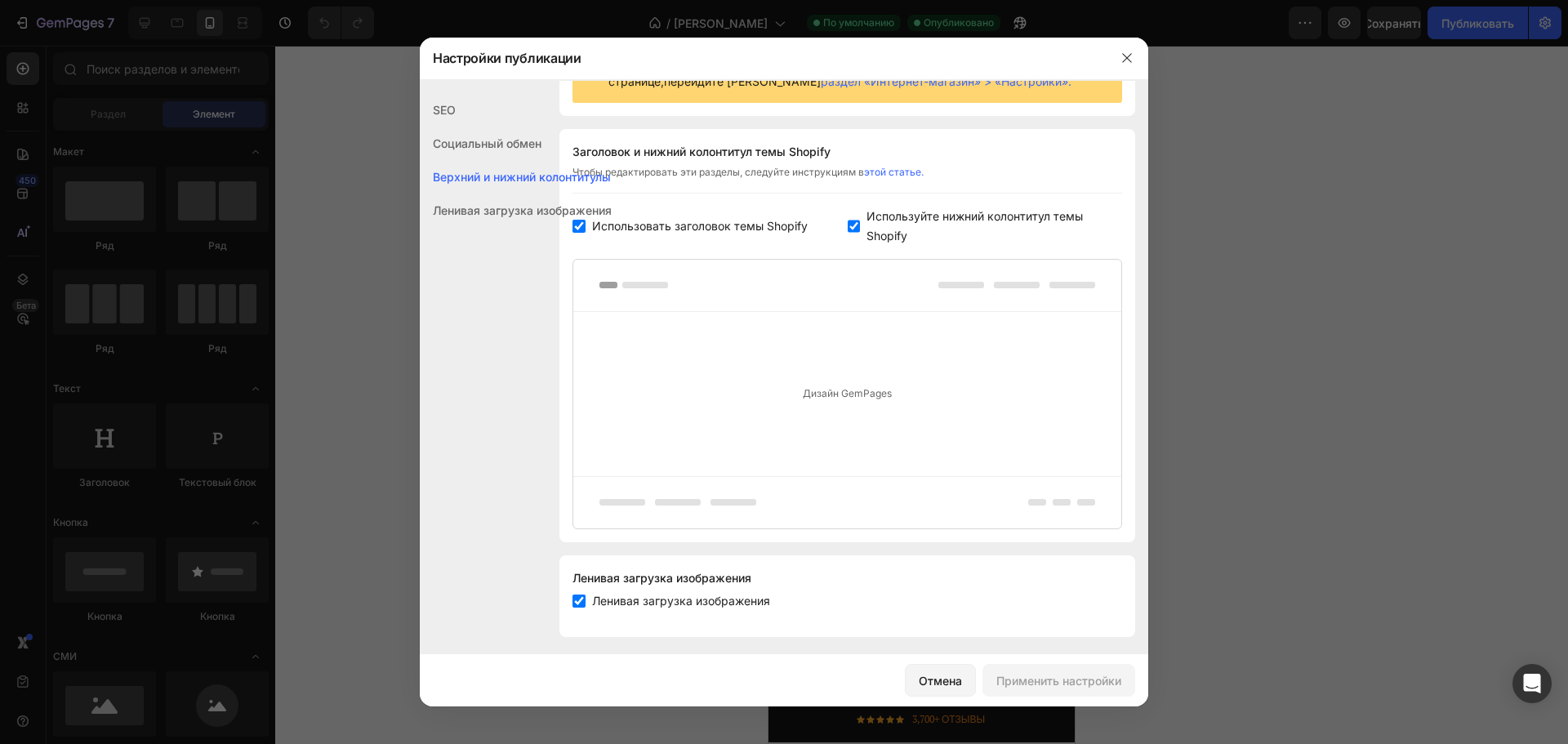
scroll to position [250, 0]
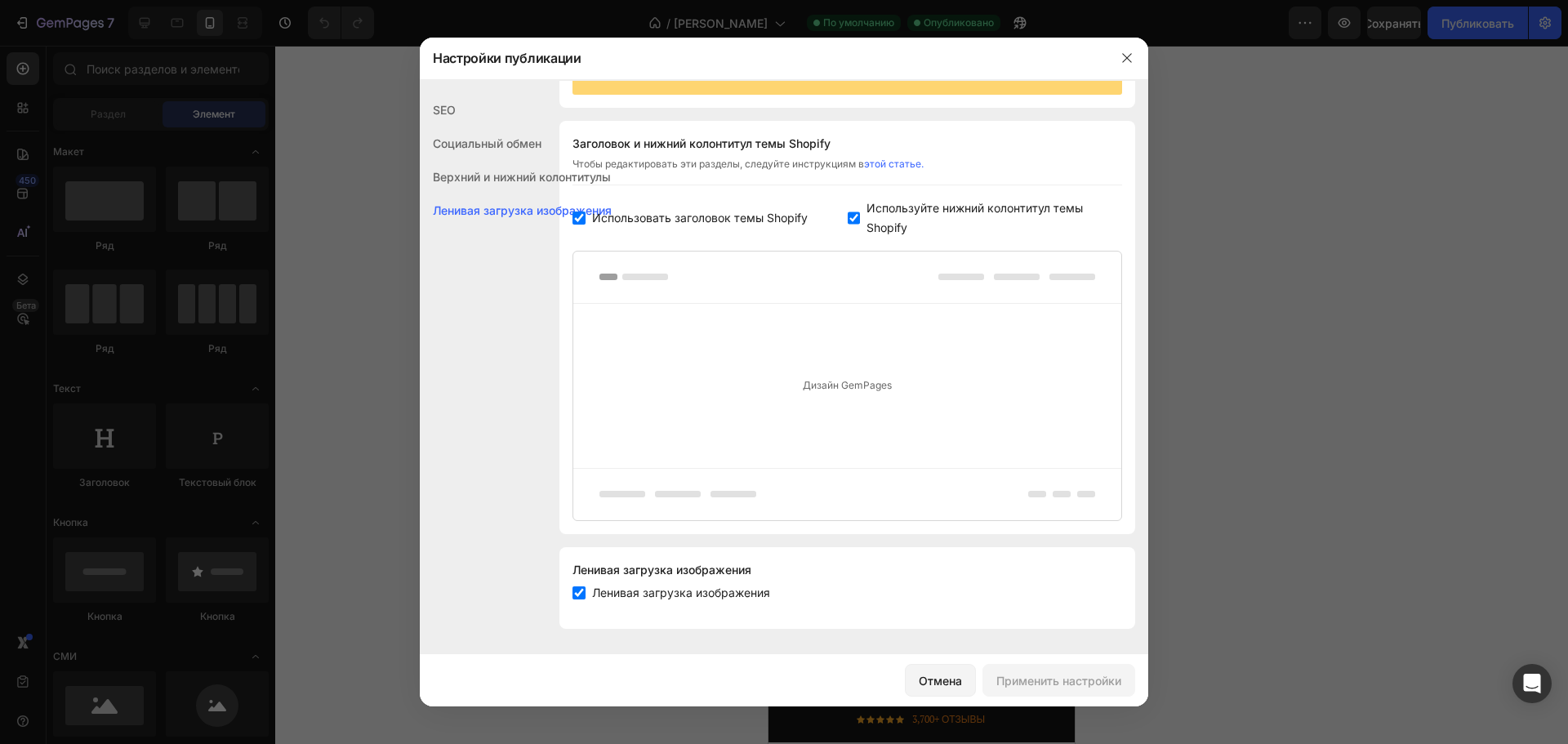
click at [848, 213] on input "checkbox" at bounding box center [854, 218] width 13 height 13
checkbox input "false"
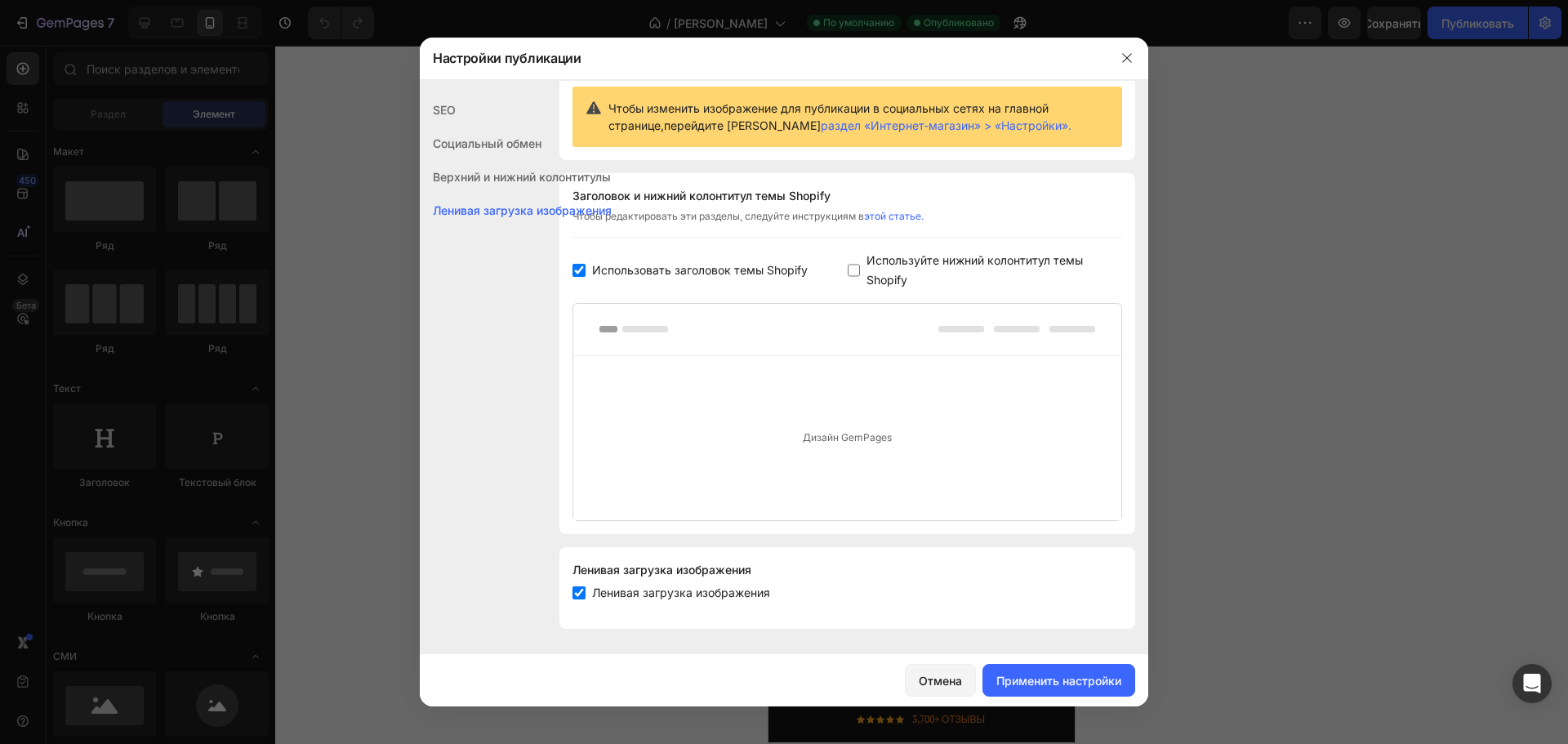
click at [594, 278] on span "Использовать заголовок темы Shopify" at bounding box center [700, 270] width 215 height 20
checkbox input "false"
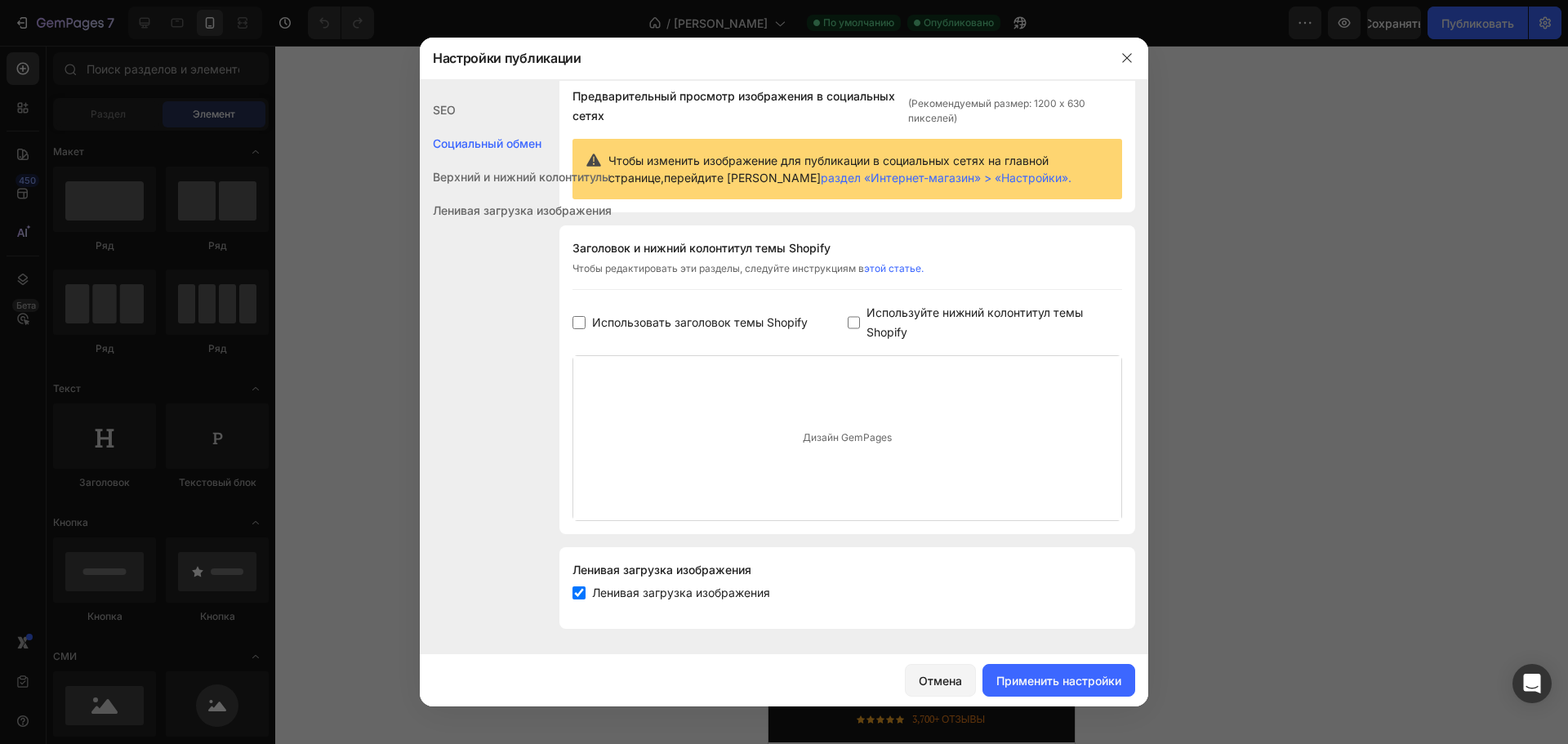
click at [538, 175] on font "Верхний и нижний колонтитулы" at bounding box center [521, 176] width 178 height 14
click at [509, 205] on font "Ленивая загрузка изображения" at bounding box center [522, 210] width 179 height 14
click at [1062, 682] on font "Применить настройки" at bounding box center [1058, 680] width 125 height 14
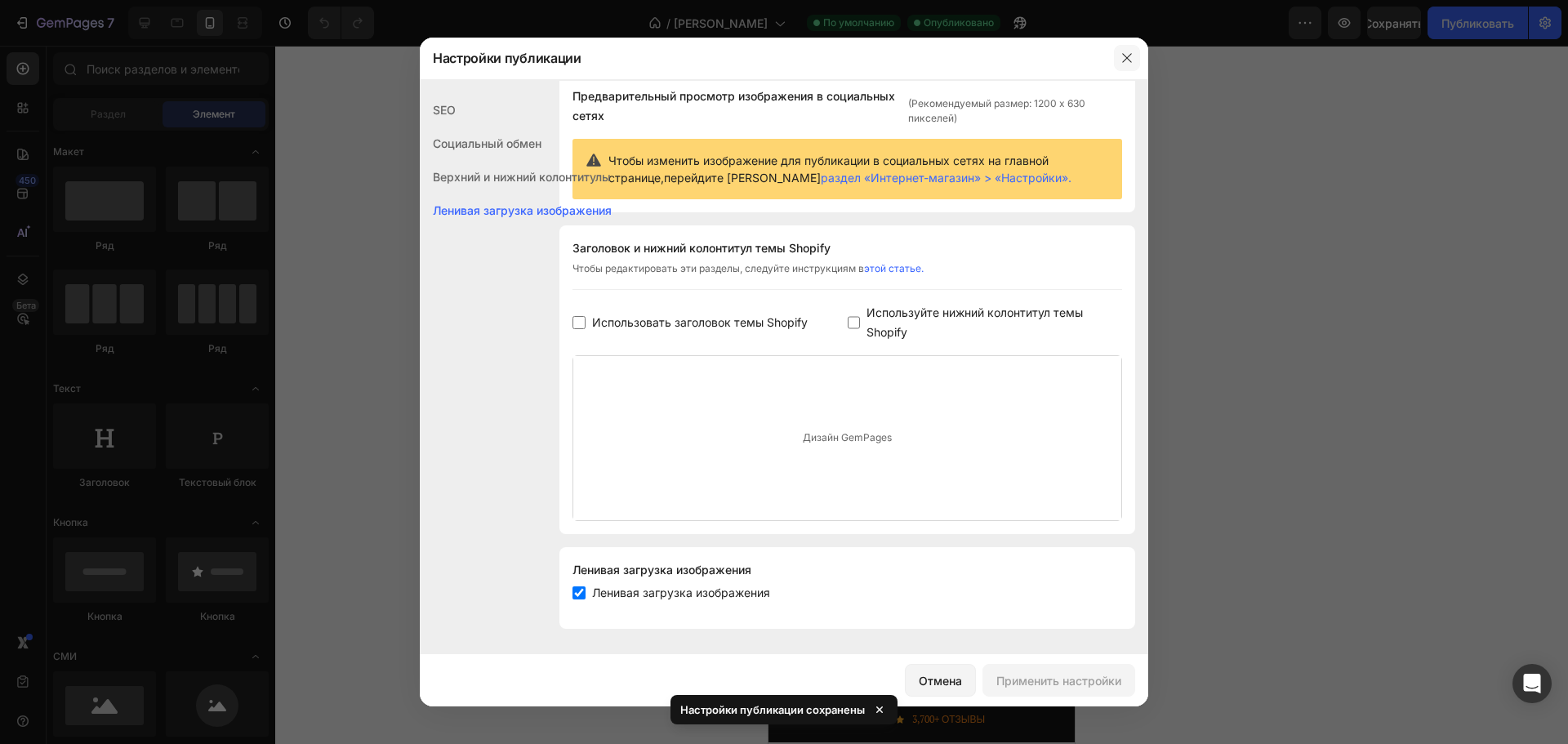
click at [1125, 51] on button "button" at bounding box center [1127, 58] width 27 height 27
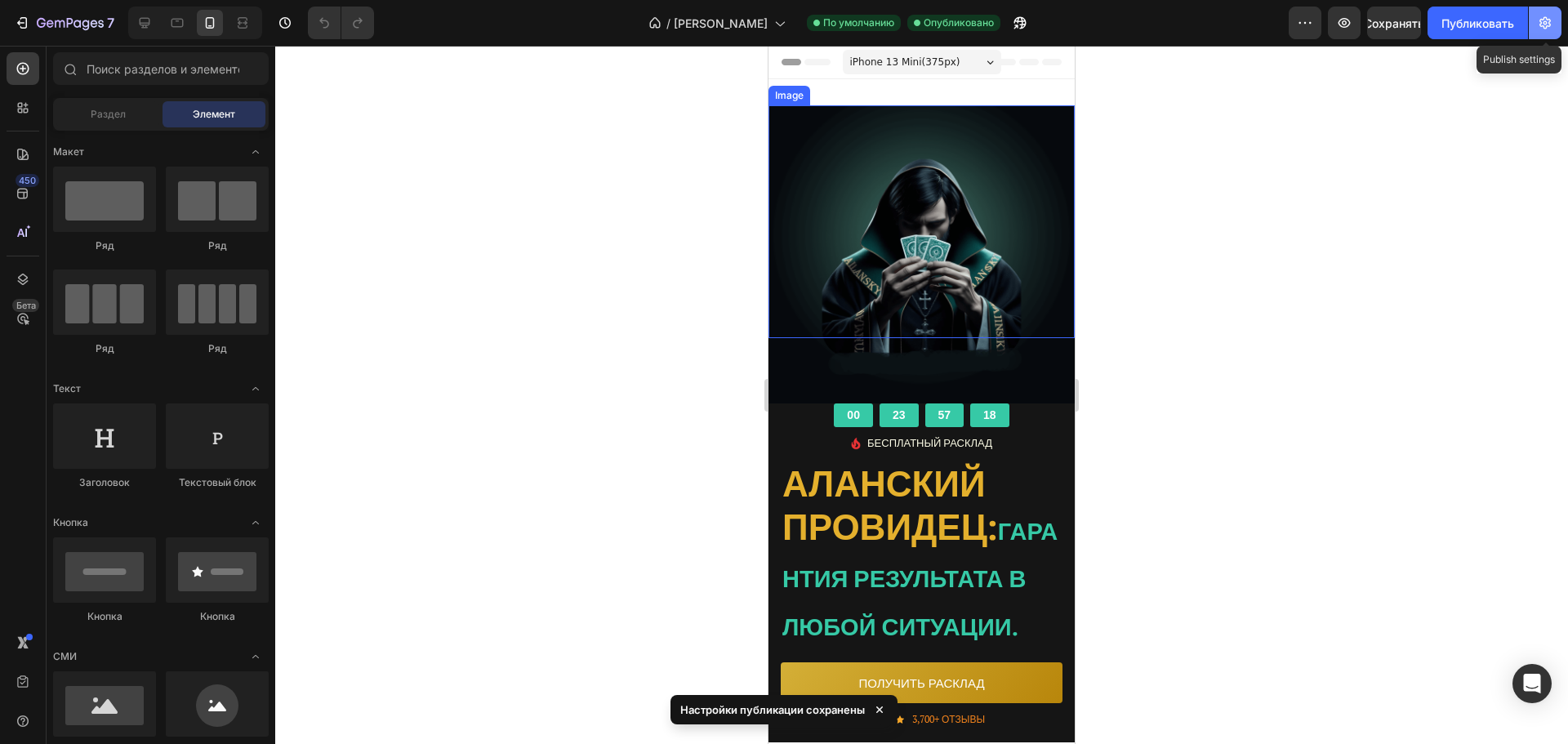
click at [1546, 28] on icon "button" at bounding box center [1546, 23] width 12 height 12
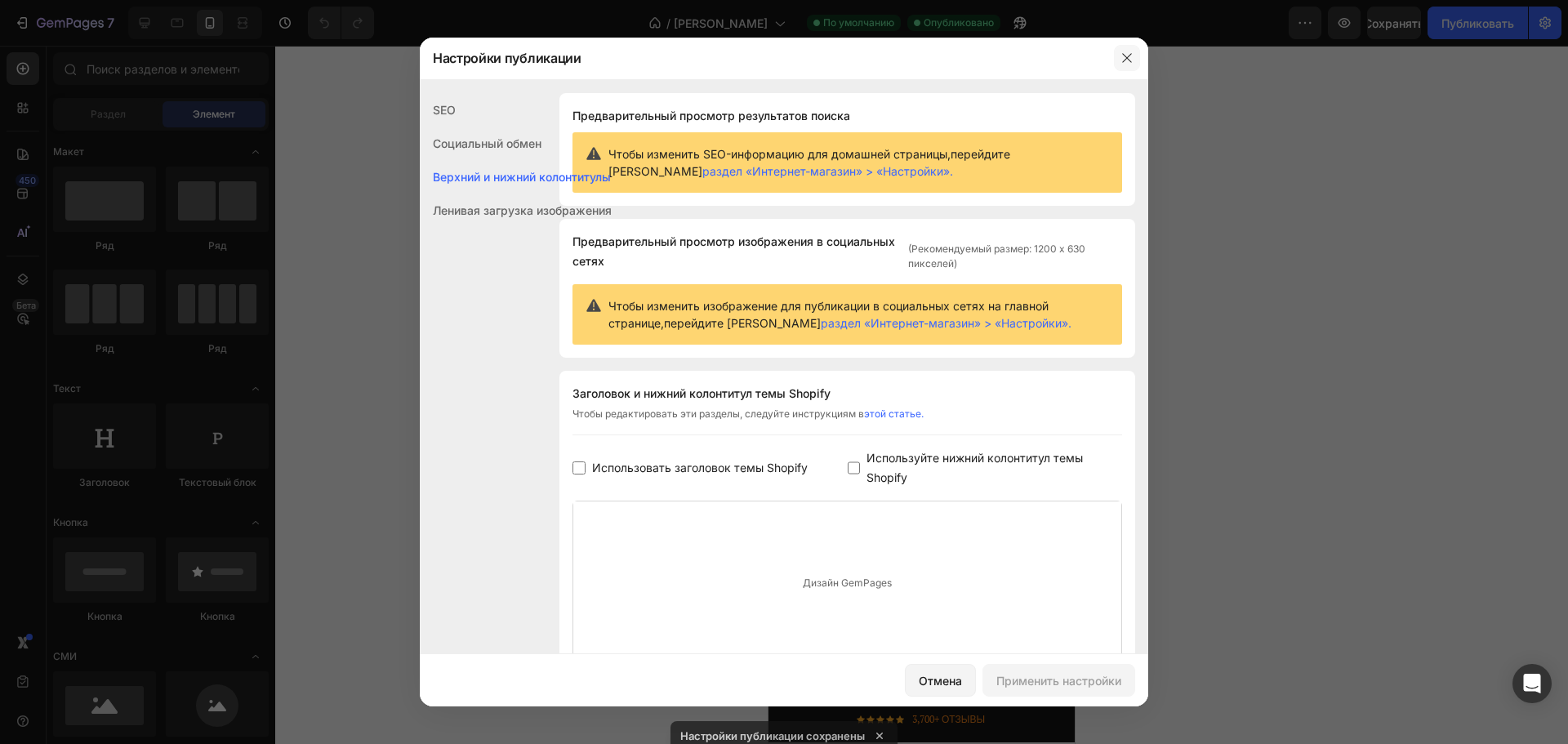
click at [1137, 67] on button "button" at bounding box center [1127, 58] width 27 height 27
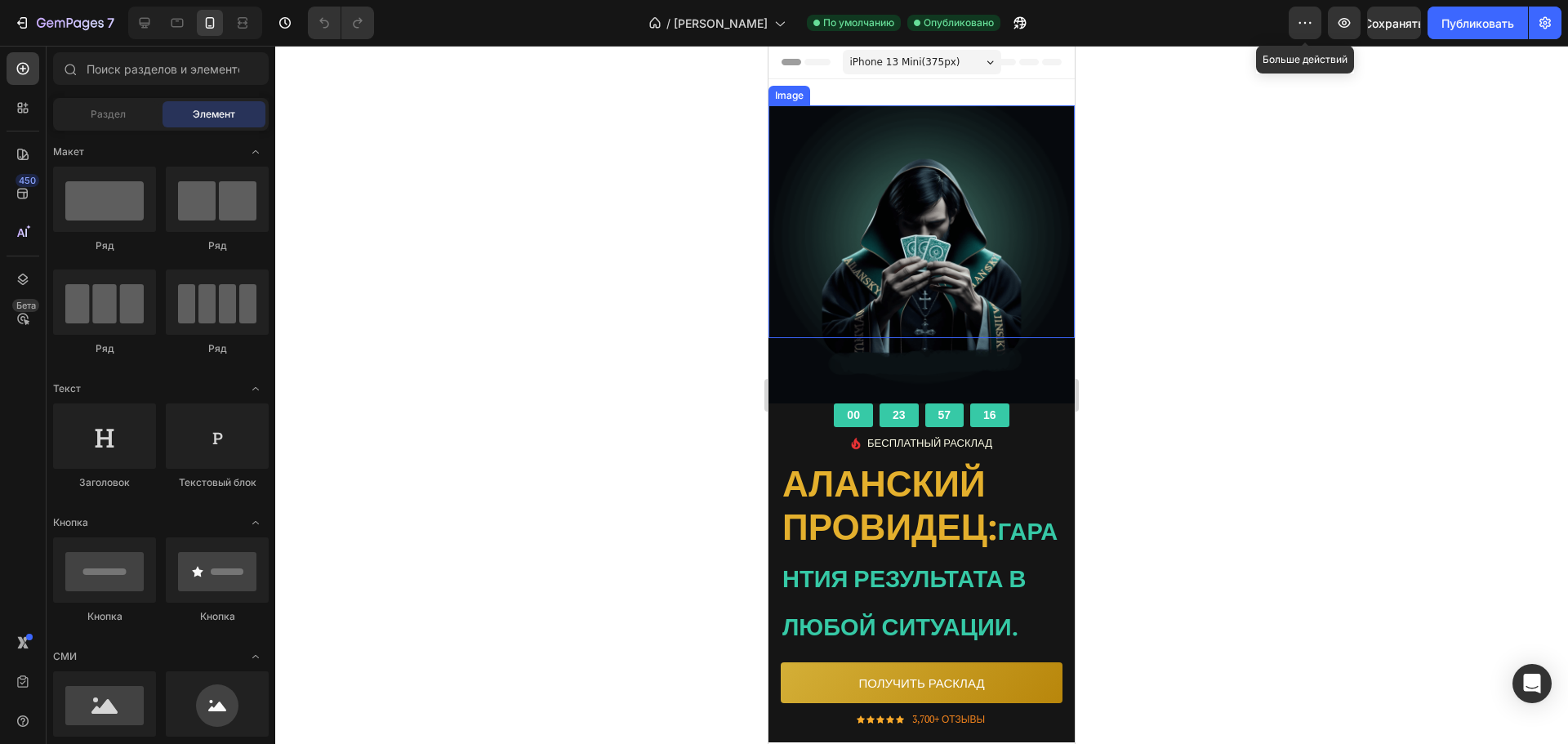
drag, startPoint x: 1309, startPoint y: 28, endPoint x: 1311, endPoint y: 43, distance: 15.1
click at [1311, 28] on icon "button" at bounding box center [1305, 23] width 17 height 17
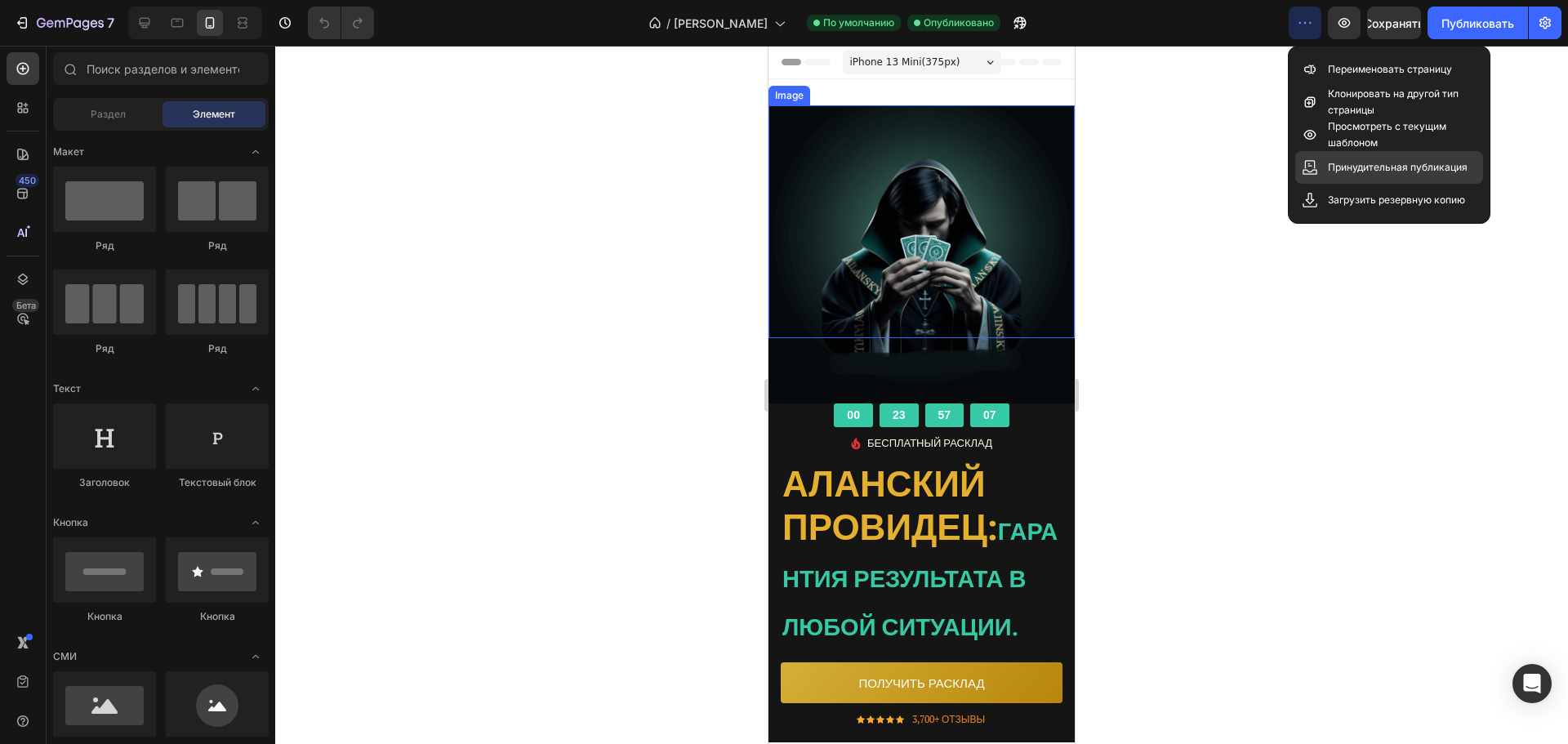
click at [1365, 184] on div "Принудительная публикация" at bounding box center [1389, 200] width 188 height 32
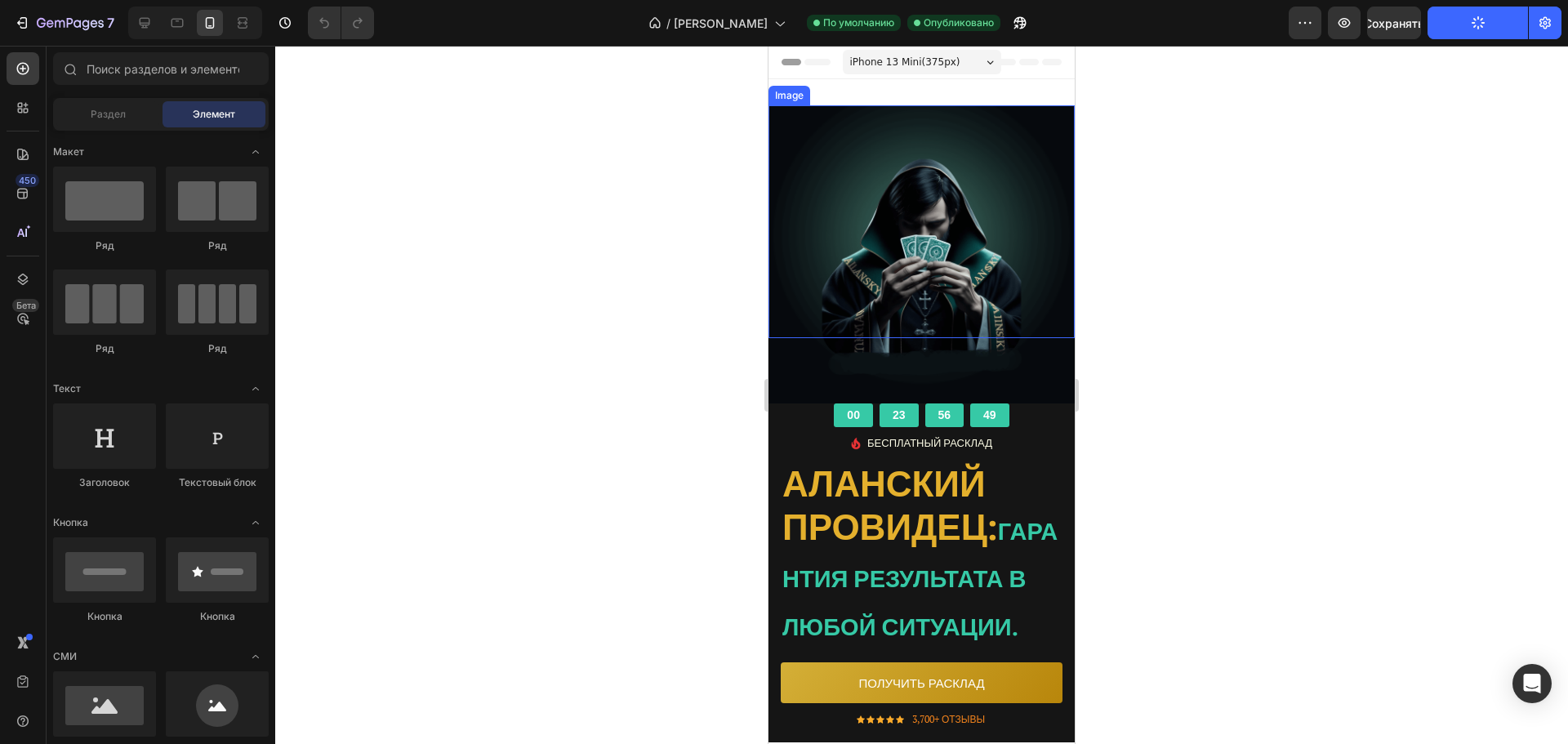
click at [1446, 124] on div at bounding box center [922, 394] width 1293 height 698
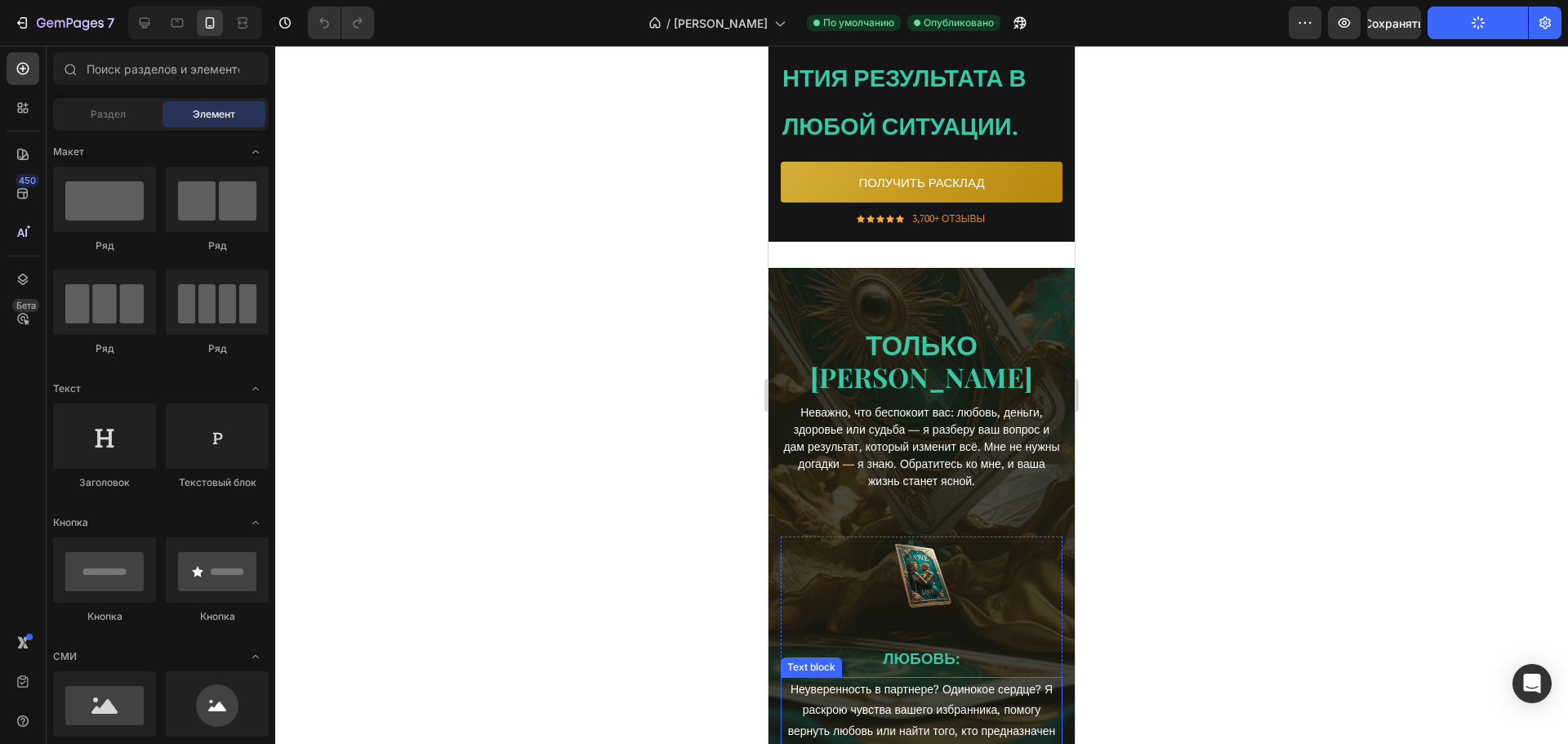
scroll to position [0, 0]
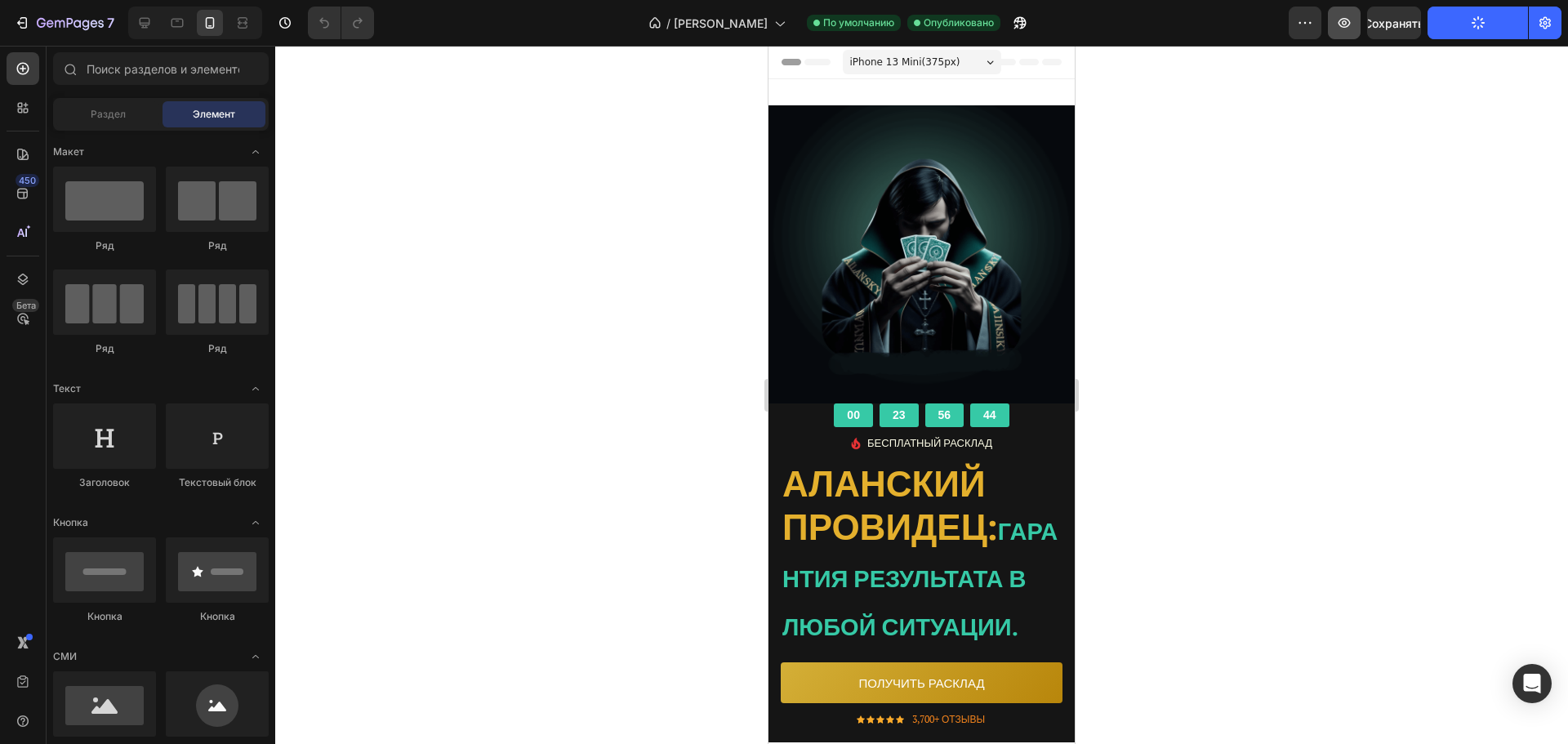
click at [1347, 31] on button "button" at bounding box center [1344, 22] width 32 height 32
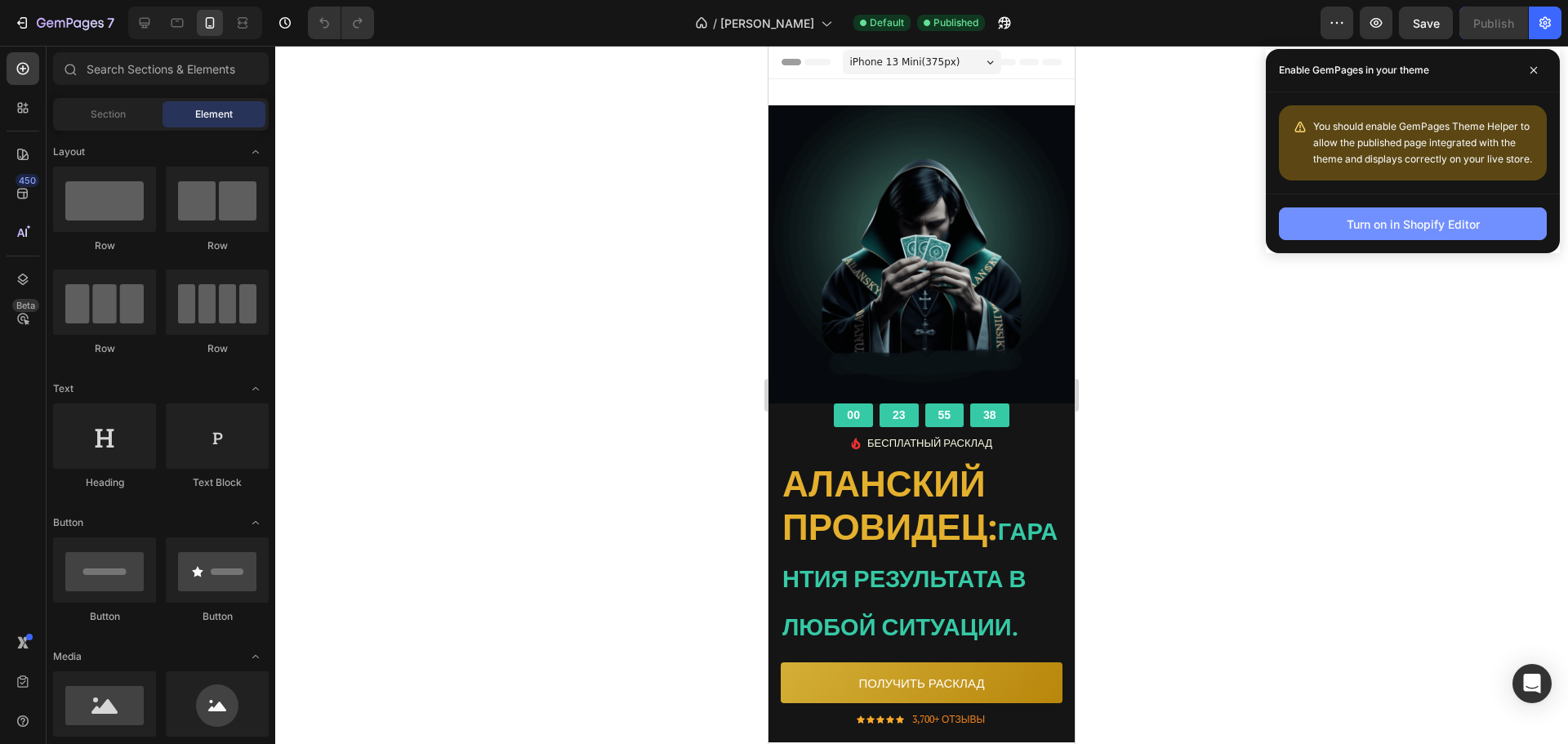
click at [1418, 236] on button "Turn on in Shopify Editor" at bounding box center [1412, 223] width 268 height 32
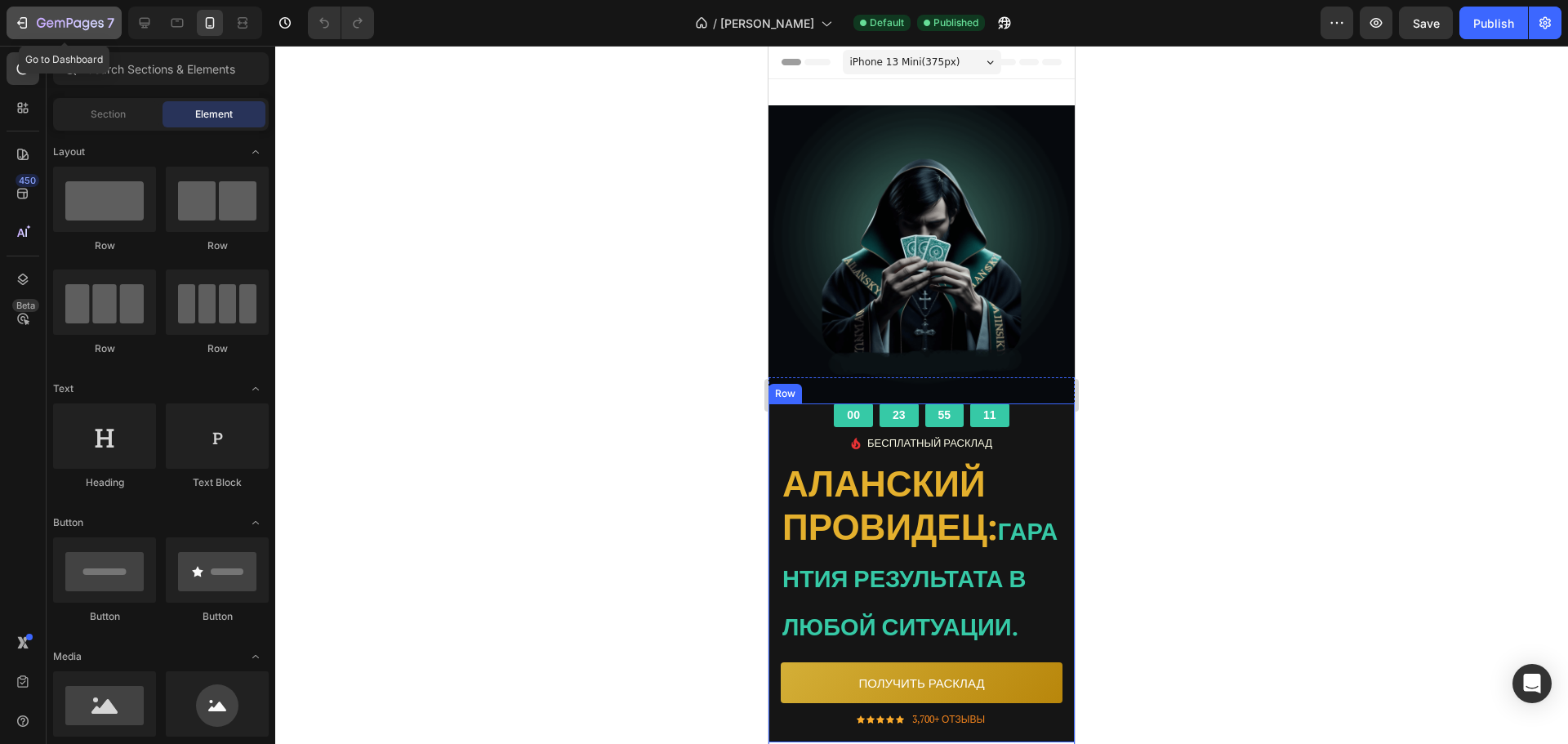
click at [22, 24] on icon "button" at bounding box center [22, 23] width 17 height 17
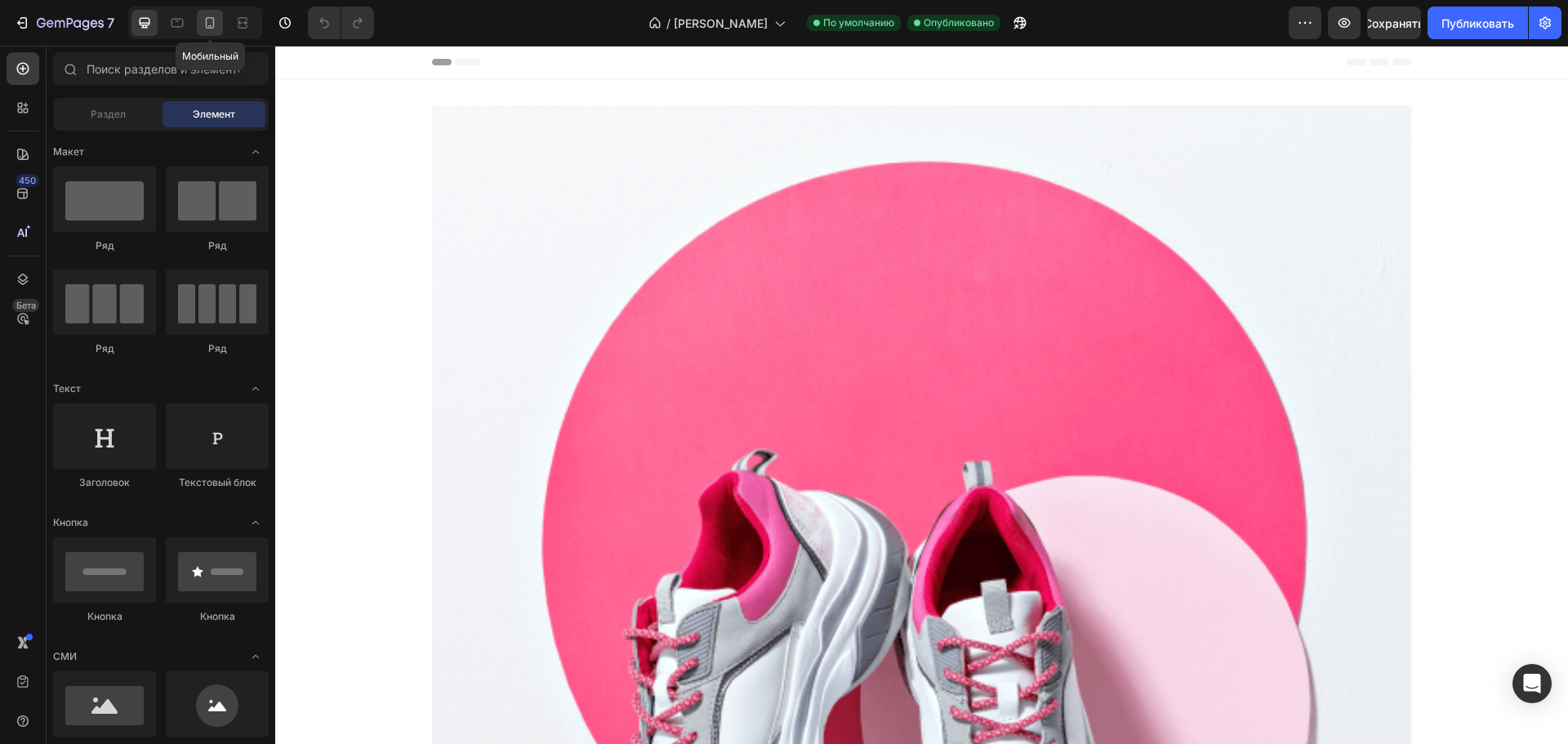
click at [213, 30] on icon at bounding box center [210, 23] width 17 height 17
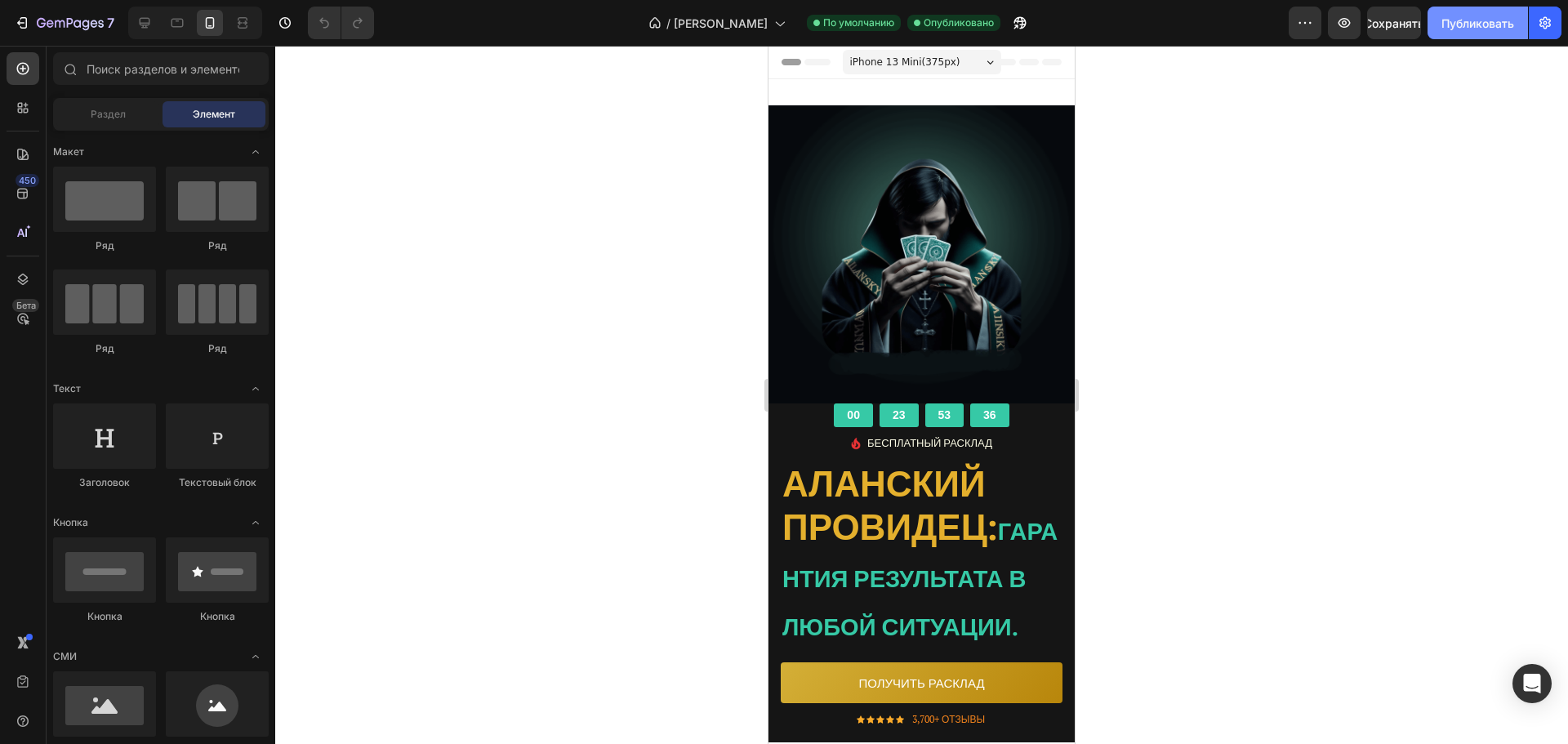
click at [1471, 31] on font "Публиковать" at bounding box center [1478, 23] width 73 height 17
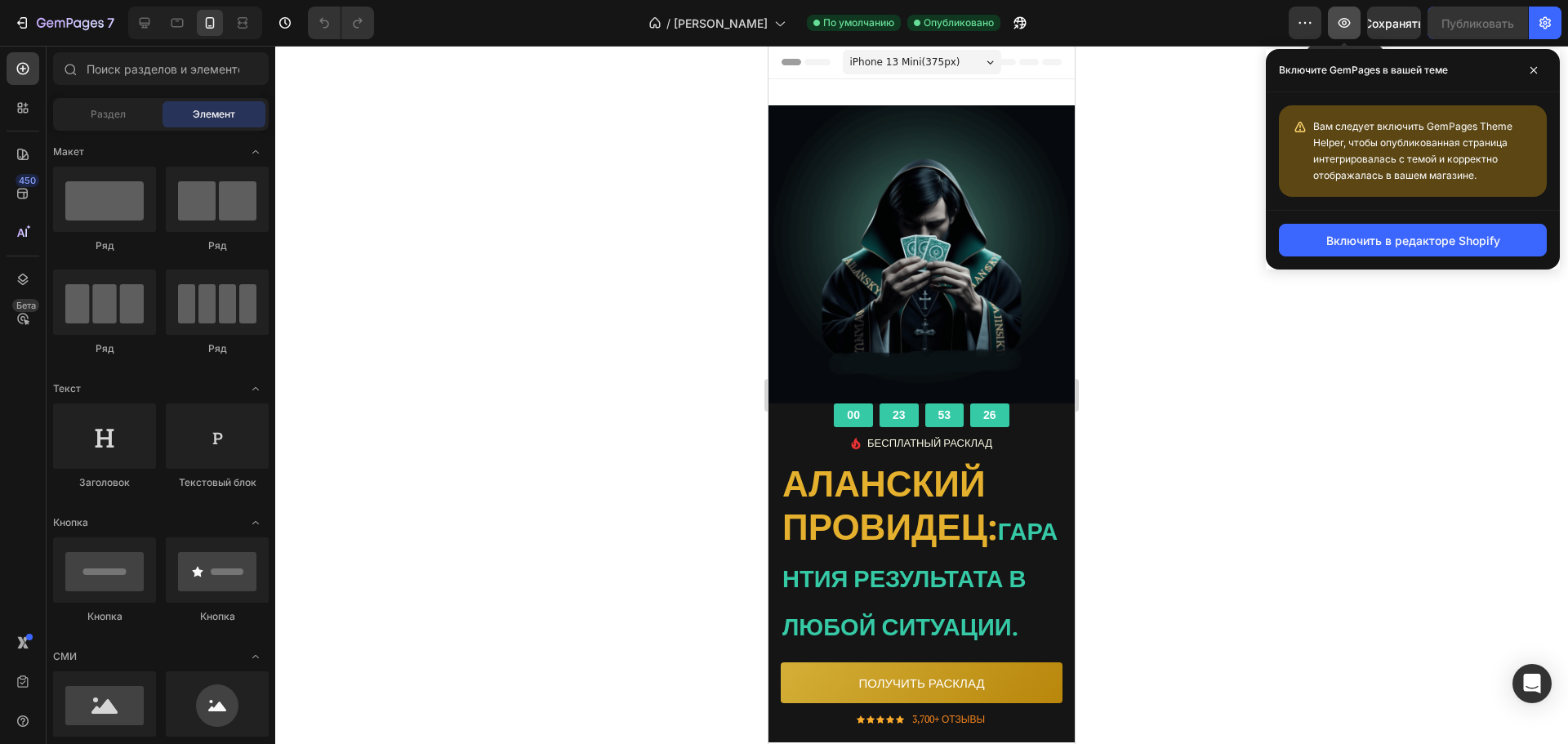
click at [1336, 28] on icon "button" at bounding box center [1344, 23] width 17 height 17
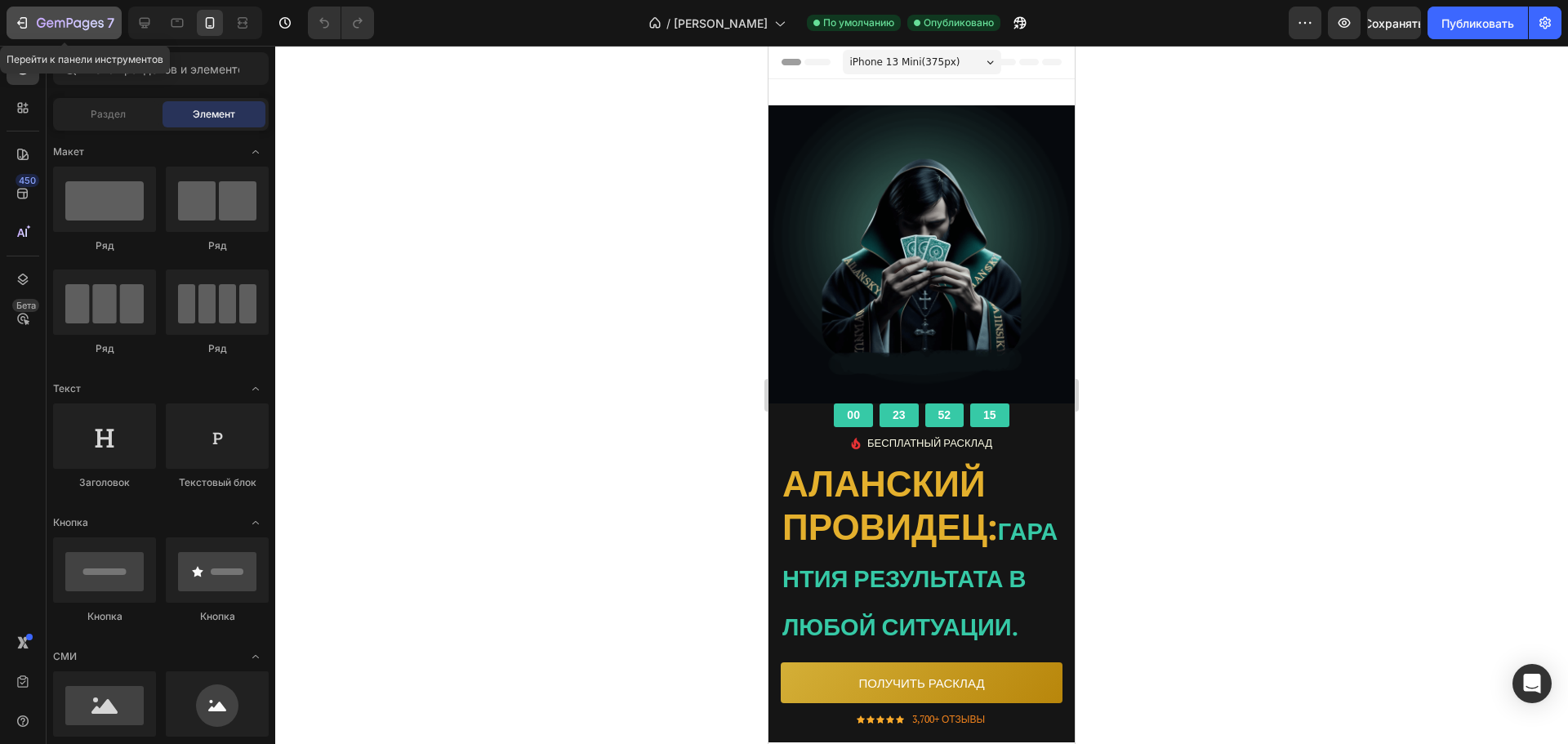
click at [12, 17] on button "7" at bounding box center [64, 22] width 115 height 32
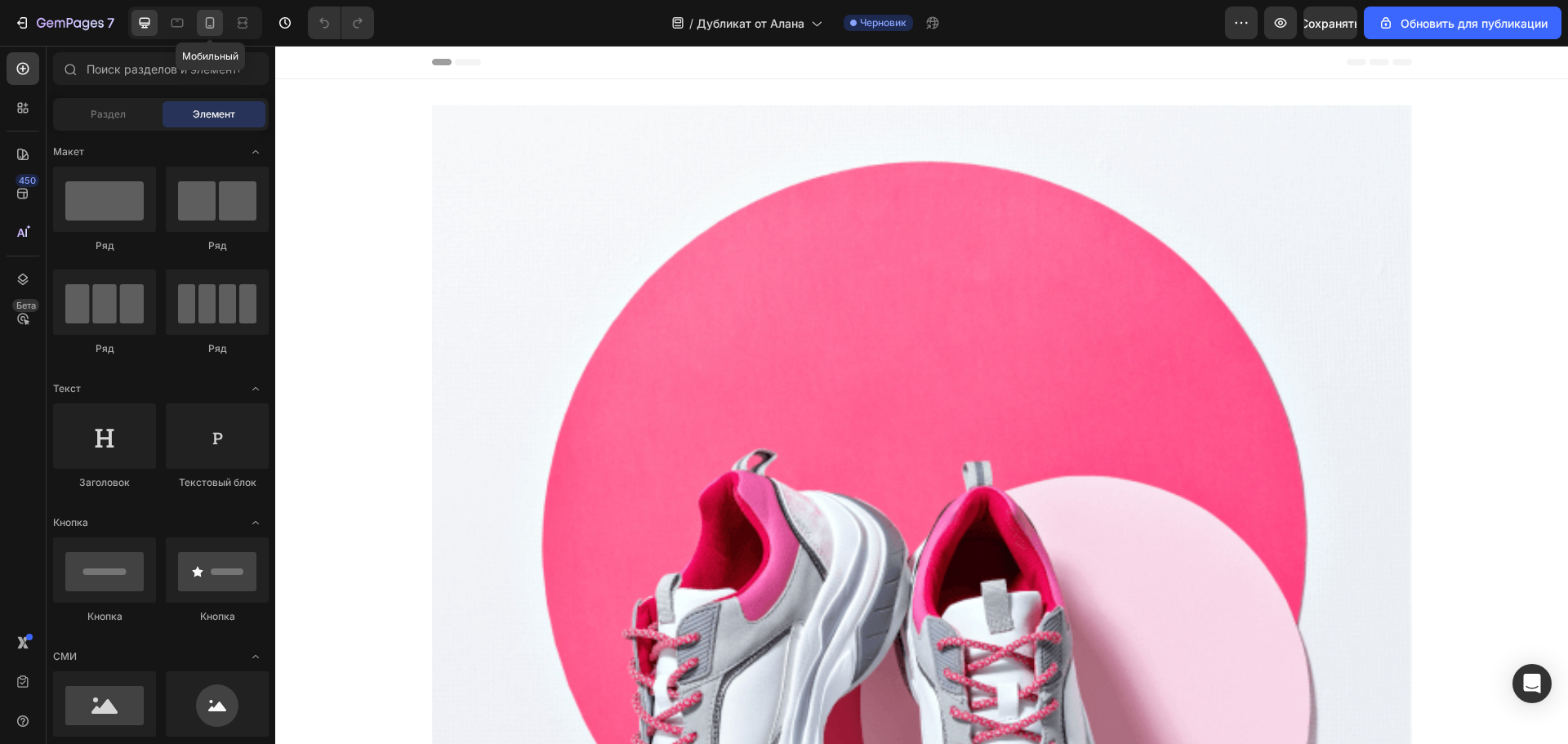
click at [206, 12] on div at bounding box center [211, 23] width 27 height 27
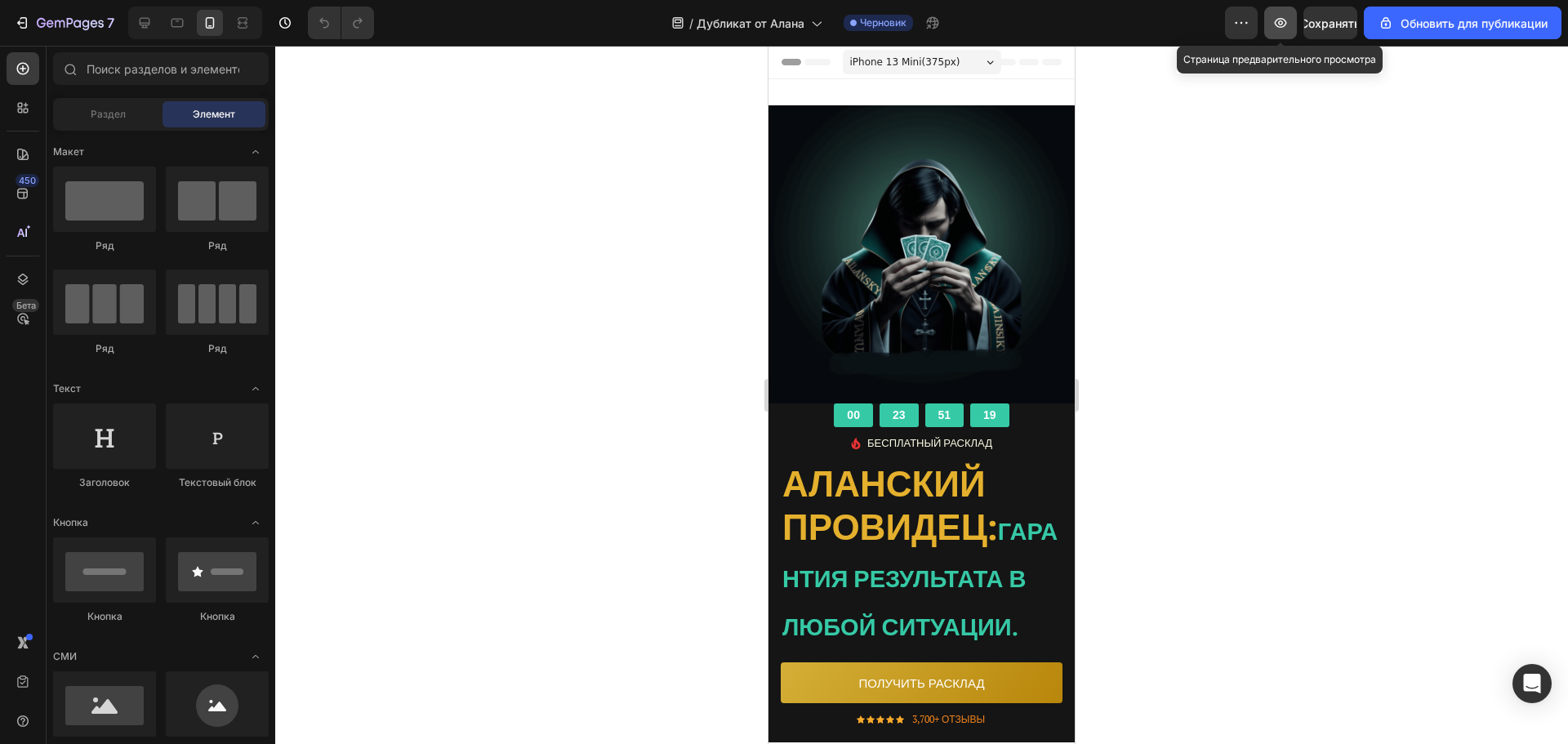
click at [1276, 35] on button "button" at bounding box center [1280, 22] width 32 height 32
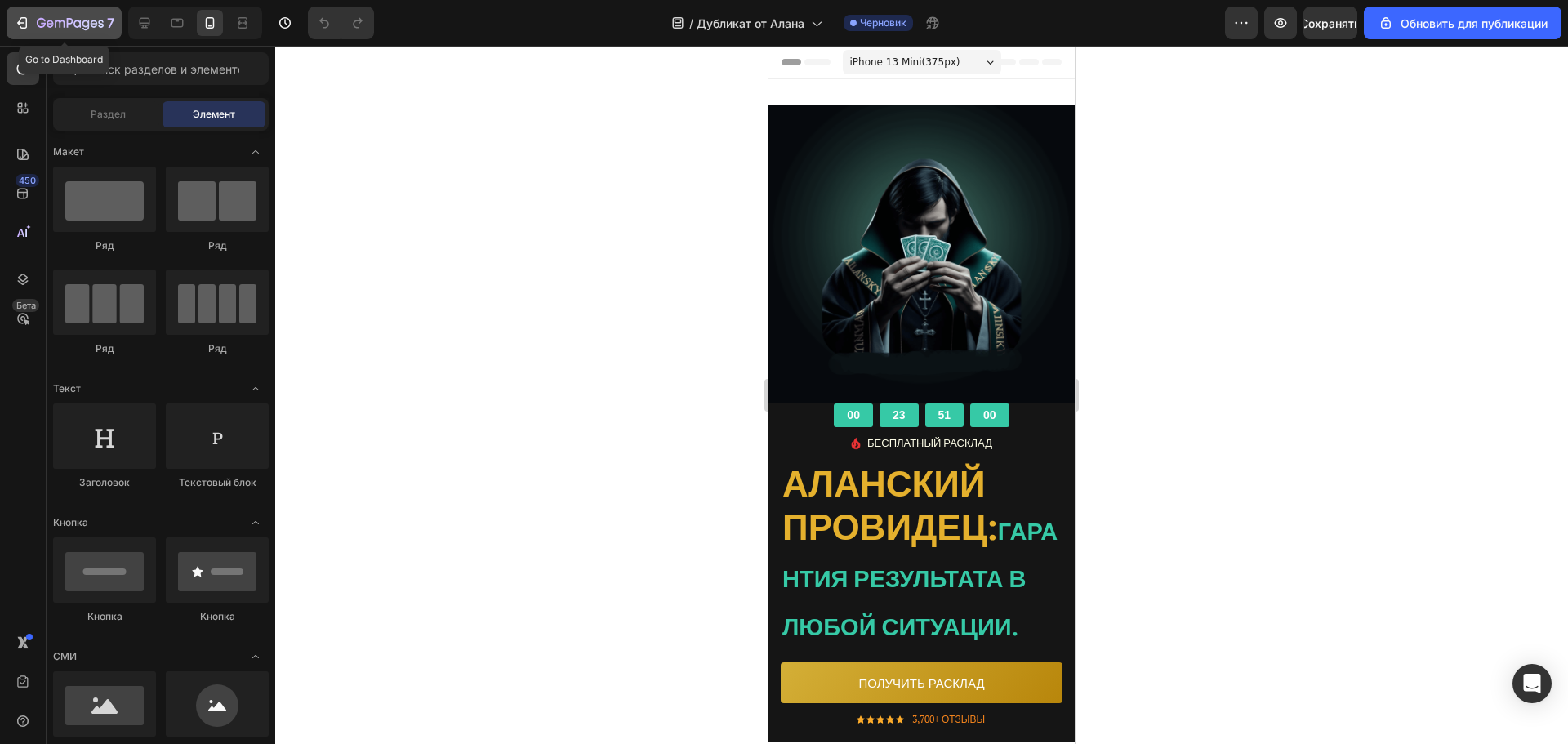
click at [38, 23] on icon "button" at bounding box center [70, 24] width 67 height 14
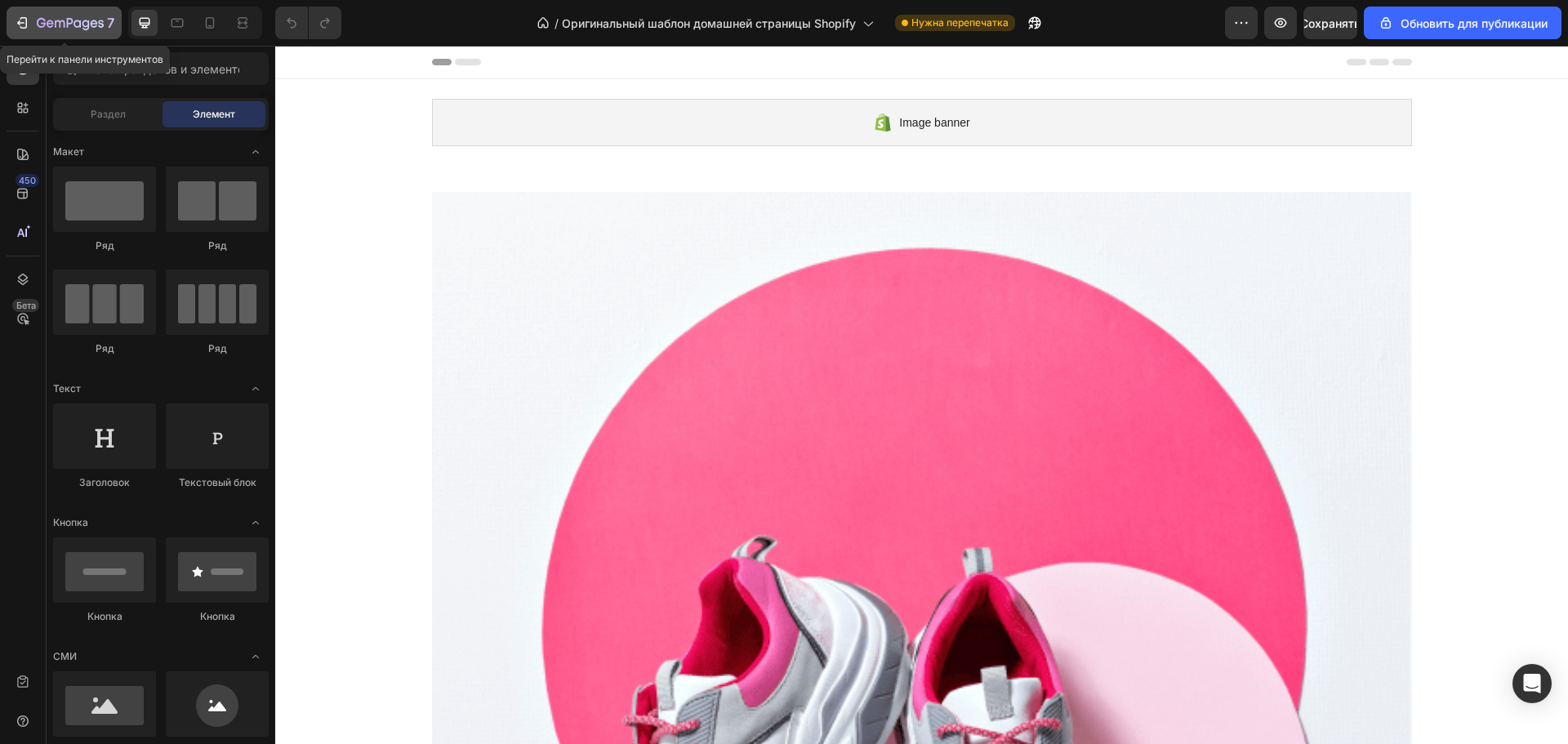
click at [27, 27] on icon "button" at bounding box center [24, 23] width 7 height 12
click at [211, 35] on div at bounding box center [211, 23] width 27 height 27
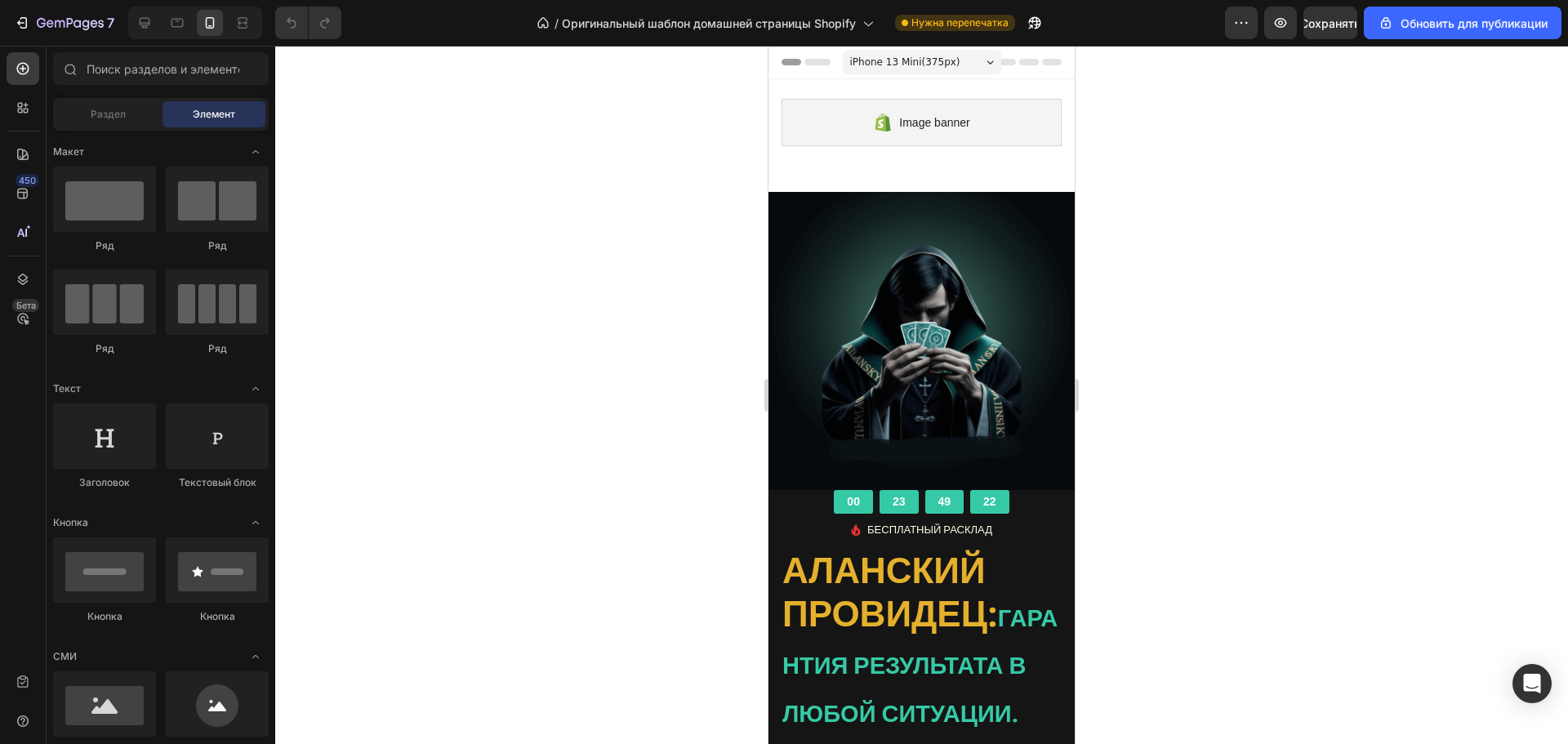
click at [1261, 23] on div "Предварительный просмотр Сохранять Обновить для публикации" at bounding box center [1393, 22] width 336 height 32
click at [1266, 23] on button "button" at bounding box center [1280, 22] width 32 height 32
click at [31, 14] on div "7" at bounding box center [64, 23] width 100 height 20
